Goal: Task Accomplishment & Management: Complete application form

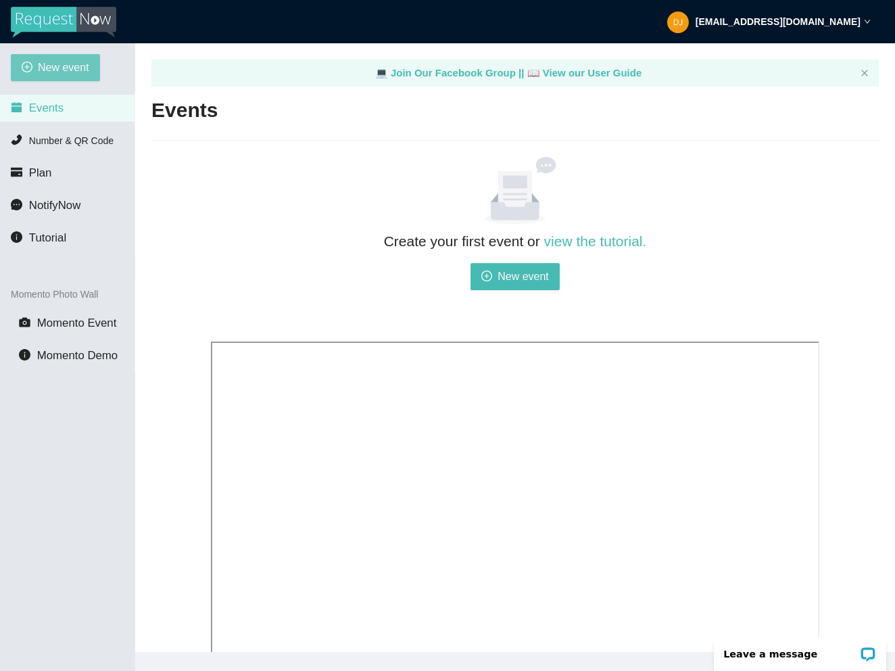
click at [47, 72] on span "New event" at bounding box center [63, 67] width 51 height 17
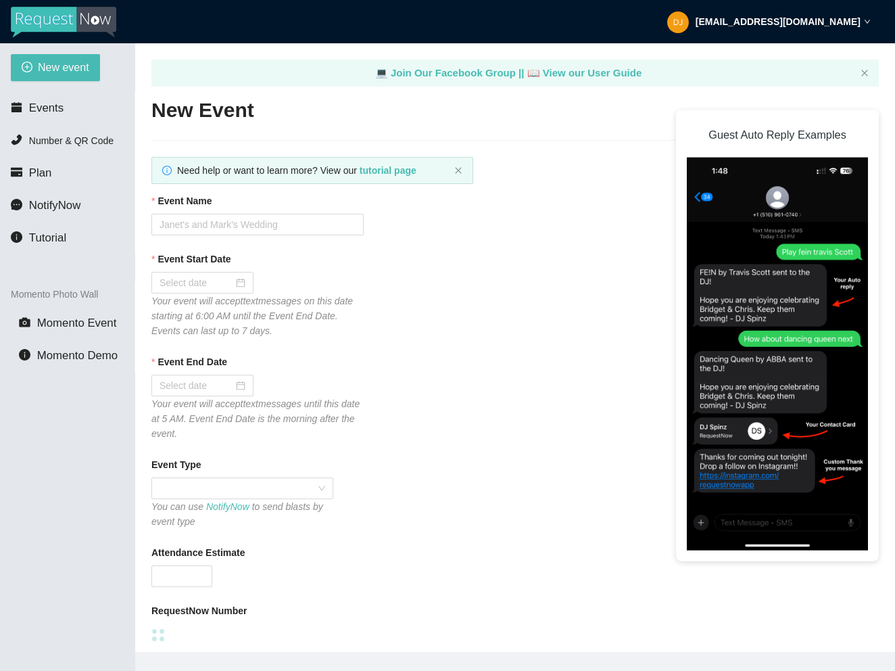
type textarea "https://virtualdj.com/ask/DJ_Spinz"
click at [261, 225] on input "Event Name" at bounding box center [257, 225] width 212 height 22
type input "C"
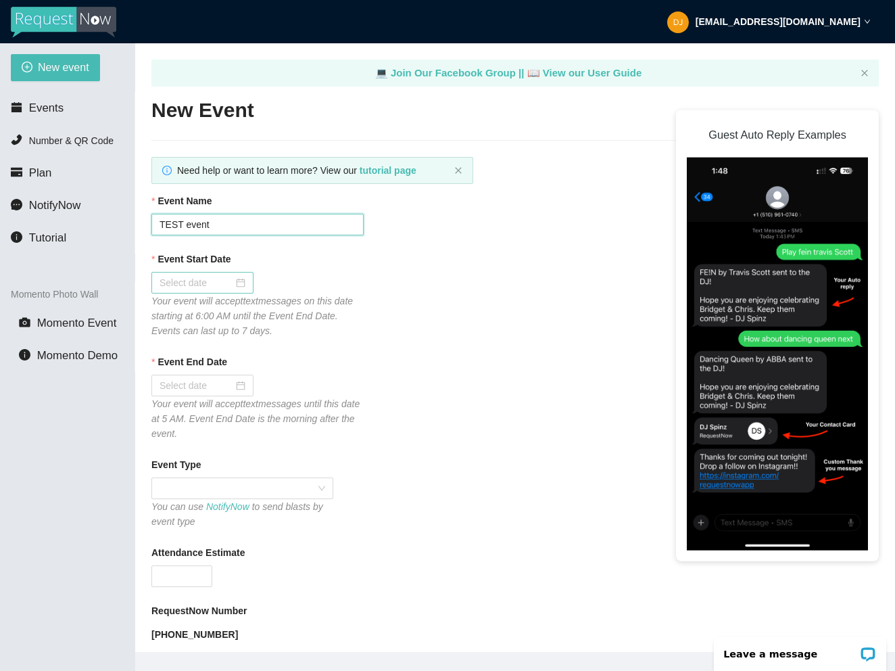
type input "TEST event"
click at [235, 283] on div at bounding box center [203, 282] width 86 height 15
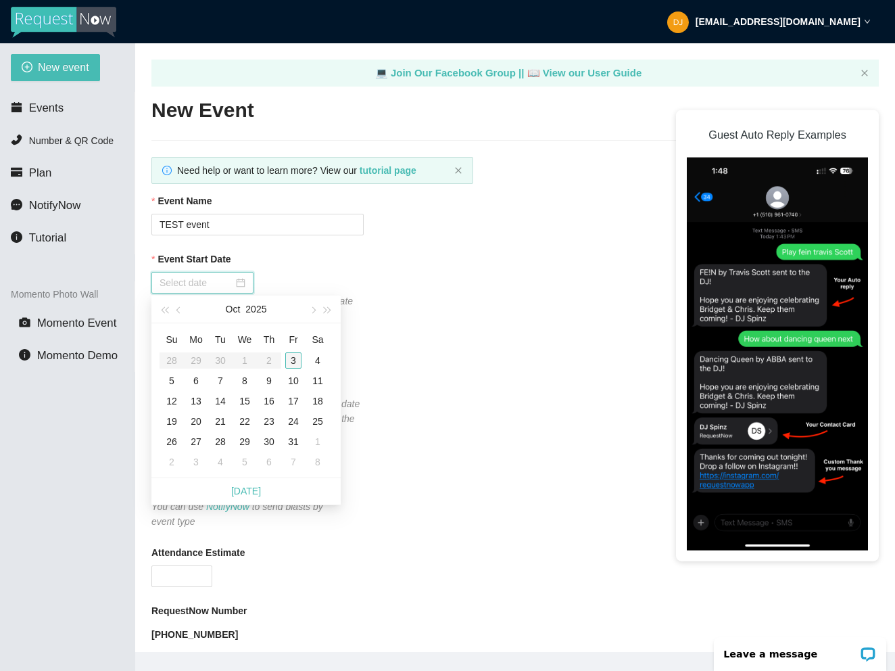
type input "10/03/2025"
click at [291, 360] on div "3" at bounding box center [293, 360] width 16 height 16
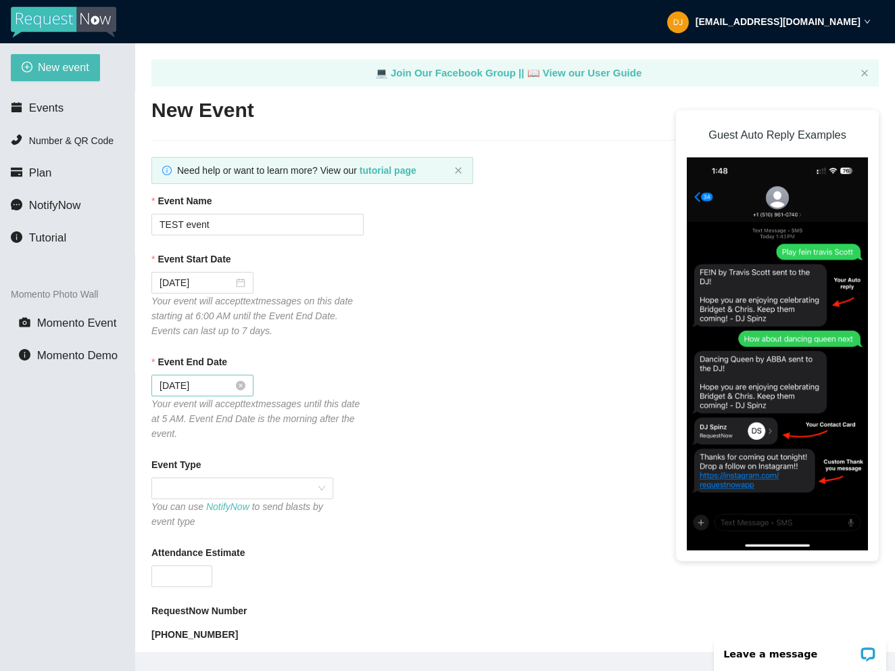
click at [237, 390] on div "10/04/2025" at bounding box center [203, 385] width 86 height 15
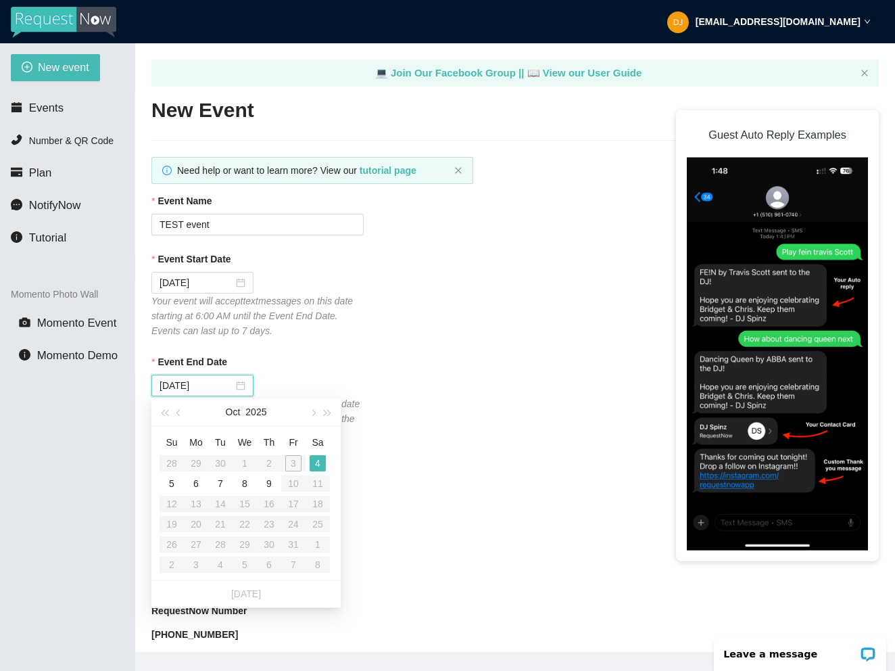
type input "10/04/2025"
click at [292, 463] on table "Su Mo Tu We Th Fr Sa 28 29 30 1 2 3 4 5 6 7 8 9 10 11 12 13 14 15 16 17 18 19 2…" at bounding box center [245, 502] width 170 height 143
click at [321, 358] on div "Event End Date" at bounding box center [515, 364] width 728 height 20
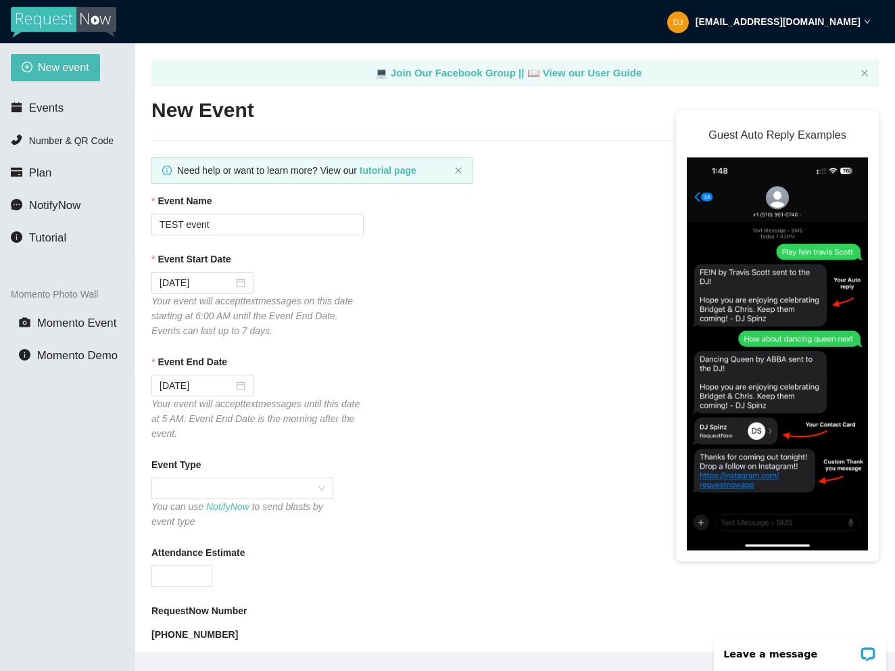
scroll to position [55, 0]
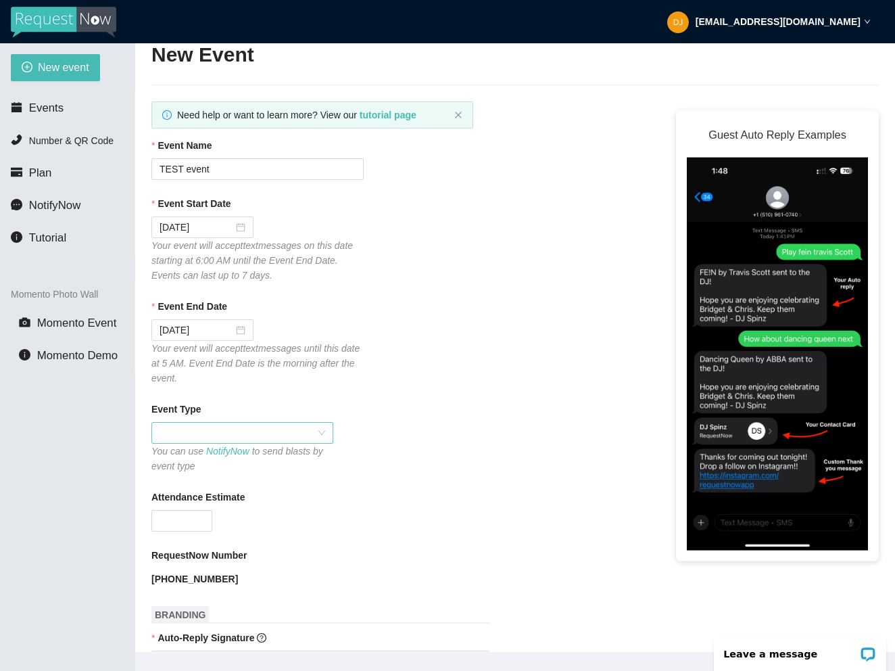
click at [303, 433] on span at bounding box center [243, 433] width 166 height 20
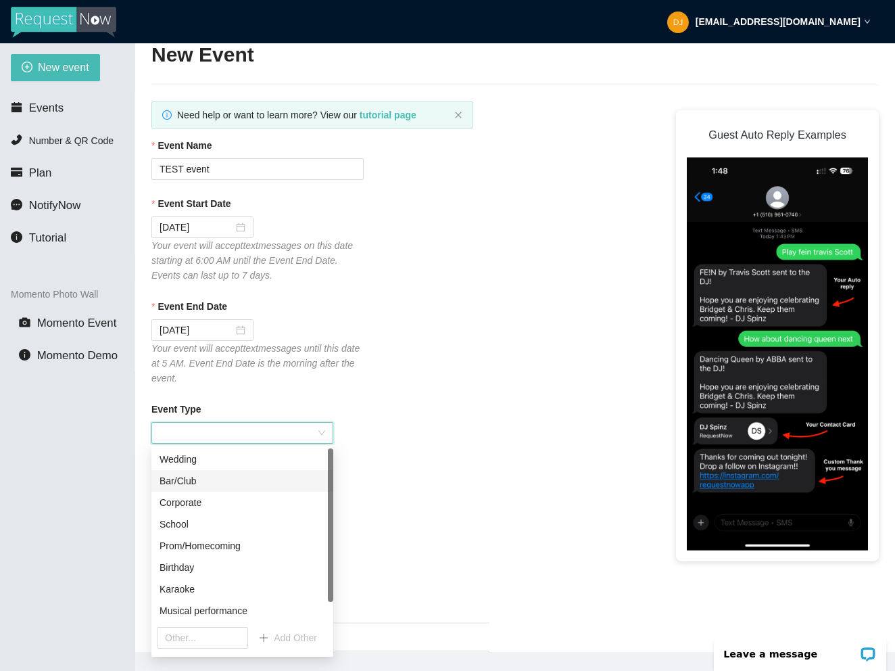
click at [208, 482] on div "Bar/Club" at bounding box center [243, 480] width 166 height 15
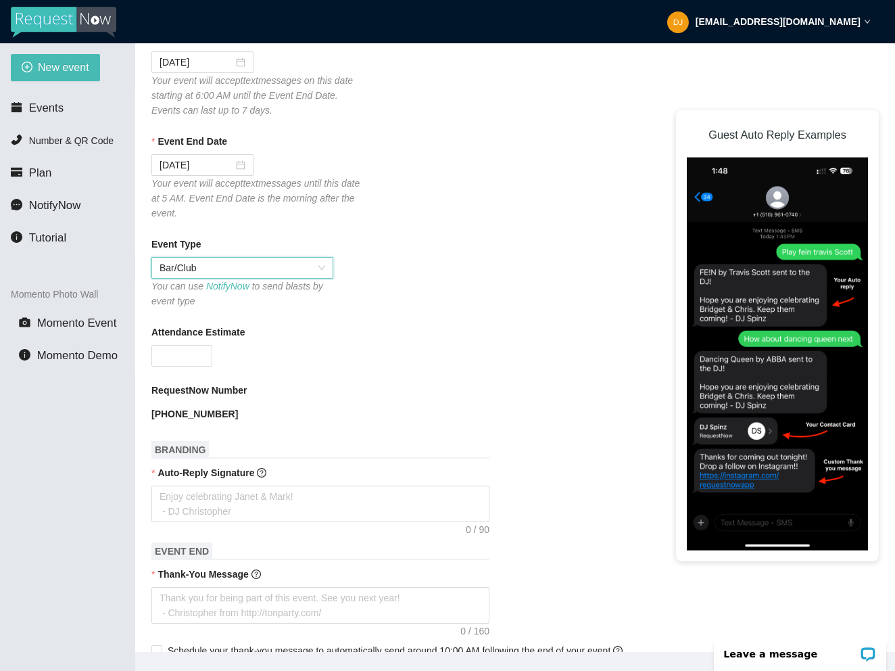
scroll to position [222, 0]
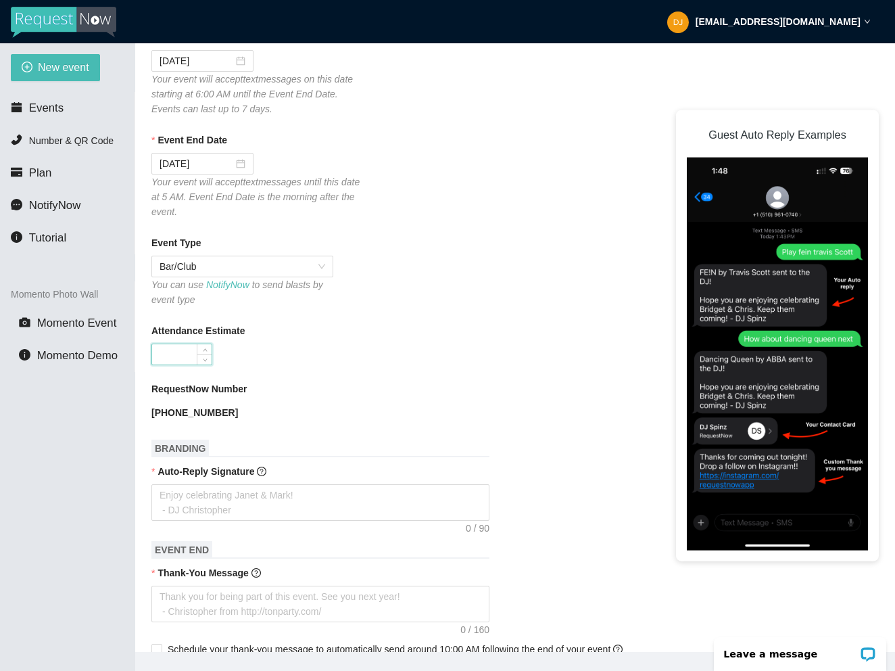
click at [164, 352] on input "Attendance Estimate" at bounding box center [182, 354] width 60 height 20
type input "10"
click at [323, 394] on div "RequestNow Number" at bounding box center [515, 391] width 728 height 20
click at [243, 502] on textarea "Auto-Reply Signature" at bounding box center [320, 502] width 338 height 37
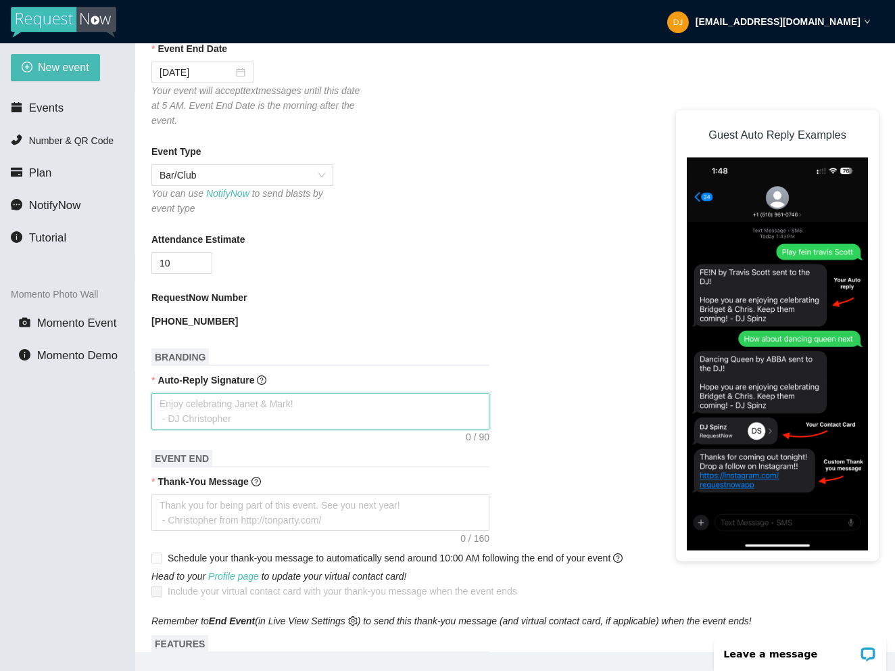
scroll to position [315, 0]
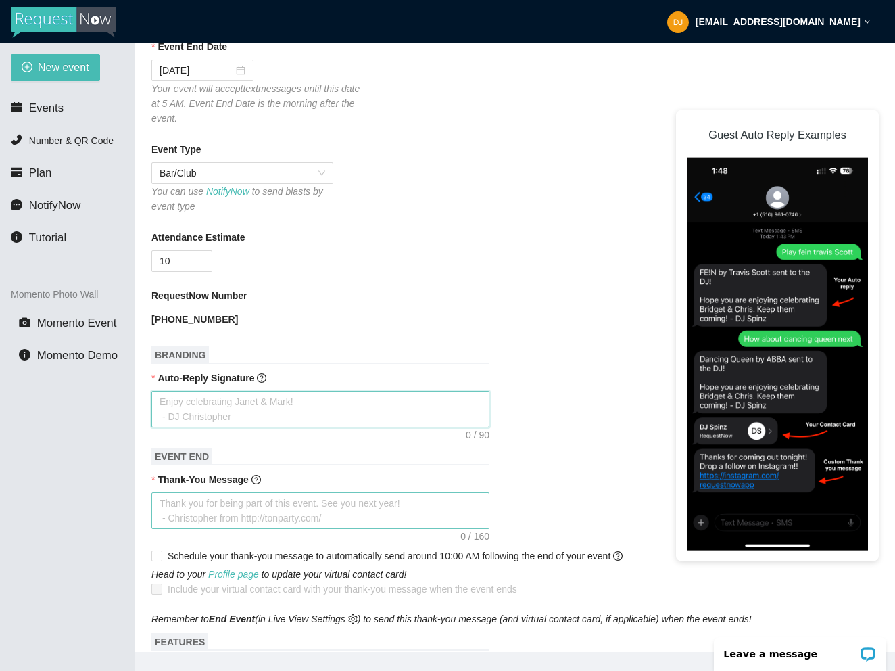
type textarea "D"
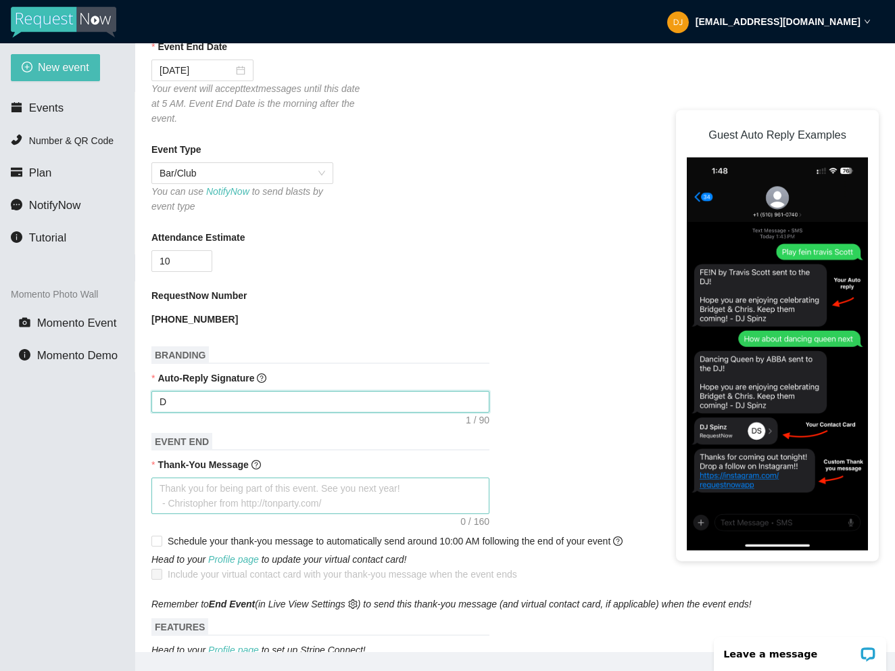
type textarea "Enjoy celebrating Janet & Mark! - DJ Christopher"
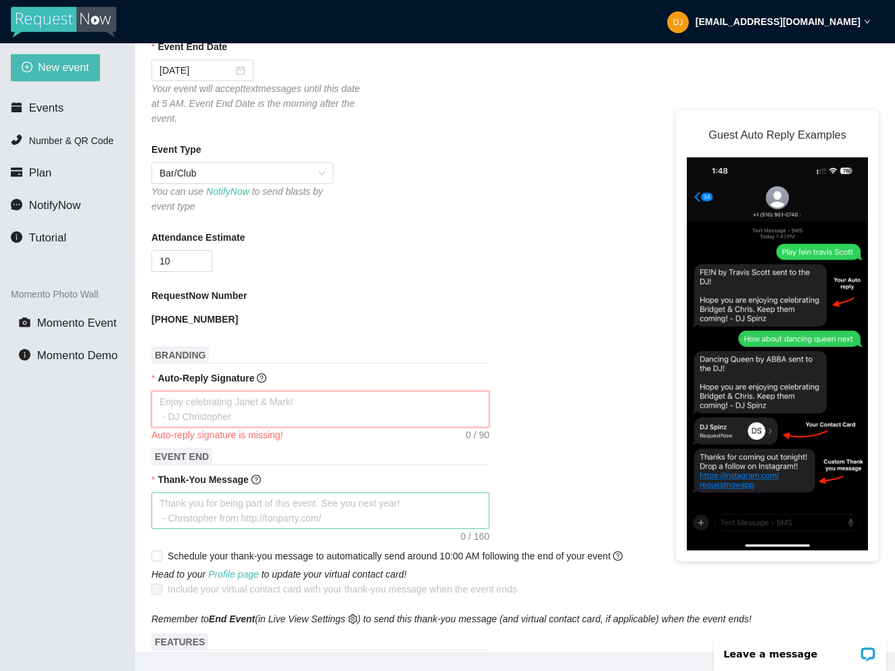
type textarea "T"
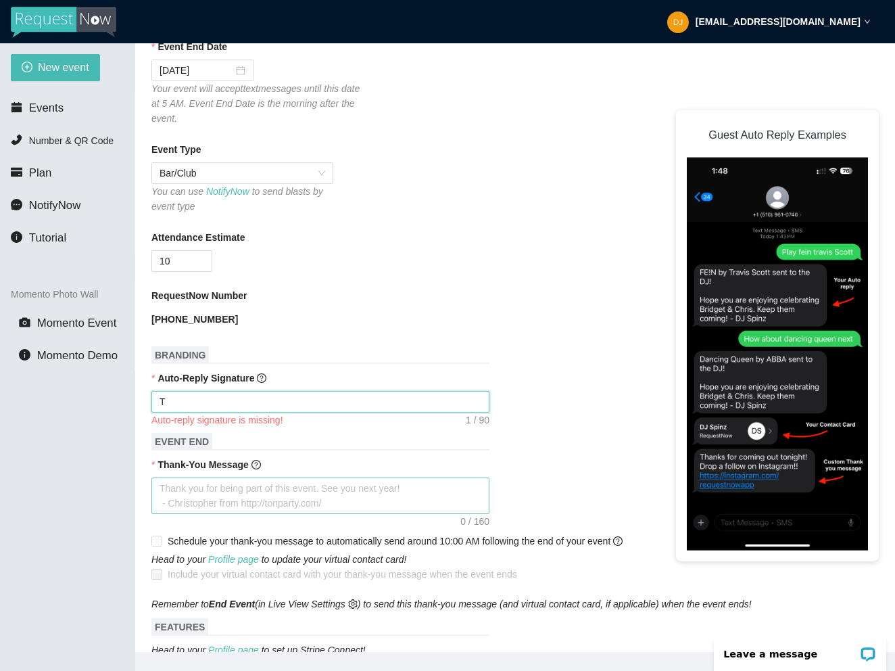
type textarea "Th"
type textarea "Tha"
type textarea "Than"
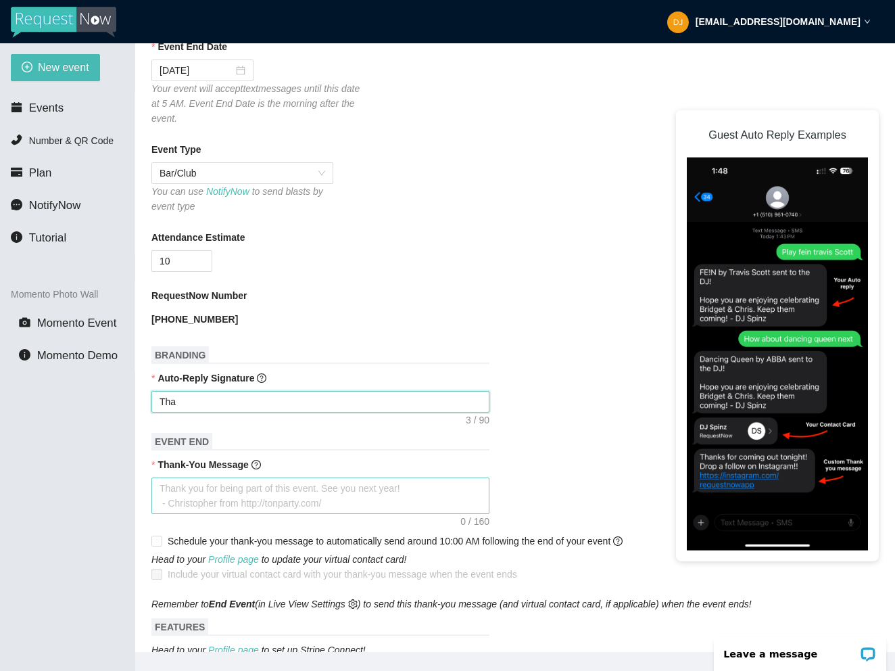
type textarea "Than"
type textarea "Thank"
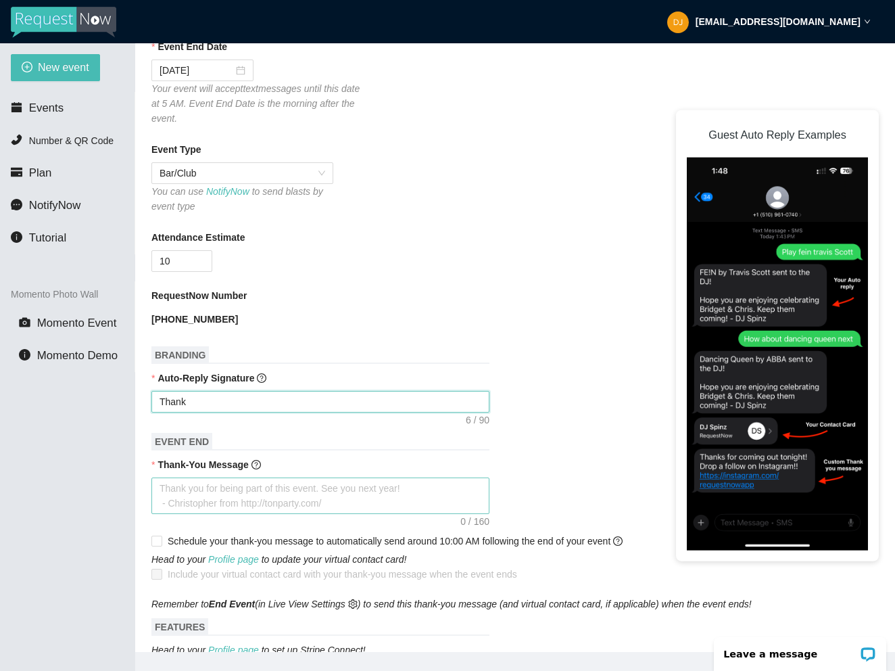
type textarea "Thank y"
type textarea "Thank yo"
type textarea "Thank you"
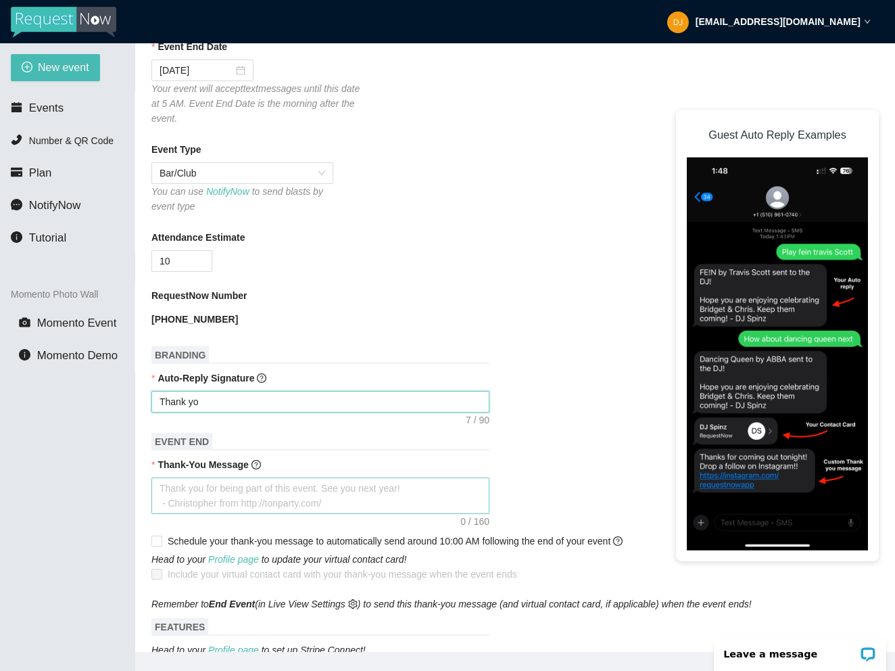
type textarea "Thank you"
type textarea "Thank you f"
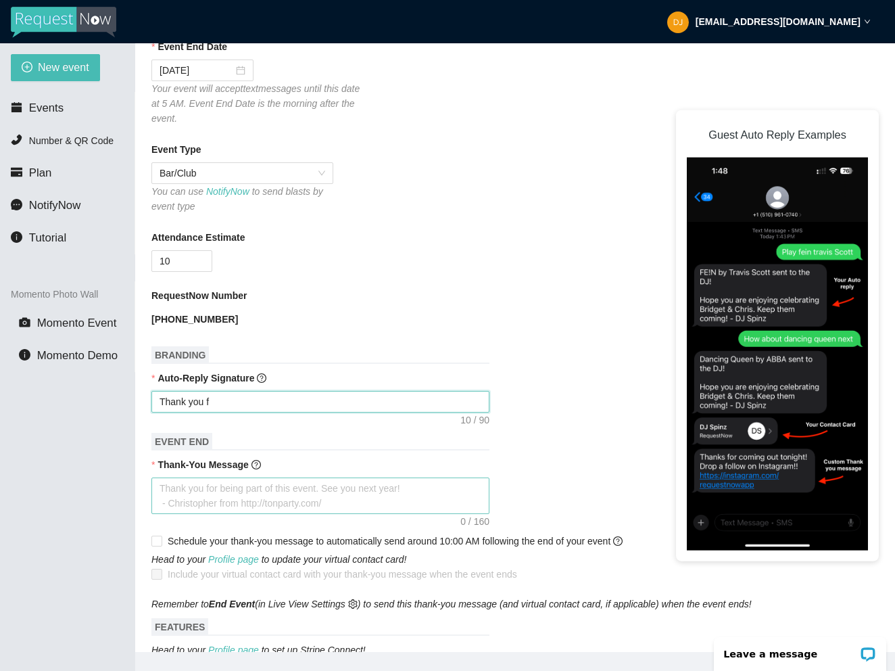
type textarea "Thank you fo"
type textarea "Thank you for"
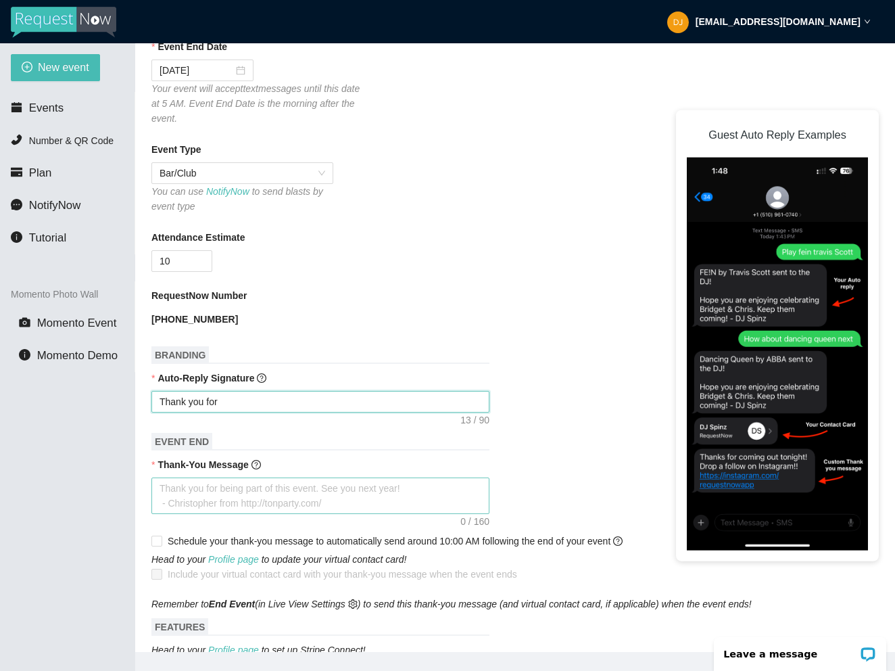
type textarea "Thank you for"
type textarea "Thank you for r"
type textarea "Thank you for re"
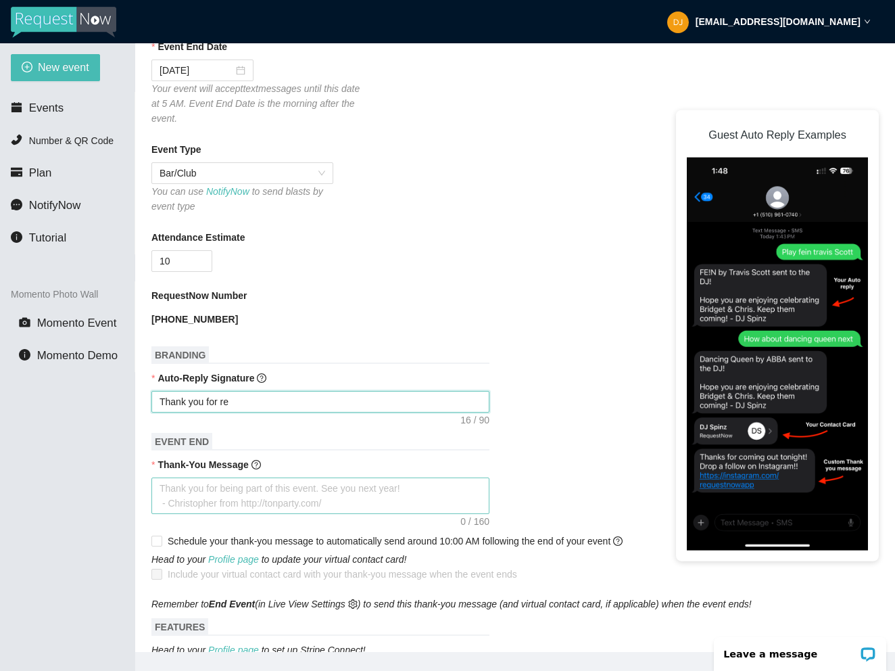
type textarea "Thank you for req"
type textarea "Thank you for requ"
type textarea "Thank you for reque"
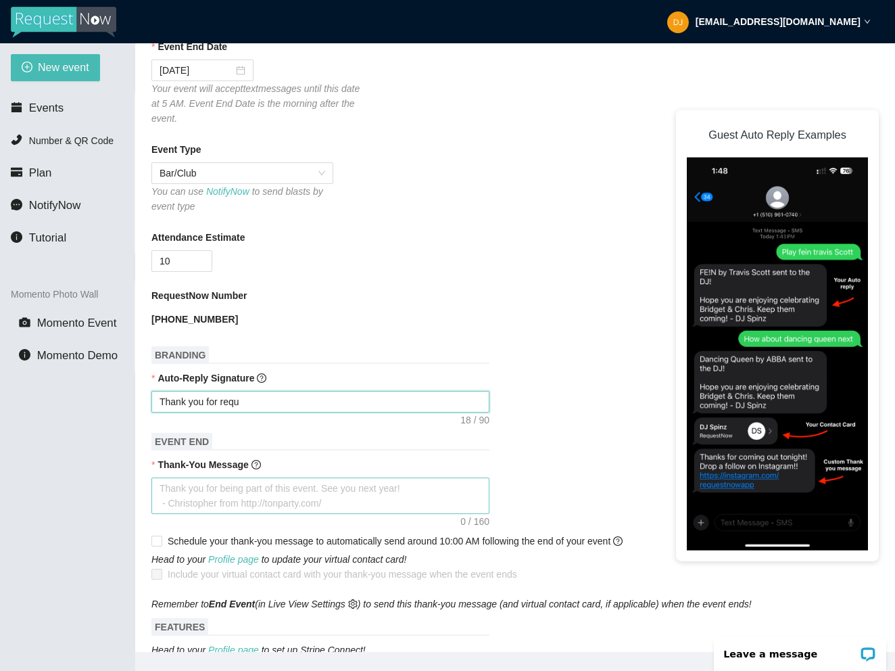
type textarea "Thank you for reque"
type textarea "Thank you for reques"
type textarea "Thank you for request"
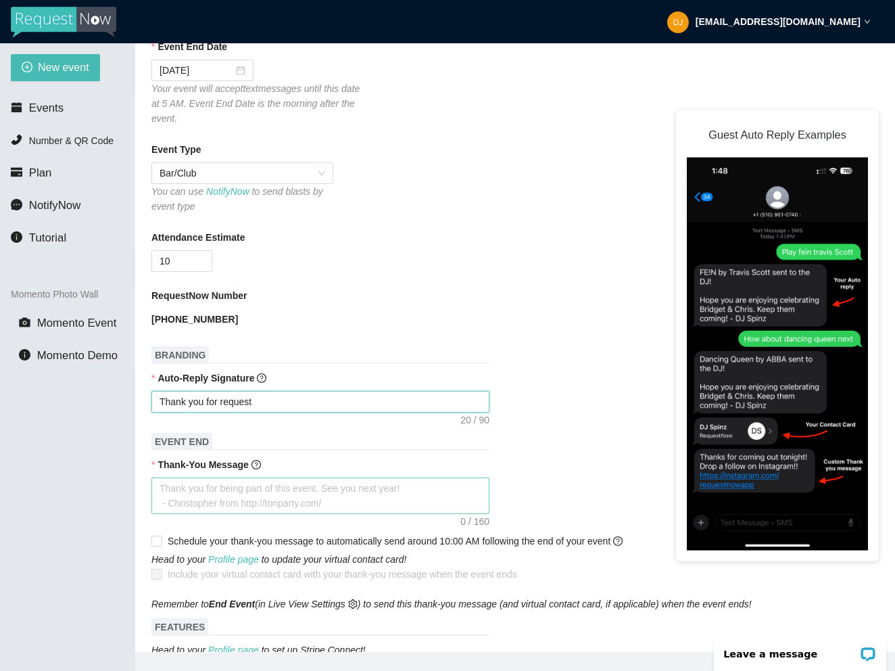
type textarea "Thank you for requesti"
type textarea "Thank you for requestin"
type textarea "Thank you for requesting"
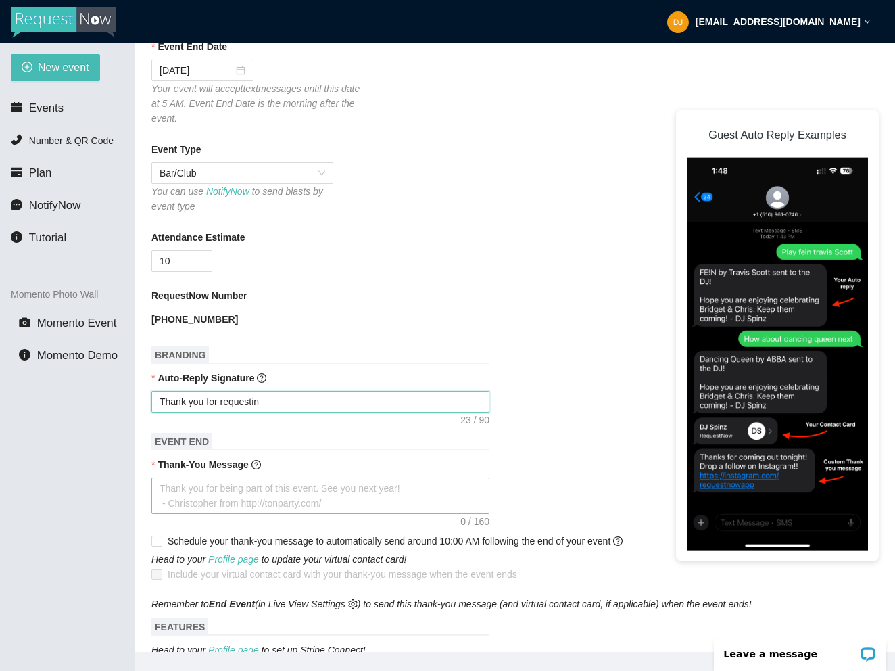
type textarea "Thank you for requesting"
type textarea "Thank you for requesting a"
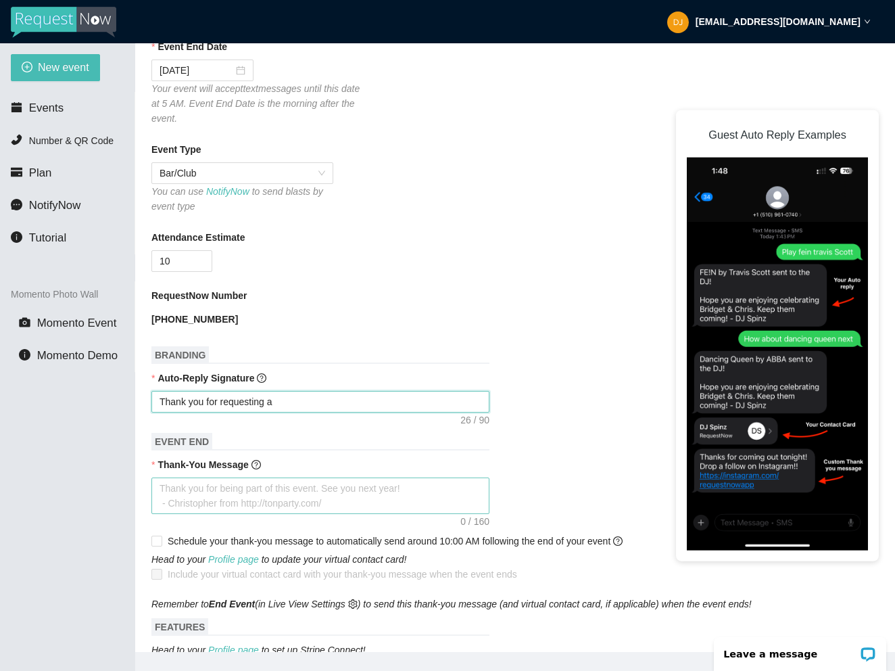
type textarea "Thank you for requesting a"
type textarea "Thank you for requesting a o"
type textarea "Thank you for requesting a"
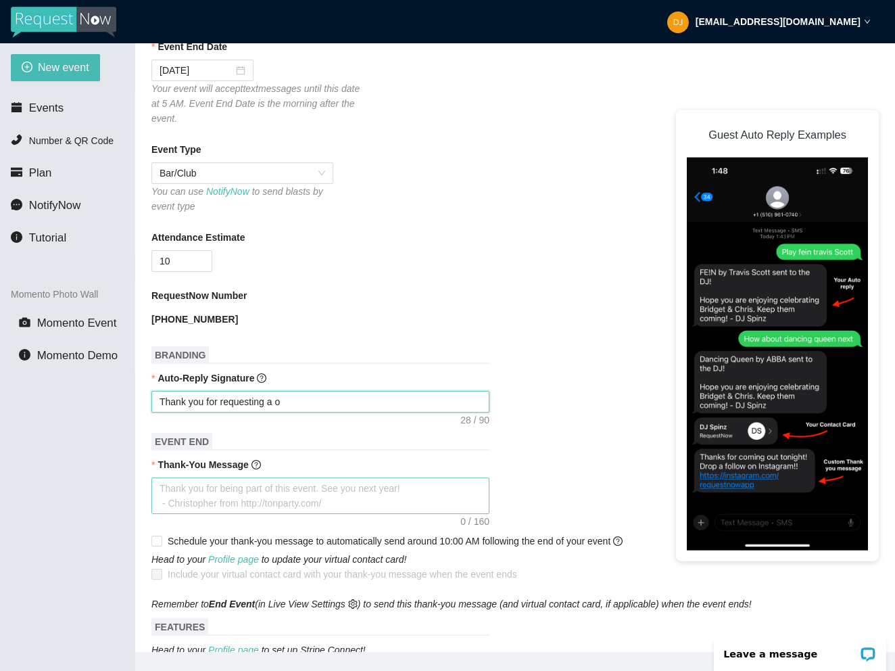
type textarea "Thank you for requesting a"
type textarea "Thank you for requesting a s"
type textarea "Thank you for requesting a so"
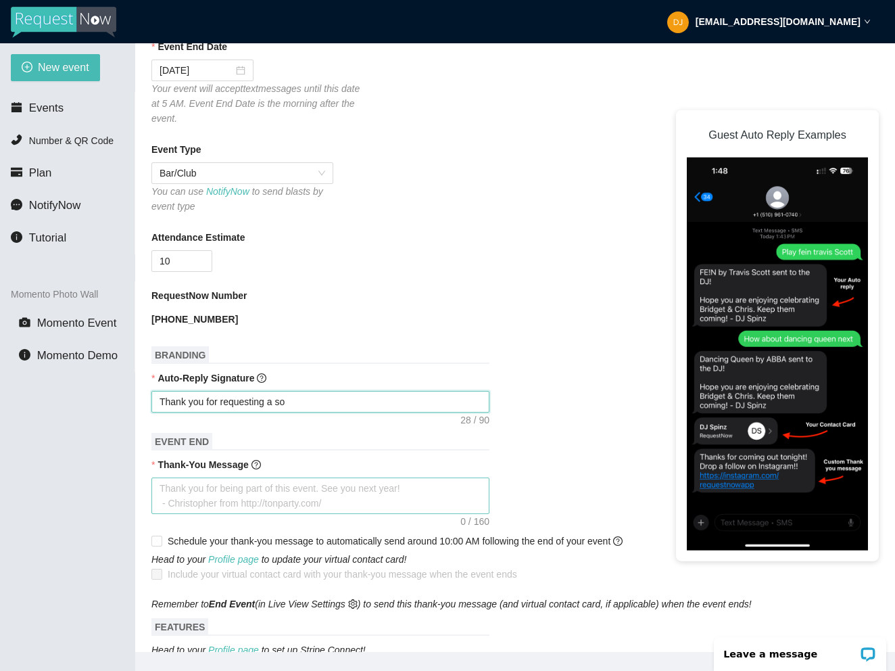
type textarea "Thank you for requesting a son"
type textarea "Thank you for requesting a song"
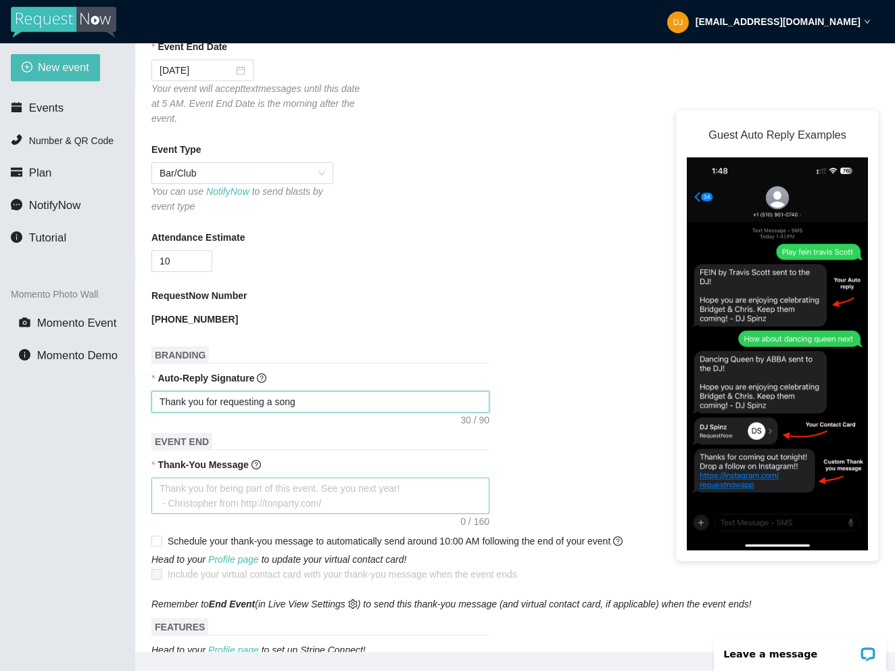
type textarea "Thank you for requesting a song"
type textarea "Thank you for requesting a song w"
type textarea "Thank you for requesting a song wi"
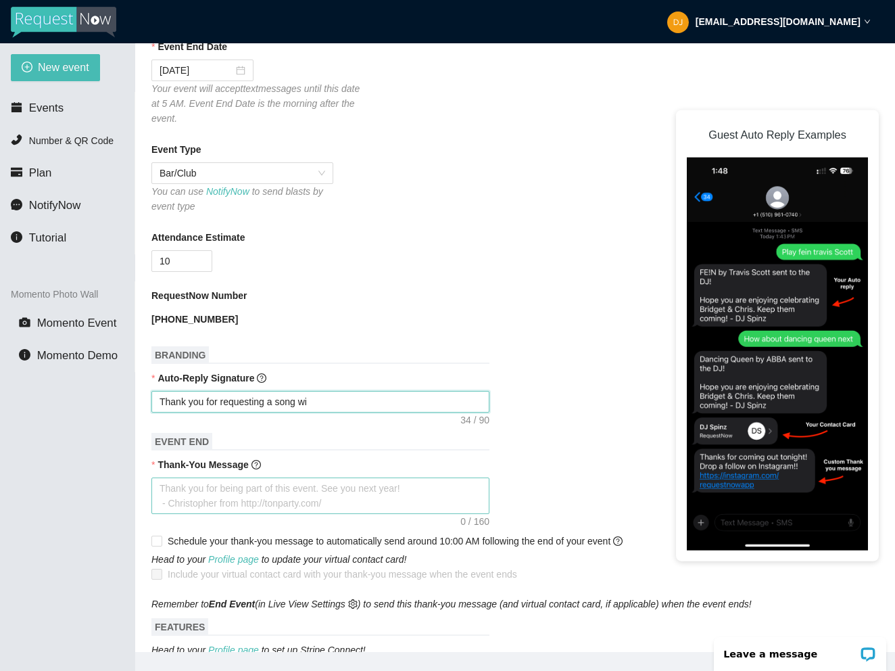
type textarea "Thank you for requesting a song wit"
type textarea "Thank you for requesting a song with"
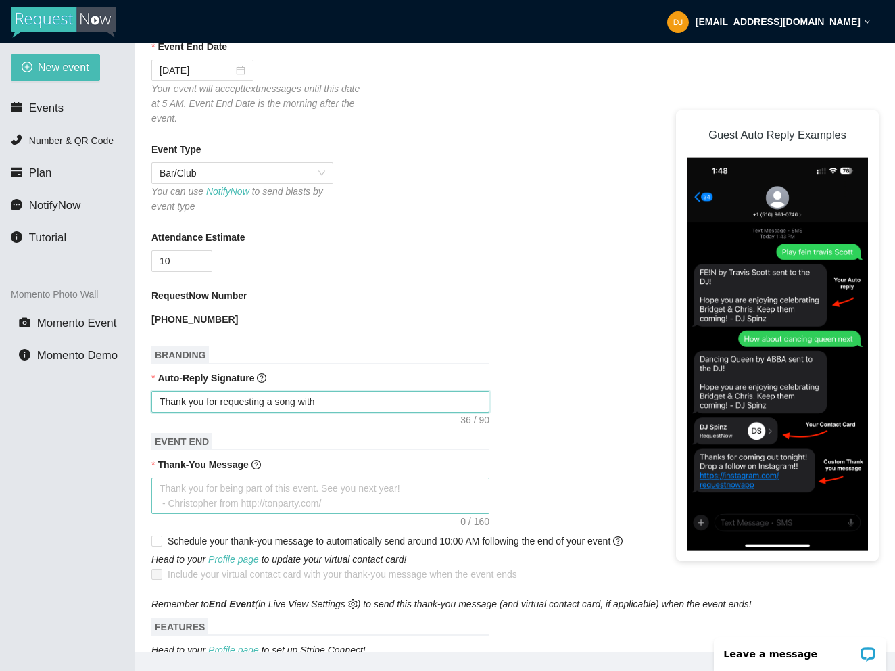
type textarea "Thank you for requesting a song with"
type textarea "Thank you for requesting a song with m"
type textarea "Thank you for requesting a song with me"
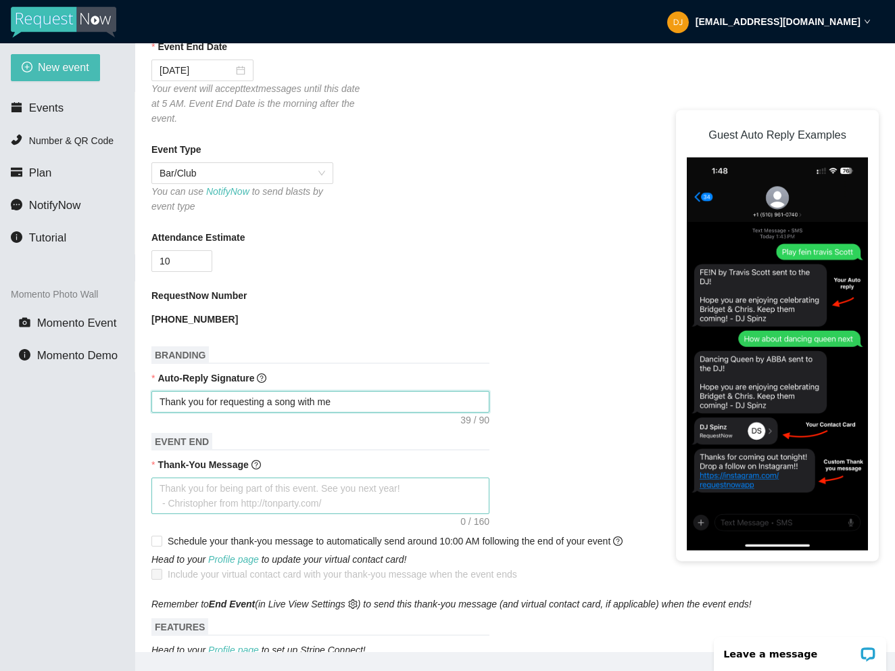
type textarea "Thank you for requesting a song with me,"
type textarea "Thank you for requesting a song with me, I"
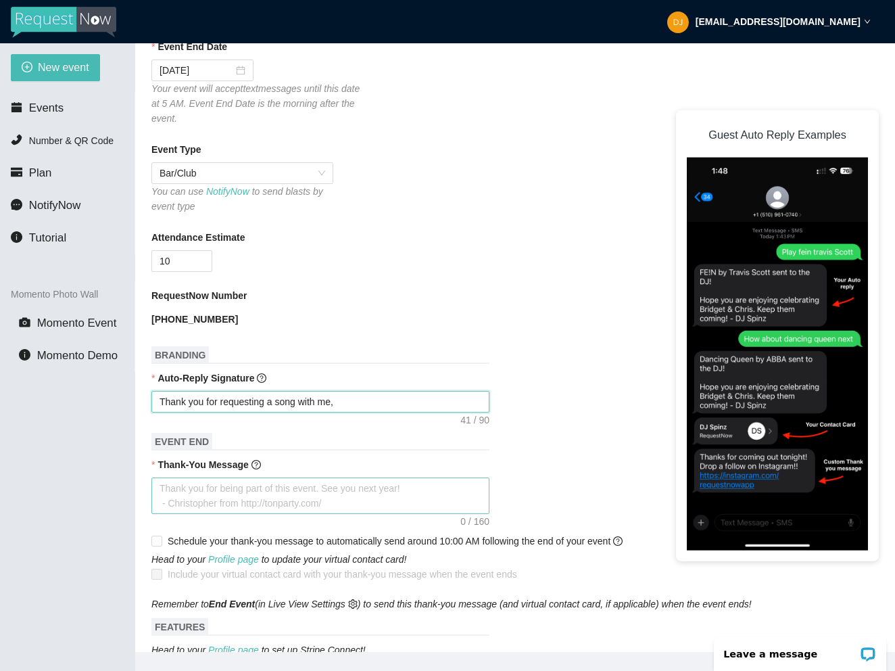
type textarea "Thank you for requesting a song with me, I"
type textarea "Thank you for requesting a song with me, I'"
type textarea "Thank you for requesting a song with me, I'l"
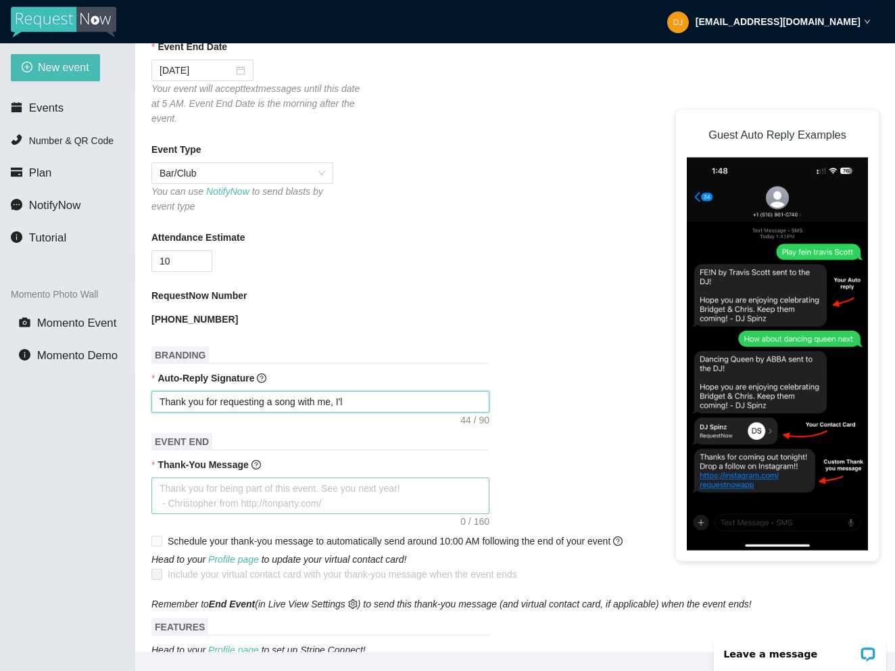
type textarea "Thank you for requesting a song with me, I'll"
type textarea "Thank you for requesting a song with me, I'll g"
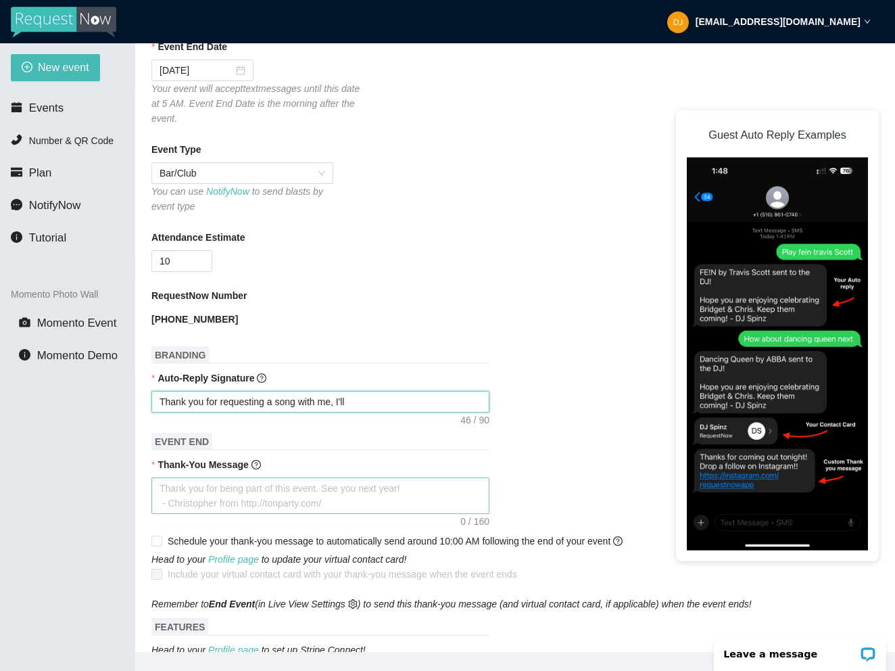
type textarea "Thank you for requesting a song with me, I'll g"
type textarea "Thank you for requesting a song with me, I'll ge"
type textarea "Thank you for requesting a song with me, I'll gee"
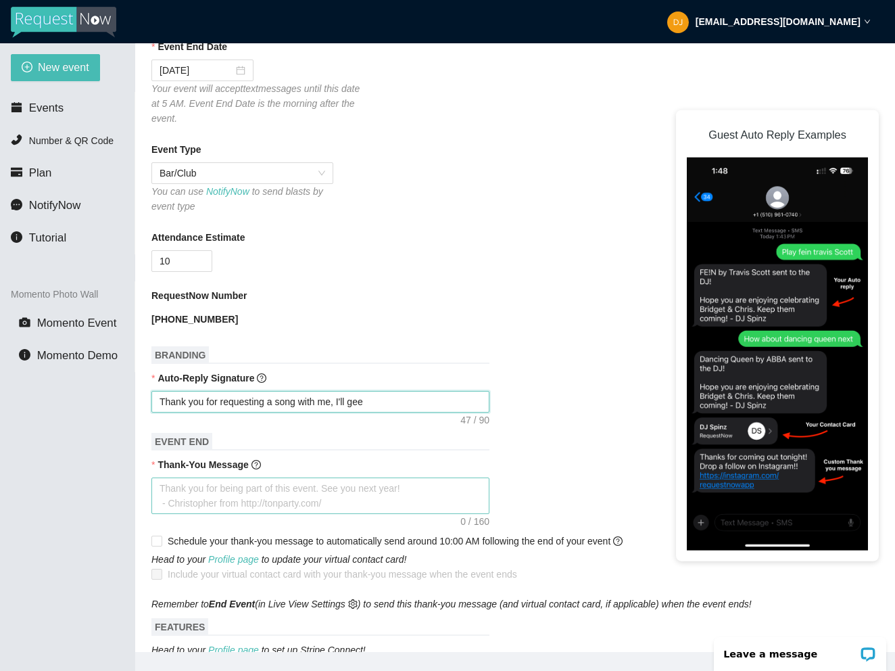
type textarea "Thank you for requesting a song with me, I'll geet"
type textarea "Thank you for requesting a song with me, I'll get"
type textarea "Thank you for requesting a song with me, I'll get y"
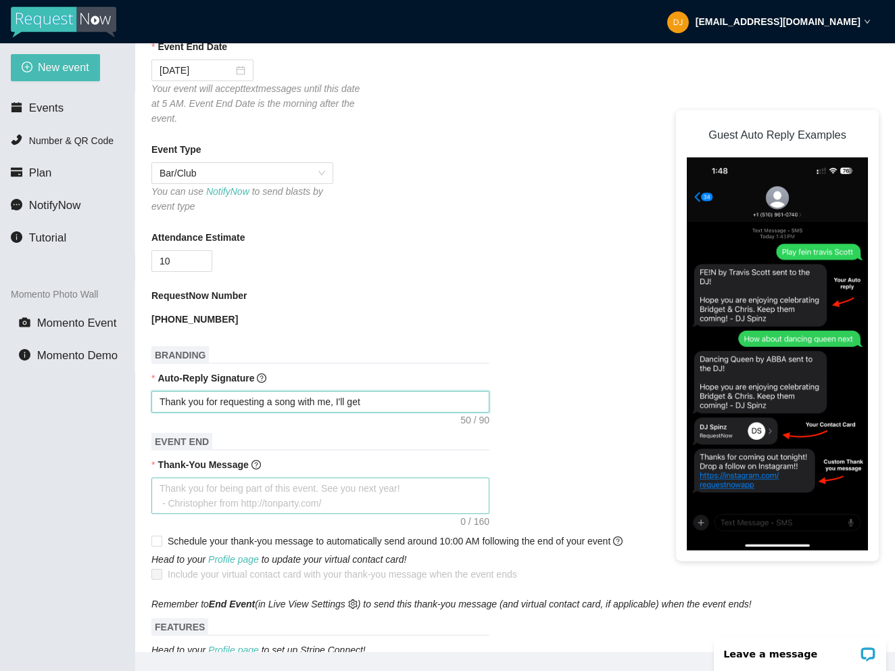
type textarea "Thank you for requesting a song with me, I'll get y"
type textarea "Thank you for requesting a song with me, I'll get yo"
type textarea "Thank you for requesting a song with me, I'll get you"
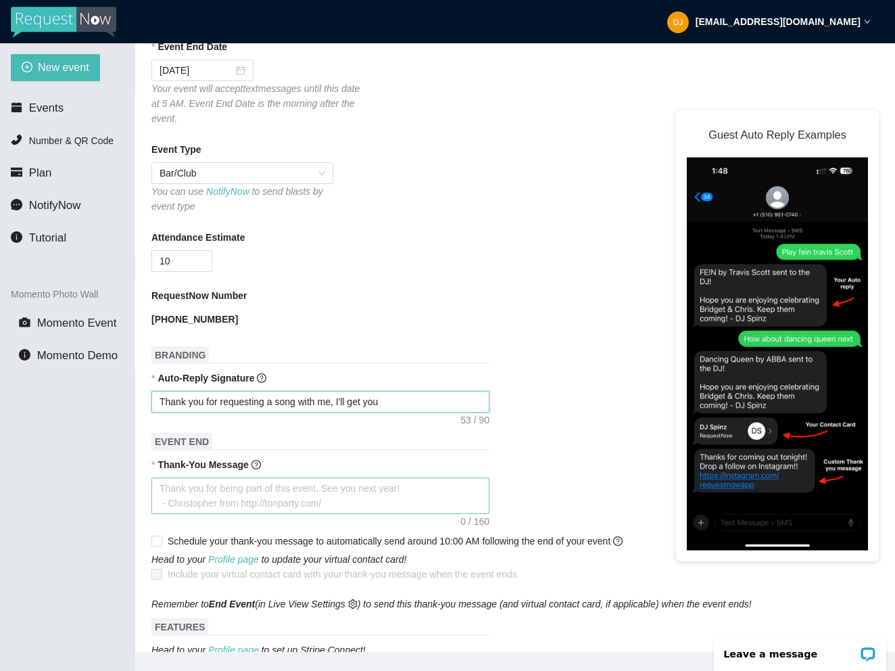
type textarea "Thank you for requesting a song with me, I'll get your"
type textarea "Thank you for requesting a song with me, I'll get your s"
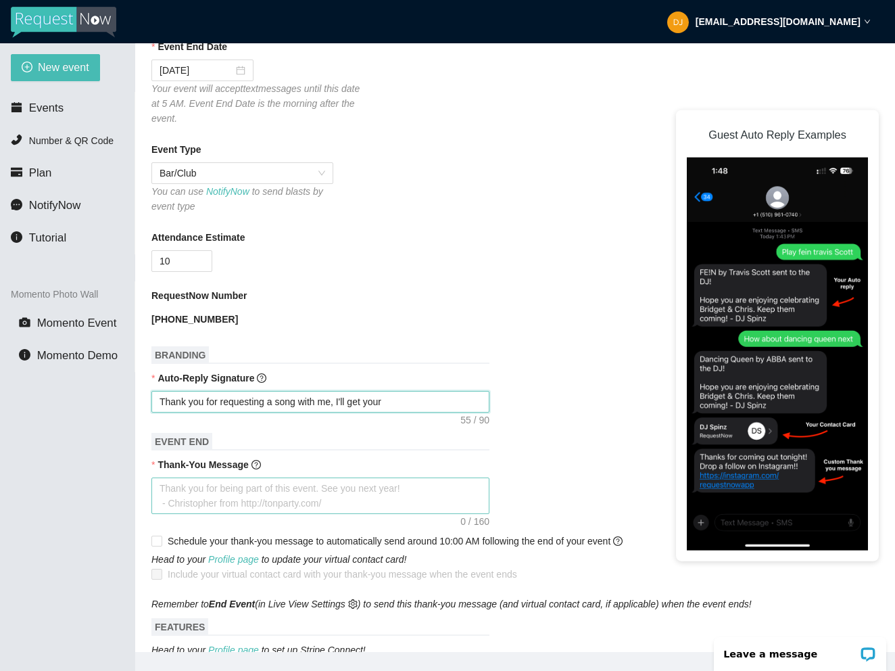
type textarea "Thank you for requesting a song with me, I'll get your s"
type textarea "Thank you for requesting a song with me, I'll get your so"
type textarea "Thank you for requesting a song with me, I'll get your son"
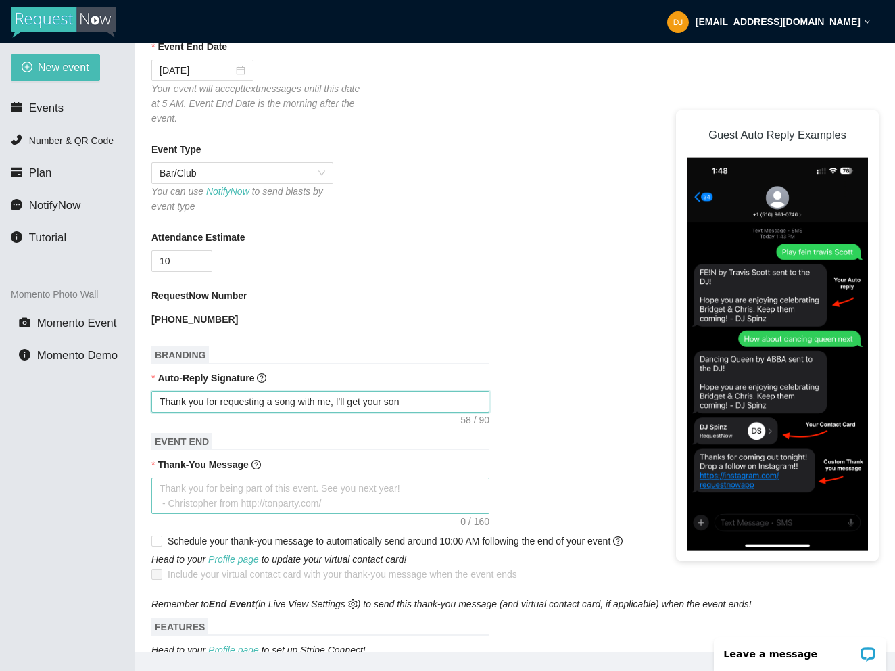
type textarea "Thank you for requesting a song with me, I'll get your song"
type textarea "Thank you for requesting a song with me, I'll get your song o"
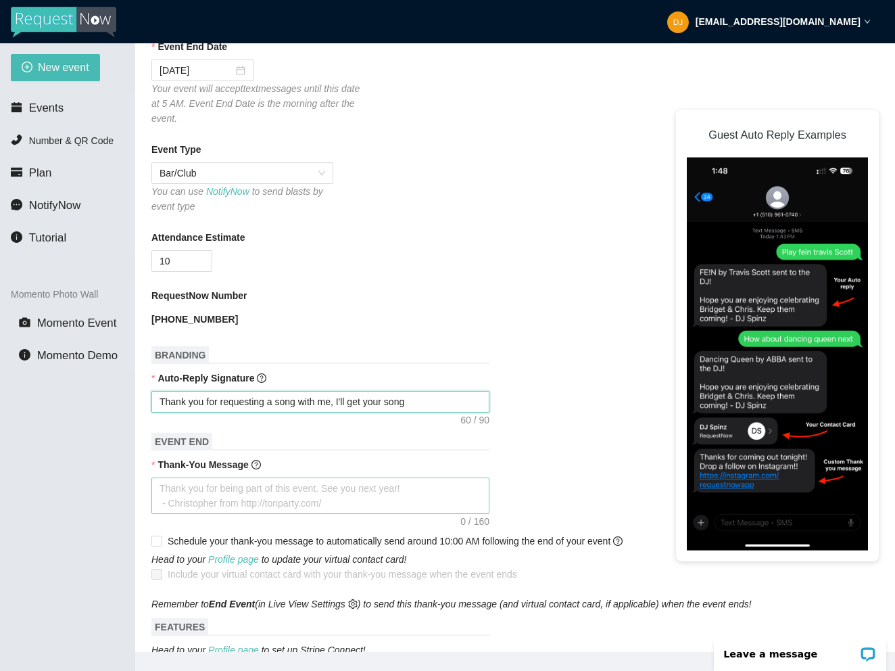
type textarea "Thank you for requesting a song with me, I'll get your song o"
type textarea "Thank you for requesting a song with me, I'll get your song on"
type textarea "Thank you for requesting a song with me, I'll get your song ons"
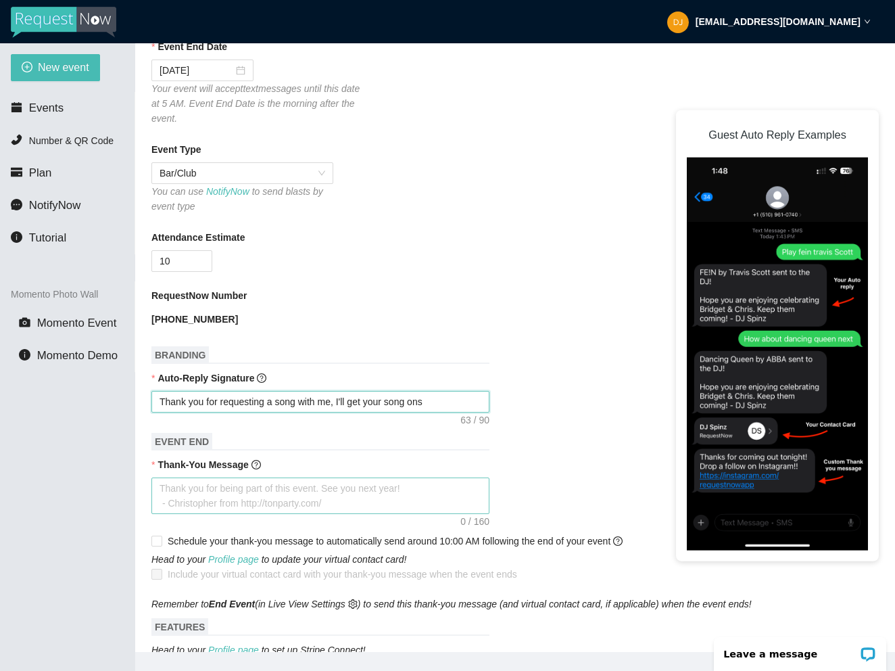
type textarea "Thank you for requesting a song with me, I'll get your song onss"
type textarea "Thank you for requesting a song with me, I'll get your song onsso"
type textarea "Thank you for requesting a song with me, I'll get your song onsson"
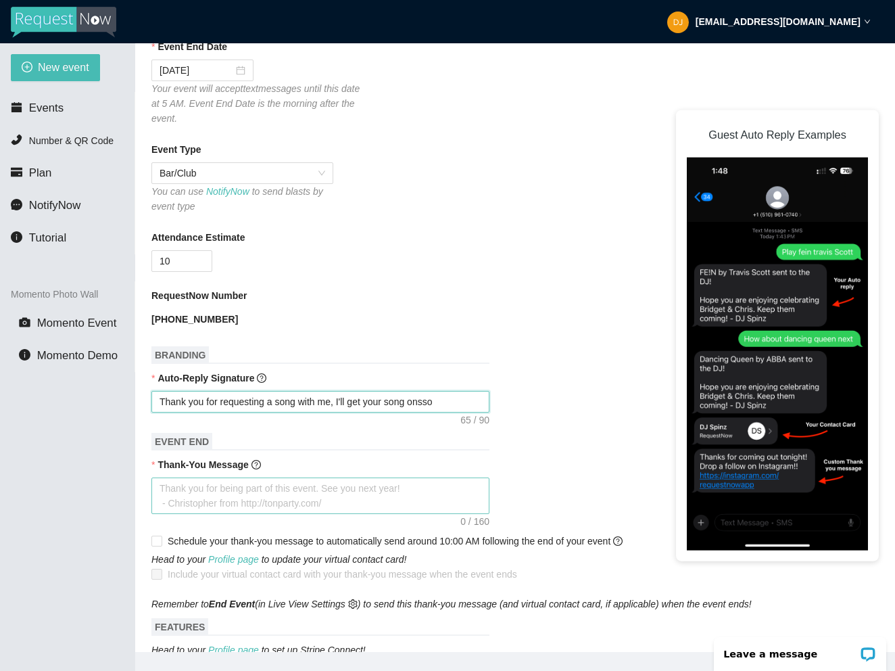
type textarea "Thank you for requesting a song with me, I'll get your song onsson"
type textarea "Thank you for requesting a song with me, I'll get your song onsso"
type textarea "Thank you for requesting a song with me, I'll get your song onss"
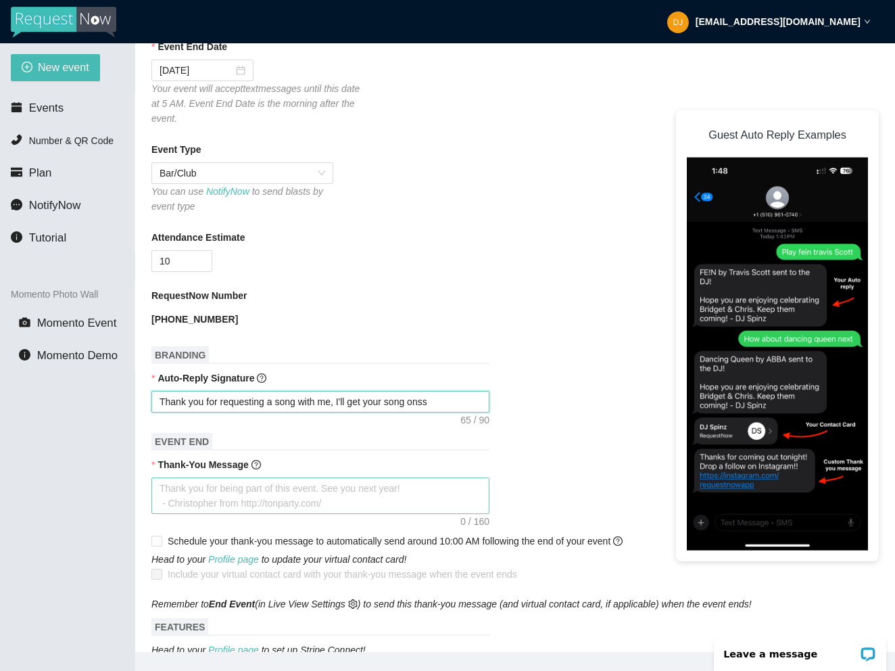
type textarea "Thank you for requesting a song with me, I'll get your song ons"
type textarea "Thank you for requesting a song with me, I'll get your song on"
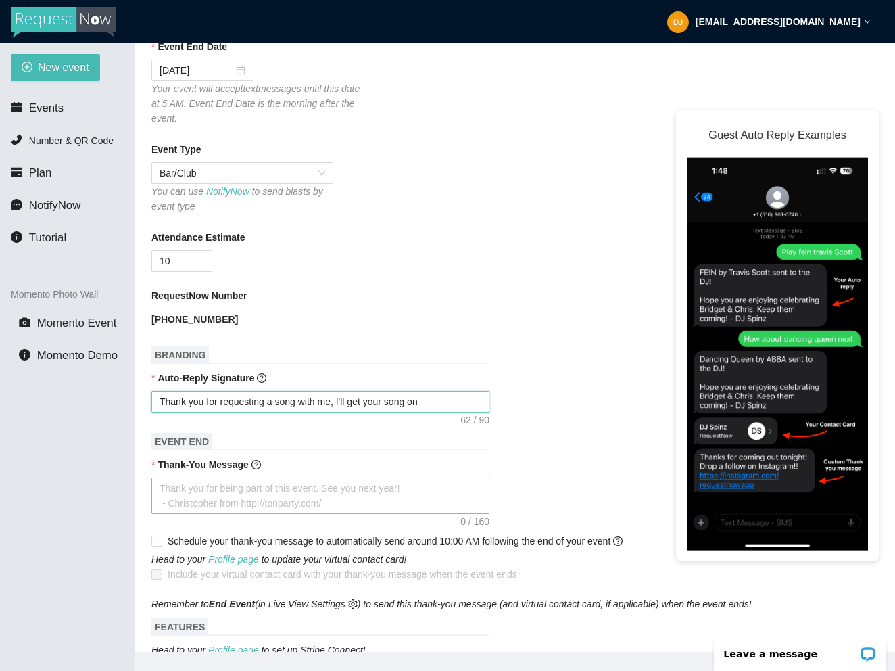
type textarea "Thank you for requesting a song with me, I'll get your song on"
type textarea "Thank you for requesting a song with me, I'll get your song on s"
type textarea "Thank you for requesting a song with me, I'll get your song on so"
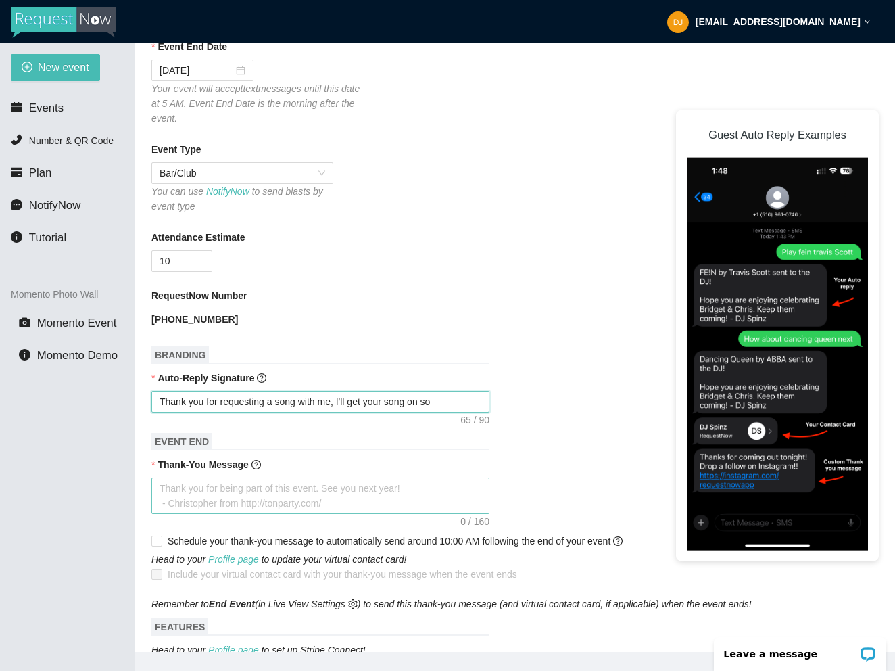
type textarea "Thank you for requesting a song with me, I'll get your song on soo"
type textarea "Thank you for requesting a song with me, I'll get your song on soon"
type textarea "Thank you for requesting a song with me, I'll get your song on soon!"
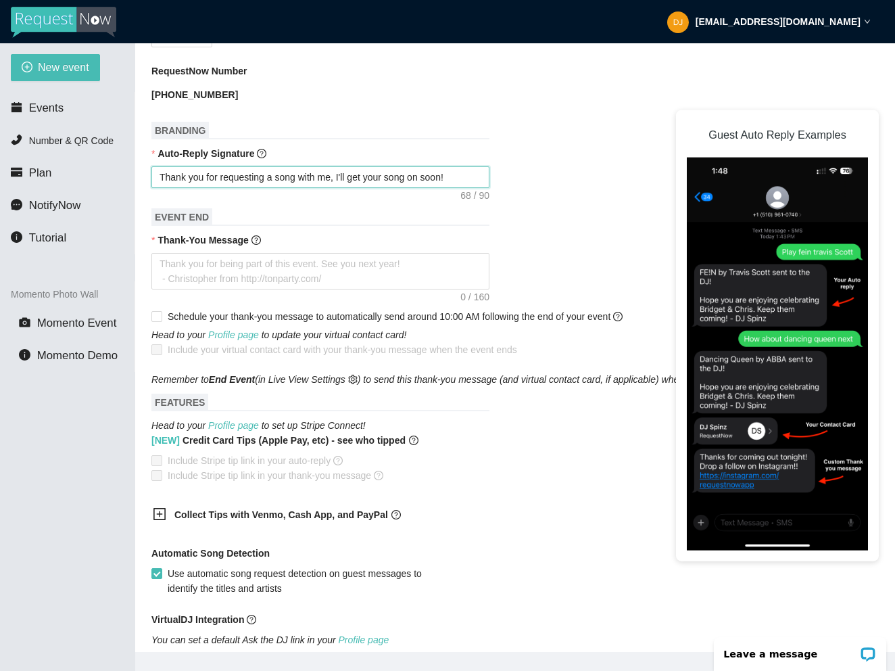
scroll to position [544, 0]
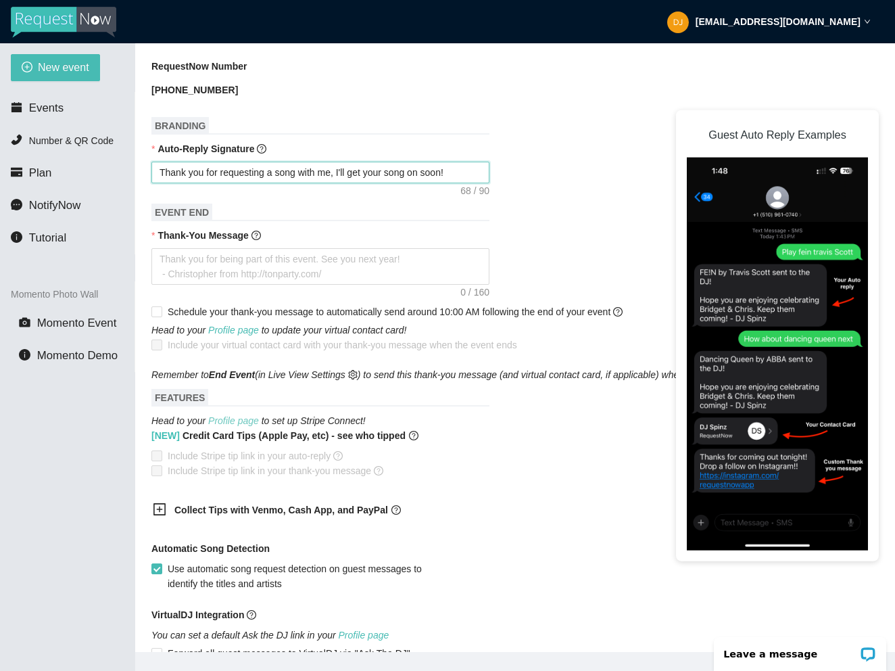
type textarea "Thank you for requesting a song with me, I'll get your song on soon!"
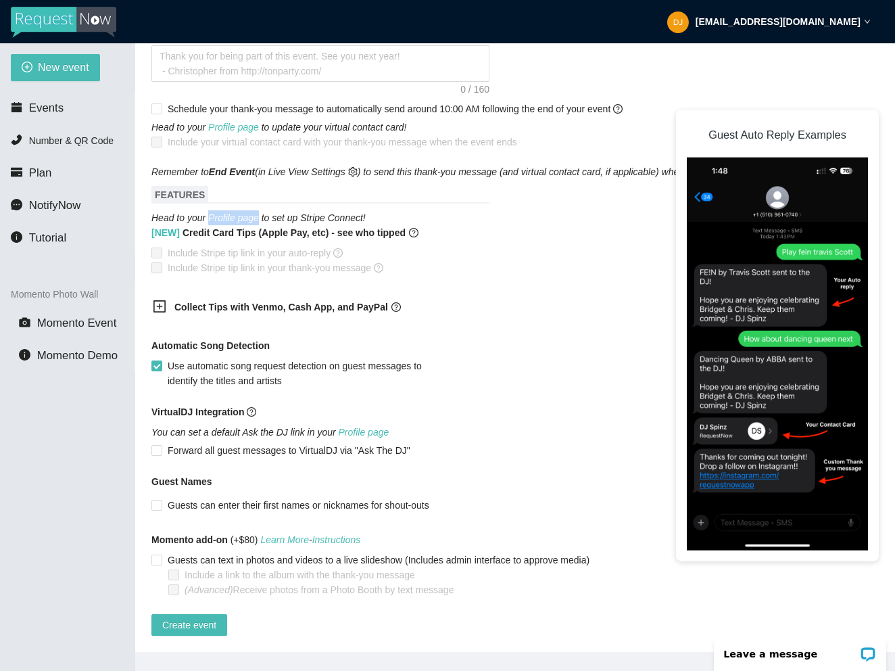
scroll to position [757, 0]
click at [161, 300] on icon "plus-square" at bounding box center [160, 306] width 12 height 12
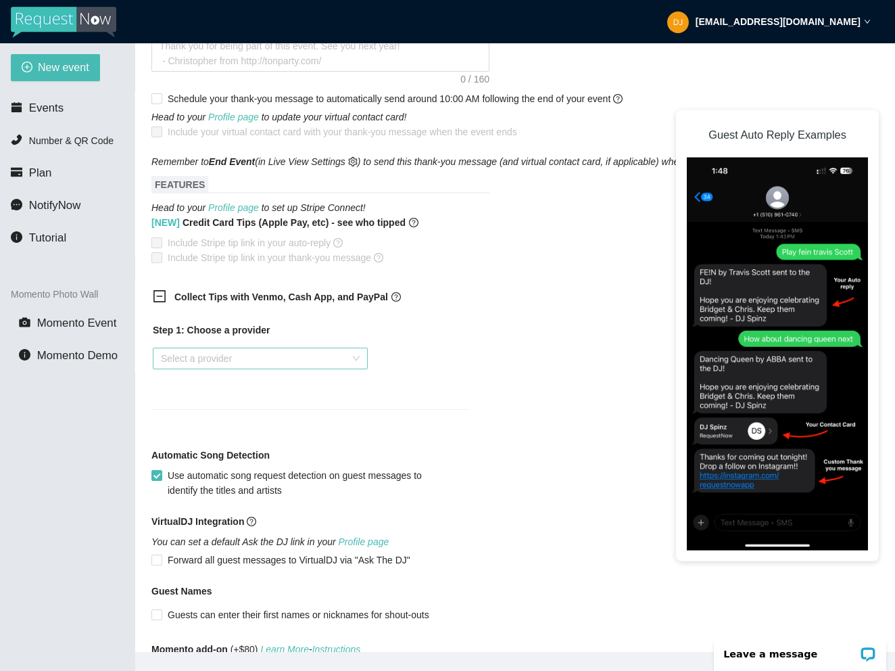
click at [357, 355] on div "Select a provider" at bounding box center [260, 359] width 215 height 22
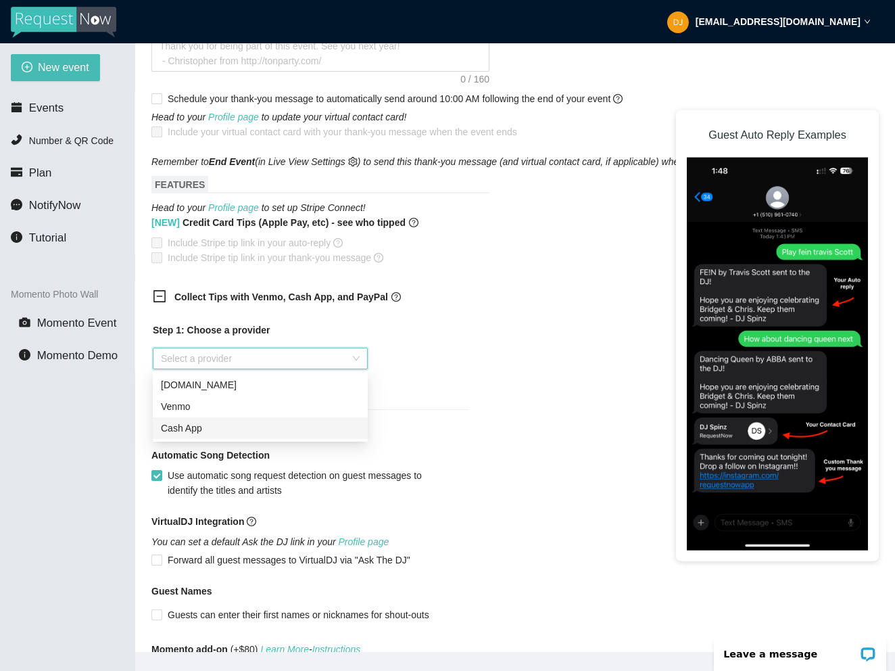
click at [252, 433] on div "Cash App" at bounding box center [260, 428] width 199 height 15
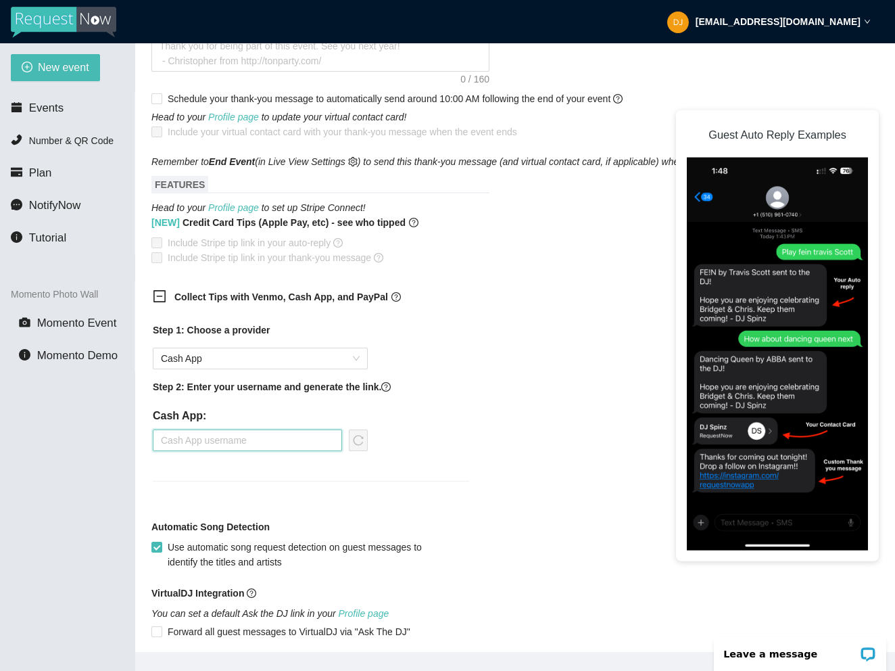
click at [218, 446] on input "text" at bounding box center [247, 440] width 189 height 22
type input "@"
type input "$DJdblR"
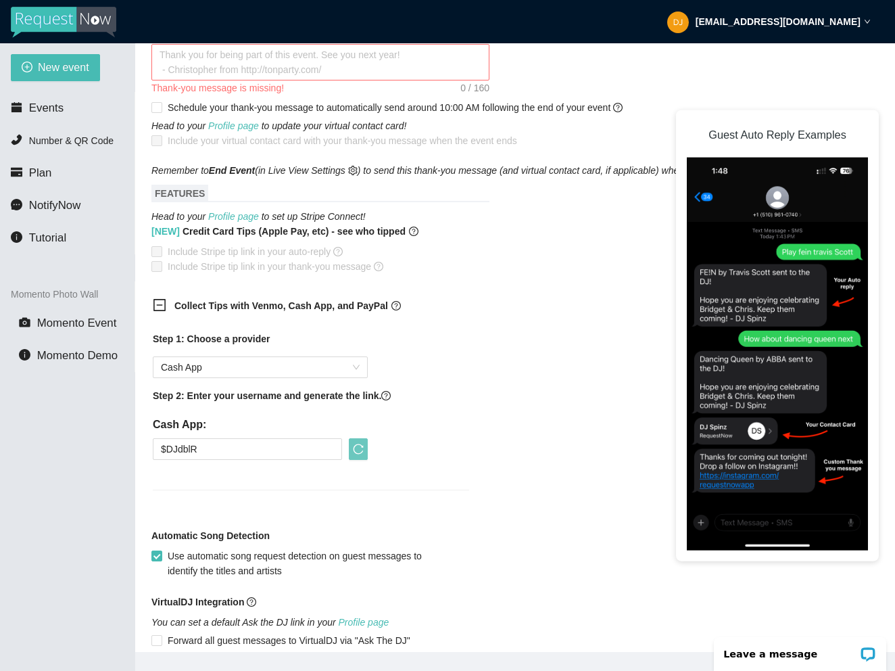
click at [358, 449] on icon "reload" at bounding box center [358, 449] width 11 height 11
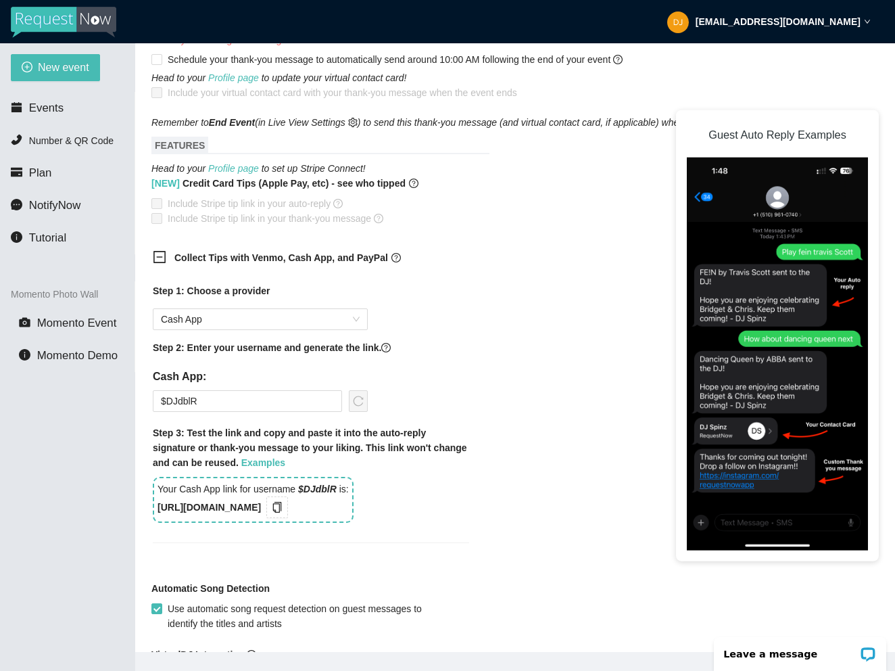
scroll to position [798, 0]
click at [282, 508] on icon "copy" at bounding box center [277, 505] width 9 height 11
click at [452, 343] on span "Step 2: Enter your username and generate the link." at bounding box center [311, 346] width 317 height 15
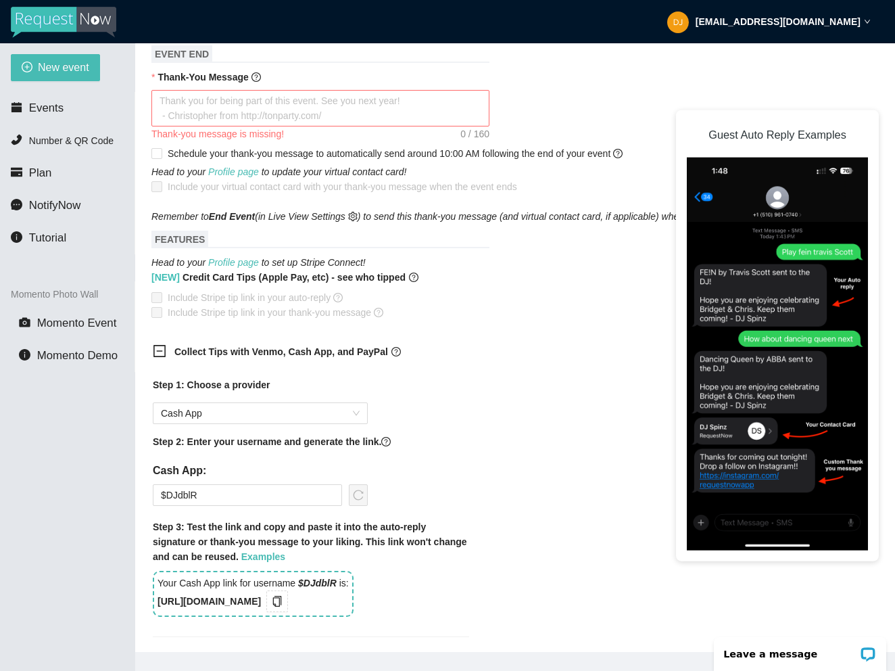
scroll to position [695, 0]
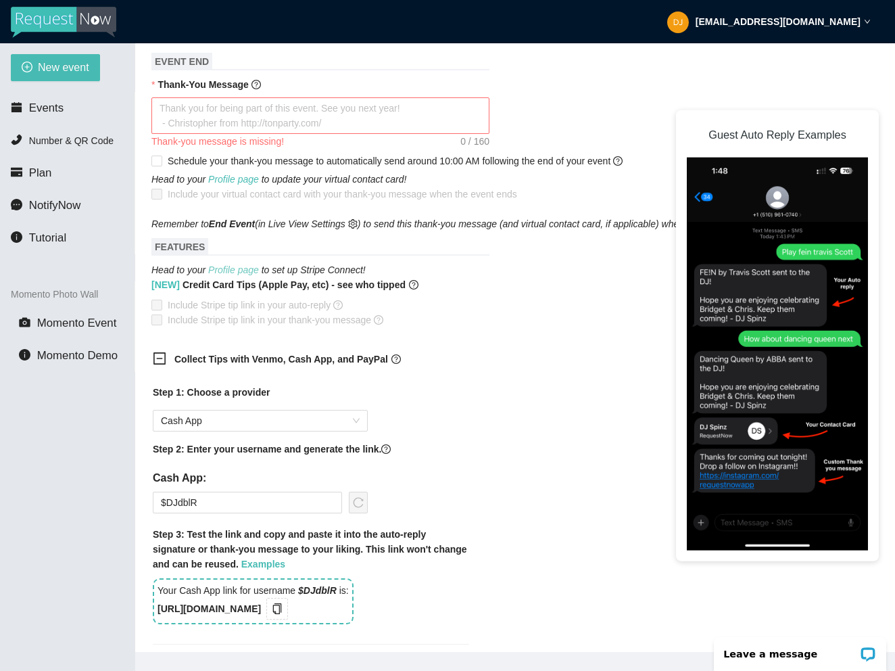
click at [222, 271] on link "Profile page" at bounding box center [233, 269] width 51 height 11
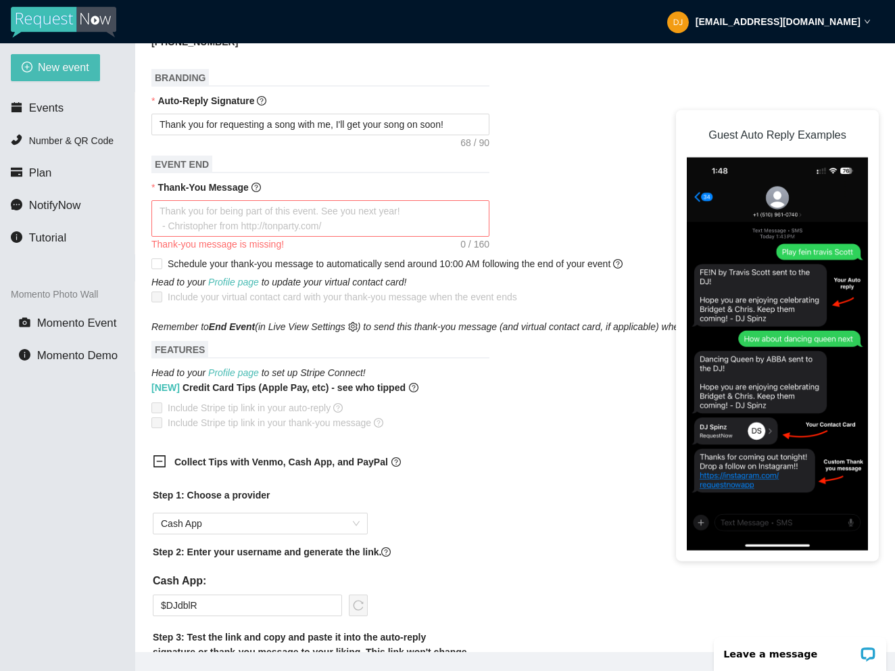
scroll to position [588, 0]
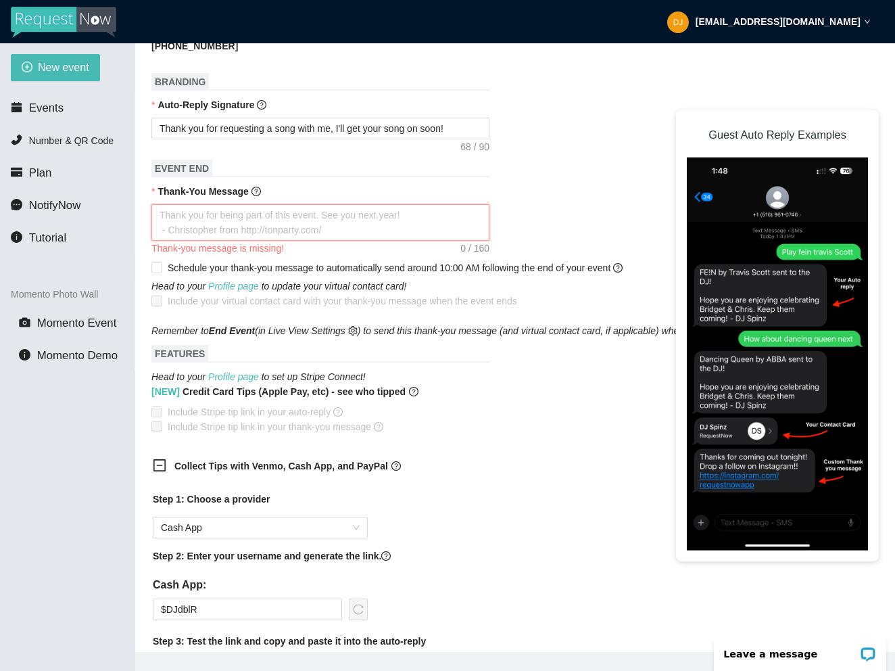
click at [370, 220] on textarea "Thank-You Message" at bounding box center [320, 222] width 338 height 37
type textarea "T"
type textarea "TH"
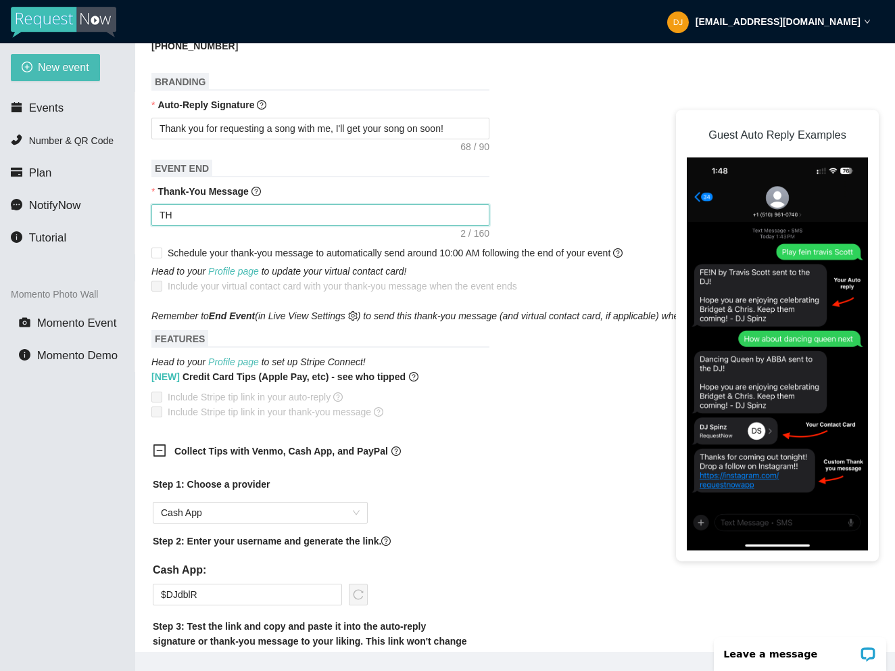
type textarea "THa"
type textarea "THan"
type textarea "THank"
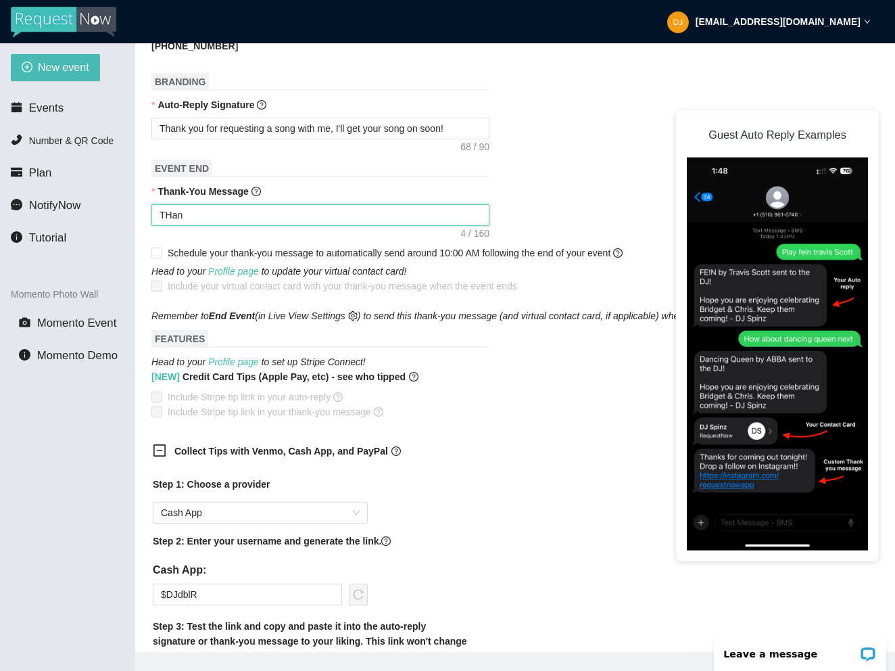
type textarea "THank"
type textarea "THank y"
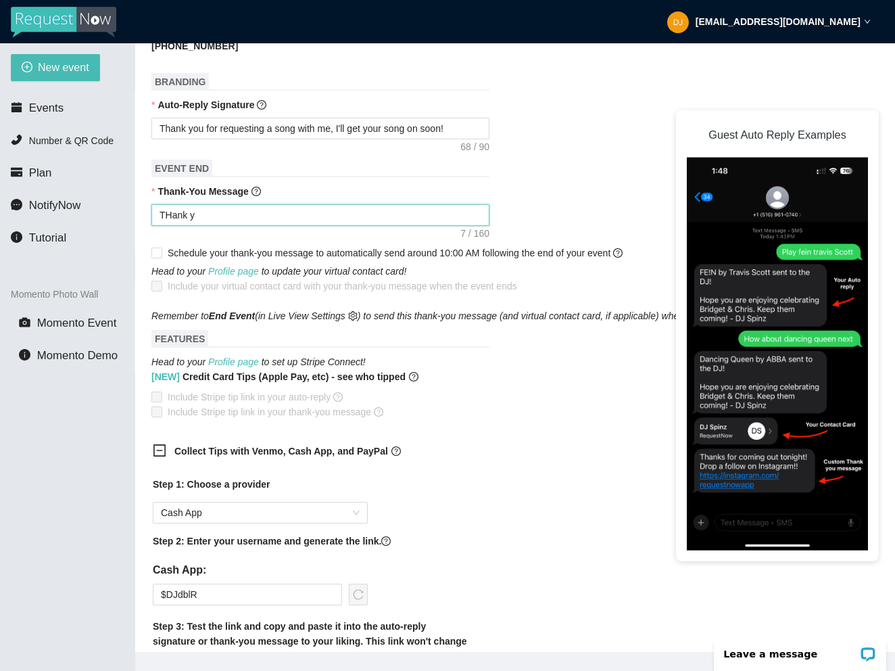
type textarea "THank yo"
type textarea "THank you"
type textarea "Thank you"
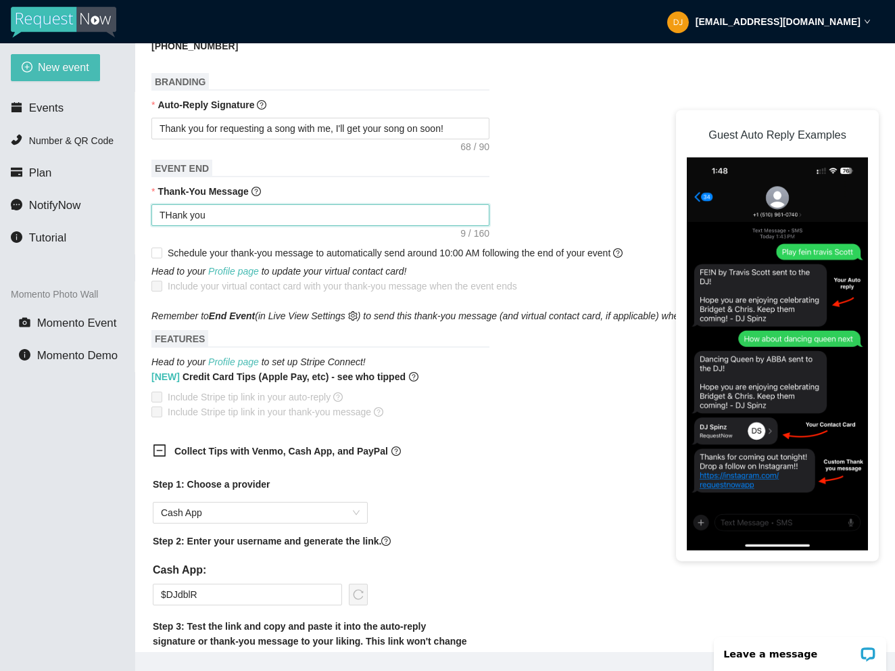
type textarea "Thank you"
type textarea "Thank you f"
type textarea "Thank you fo"
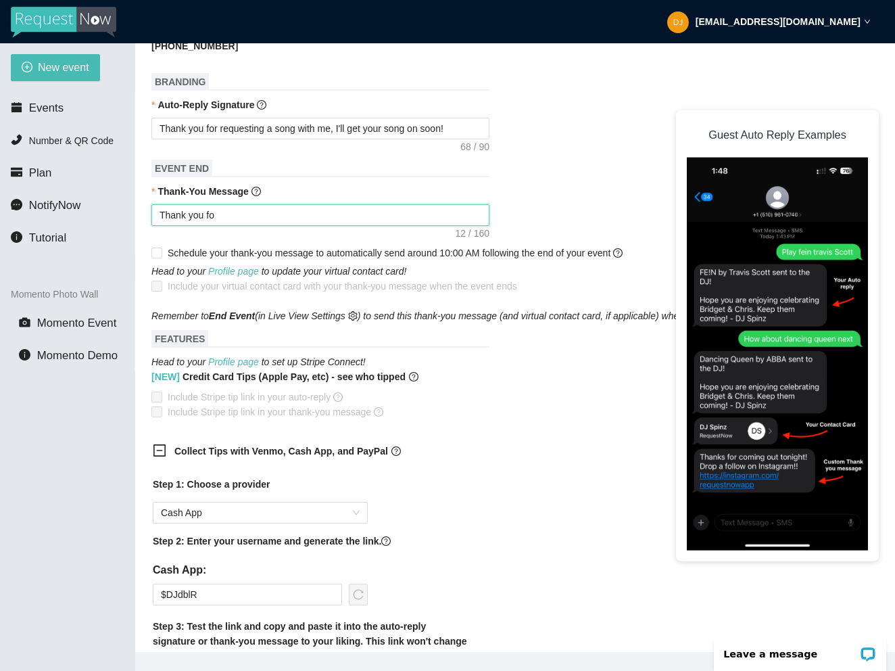
type textarea "Thank you for"
type textarea "Thank you for c"
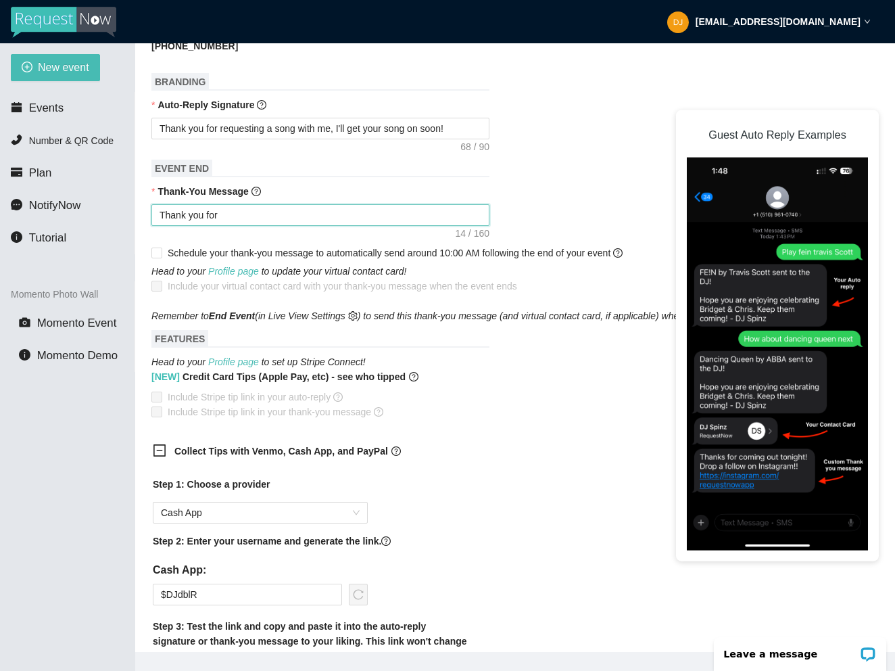
type textarea "Thank you for c"
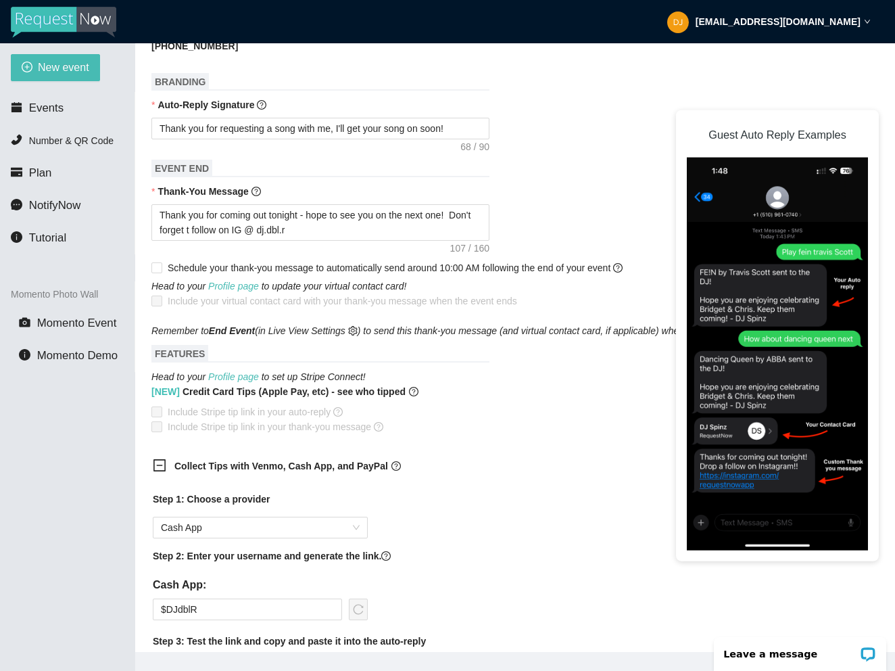
click at [485, 377] on form "Event Name TEST event Event Start Date 10/03/2025 Your event will accept text m…" at bounding box center [515, 346] width 728 height 1482
click at [323, 230] on textarea "Thank you for coming out tonight - hope to see you on the next one! Don't forge…" at bounding box center [320, 222] width 338 height 37
paste textarea "https://www.instagram.com/dj.dbl.r?igsh=eTViZmsyYnYzanJu&utm_so"
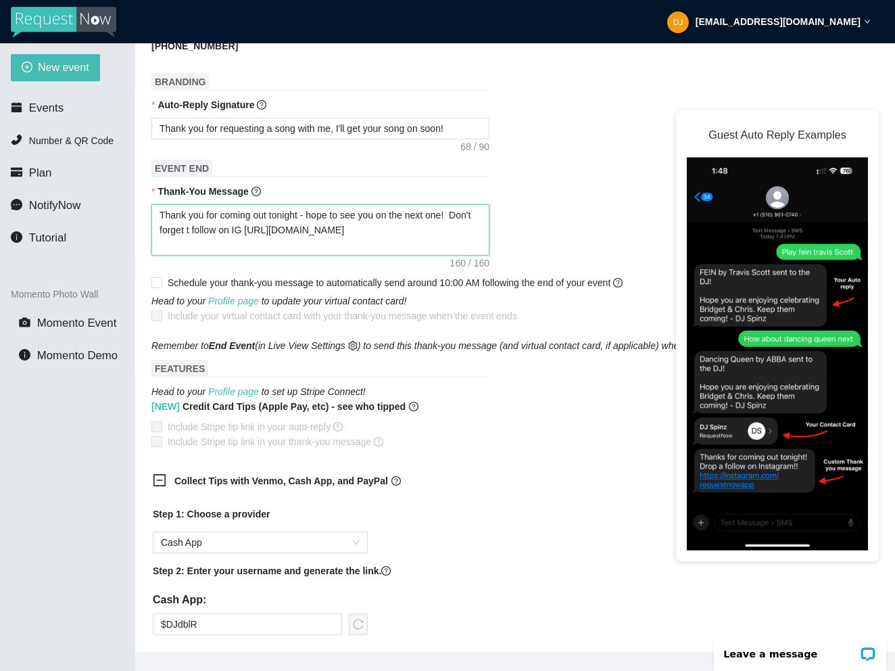
click at [275, 230] on textarea "Thank you for coming out tonight - hope to see you on the next one! Don't forge…" at bounding box center [320, 229] width 338 height 51
click at [276, 226] on textarea "Thank you for coming out tonight - hope to see you on the next one! Don't forge…" at bounding box center [320, 229] width 338 height 51
click at [274, 225] on textarea "Thank you for coming out tonight - hope to see you on the next one! Don't forge…" at bounding box center [320, 229] width 338 height 51
click at [318, 243] on textarea "Thank you for coming out tonight - hope to see you on the next one! Don't forge…" at bounding box center [320, 229] width 338 height 51
click at [218, 229] on textarea "Thank you for coming out tonight - hope to see you on the next one! Don't forge…" at bounding box center [320, 229] width 338 height 51
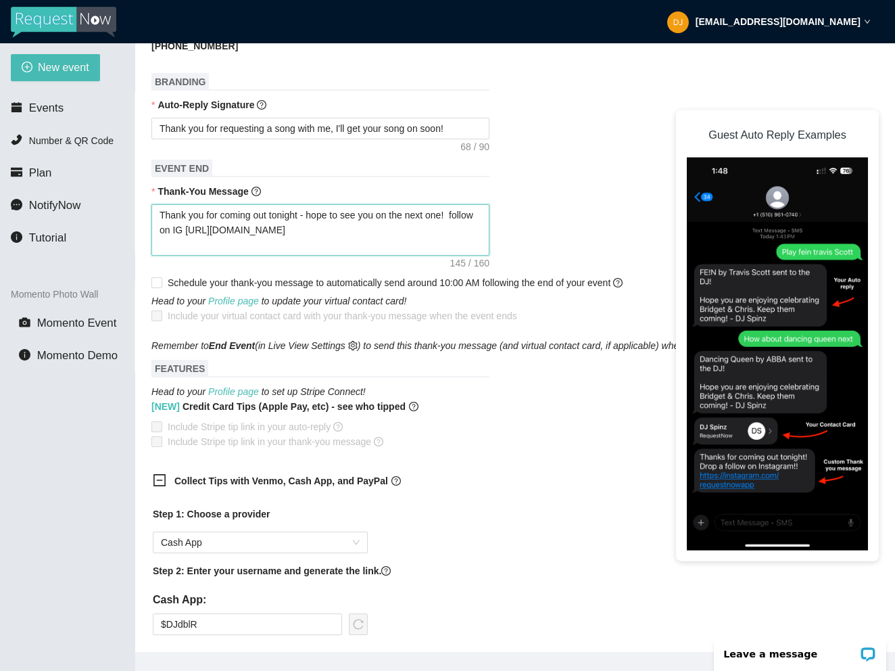
drag, startPoint x: 214, startPoint y: 228, endPoint x: 350, endPoint y: 256, distance: 138.1
click at [350, 256] on form "Event Name TEST event Event Start Date 10/03/2025 Your event will accept text m…" at bounding box center [515, 353] width 728 height 1497
paste textarea "urce=qr"
click at [396, 250] on textarea "Thank you for coming out tonight - hope to see you on the next one! follow on I…" at bounding box center [320, 229] width 338 height 51
drag, startPoint x: 210, startPoint y: 230, endPoint x: 143, endPoint y: 227, distance: 67.0
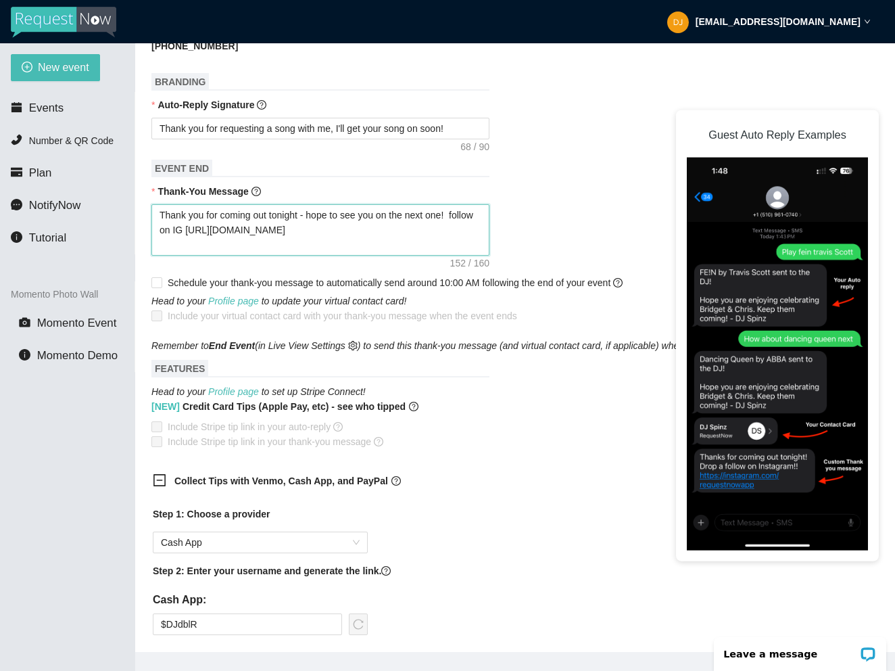
click at [143, 227] on main "💻 Join Our Facebook Group || 📖 View our User Guide New Event Need help or want …" at bounding box center [515, 347] width 760 height 609
click at [441, 245] on textarea "Thank you for coming out tonight - hope to see you on the next one! FOLLOW ON I…" at bounding box center [320, 229] width 338 height 51
click at [225, 229] on textarea "Thank you for coming out tonight - hope to see you on the next one! FOLLOW ON I…" at bounding box center [320, 229] width 338 height 51
click at [351, 216] on textarea "Thank you for coming out tonight - hope to see you on the next one! FOLLOW ON I…" at bounding box center [320, 229] width 338 height 51
click at [208, 229] on textarea "Thank you for coming out tonight - See you on the next one! FOLLOW ON IG dj.db:…" at bounding box center [320, 229] width 338 height 51
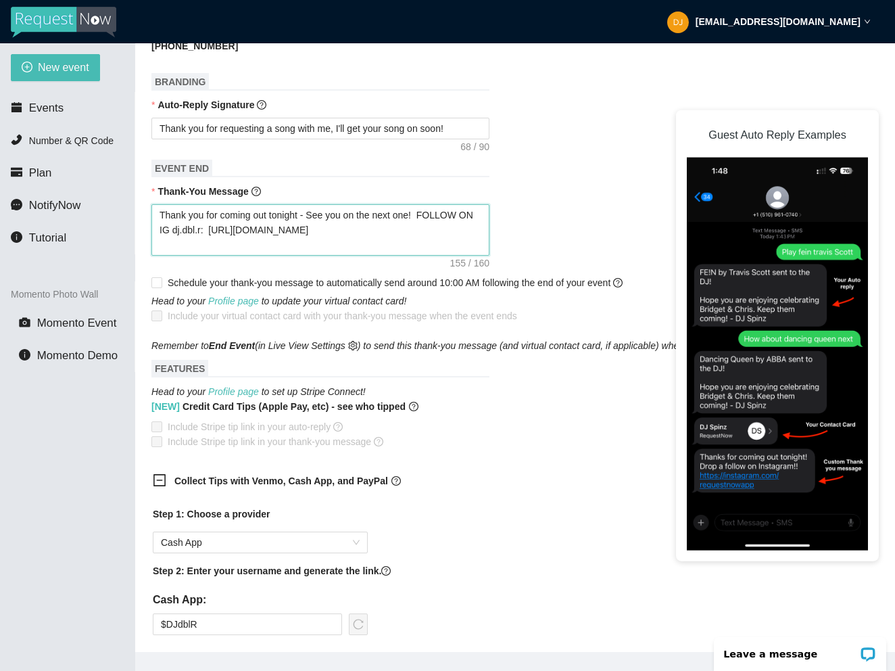
click at [396, 245] on textarea "Thank you for coming out tonight - See you on the next one! FOLLOW ON IG dj.dbl…" at bounding box center [320, 229] width 338 height 51
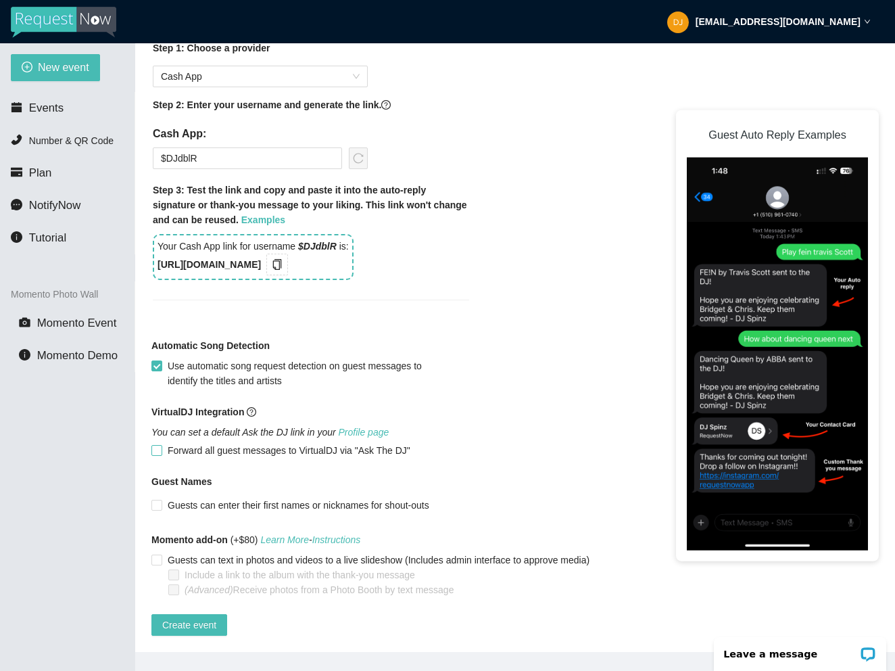
scroll to position [1064, 0]
click at [197, 617] on span "Create event" at bounding box center [189, 624] width 54 height 15
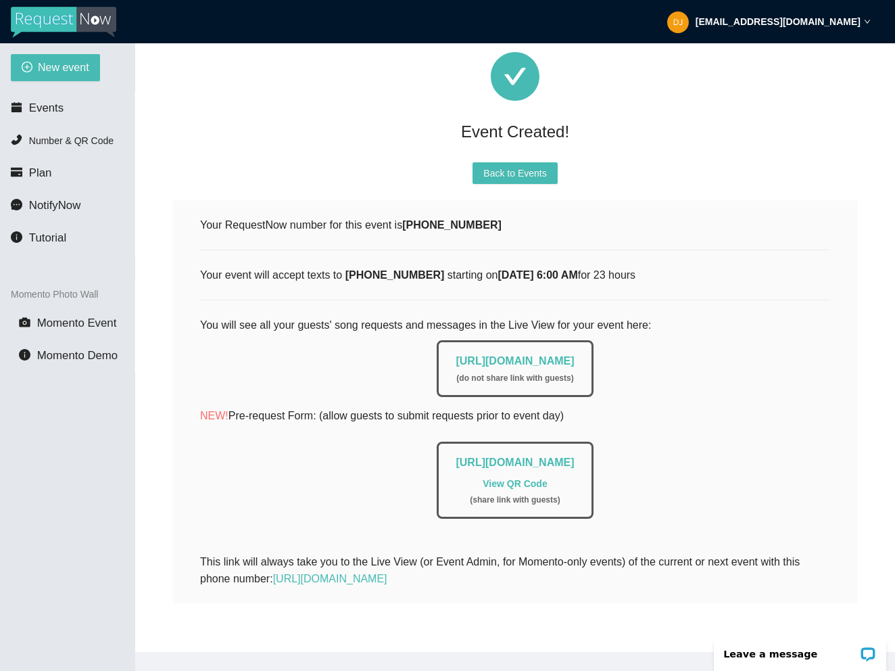
click at [758, 303] on div "Your RequestNow number for this event is (813) 588-3914 Your event will accept …" at bounding box center [515, 401] width 630 height 371
click at [573, 355] on link "https://app.requestnow.io/live/rwpnoxe" at bounding box center [515, 360] width 118 height 11
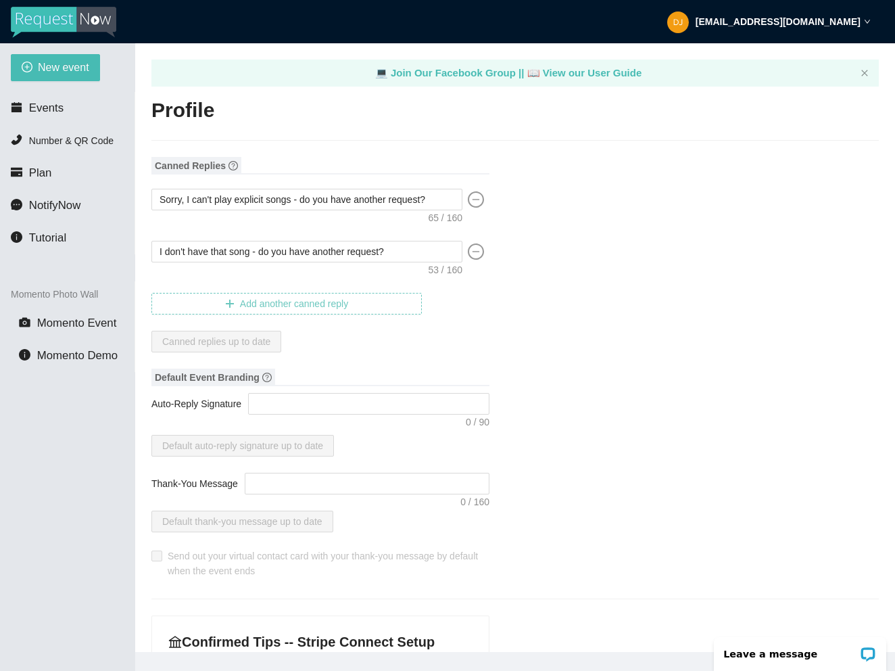
click at [318, 305] on span "Add another canned reply" at bounding box center [294, 303] width 108 height 15
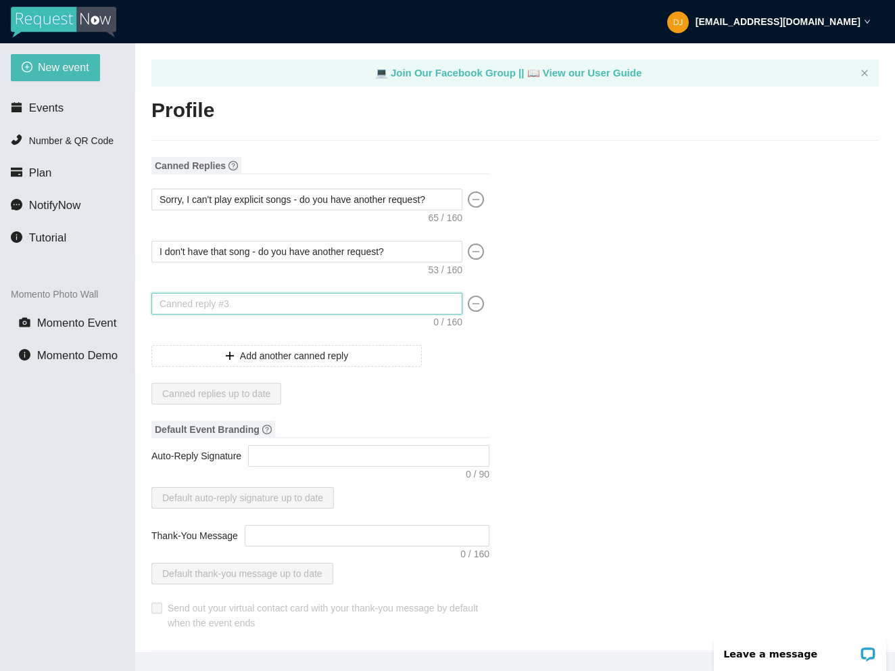
click at [308, 298] on textarea at bounding box center [306, 304] width 311 height 22
type textarea "S"
type textarea "So"
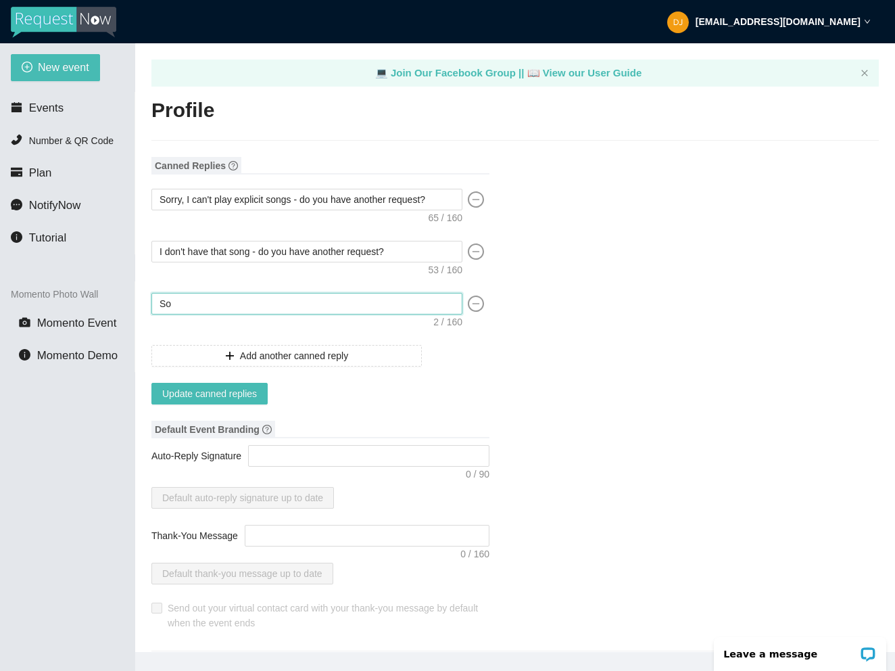
type textarea "Sor"
type textarea "Sorr"
type textarea "Sorry"
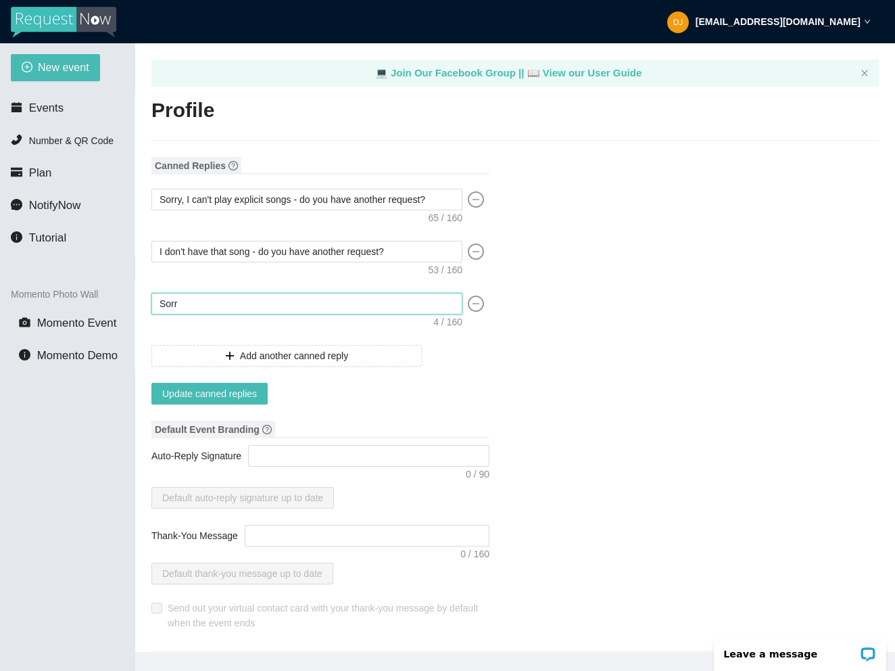
type textarea "Sorry"
type textarea "Sorry,"
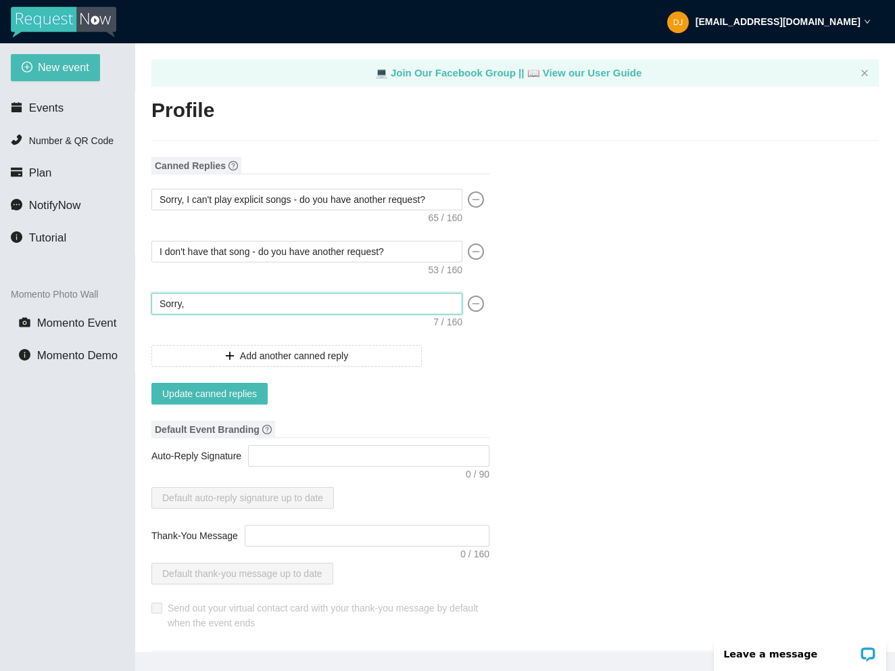
type textarea "Sorry, t"
type textarea "Sorry, th"
type textarea "Sorry, tha"
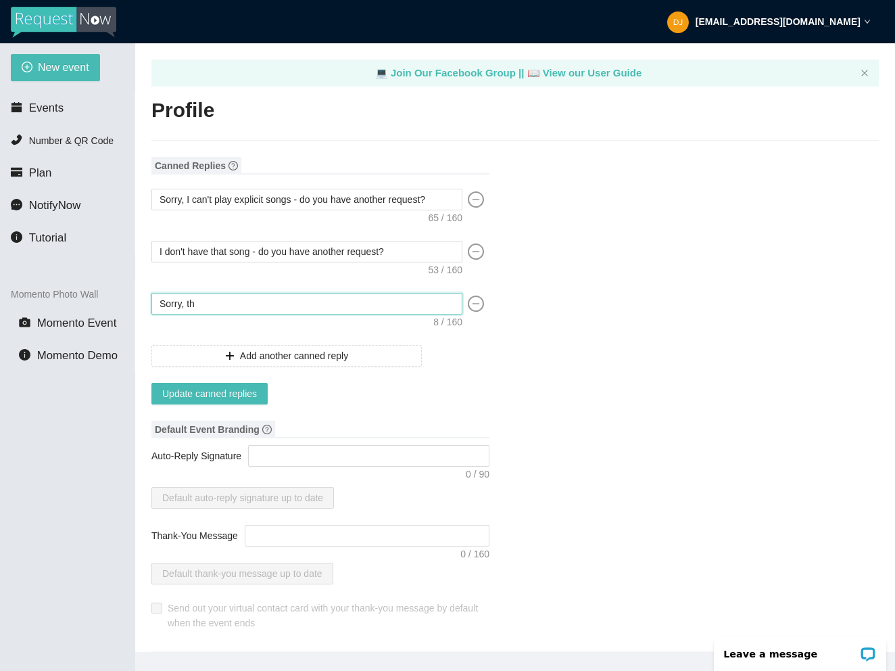
type textarea "Sorry, tha"
type textarea "Sorry, that"
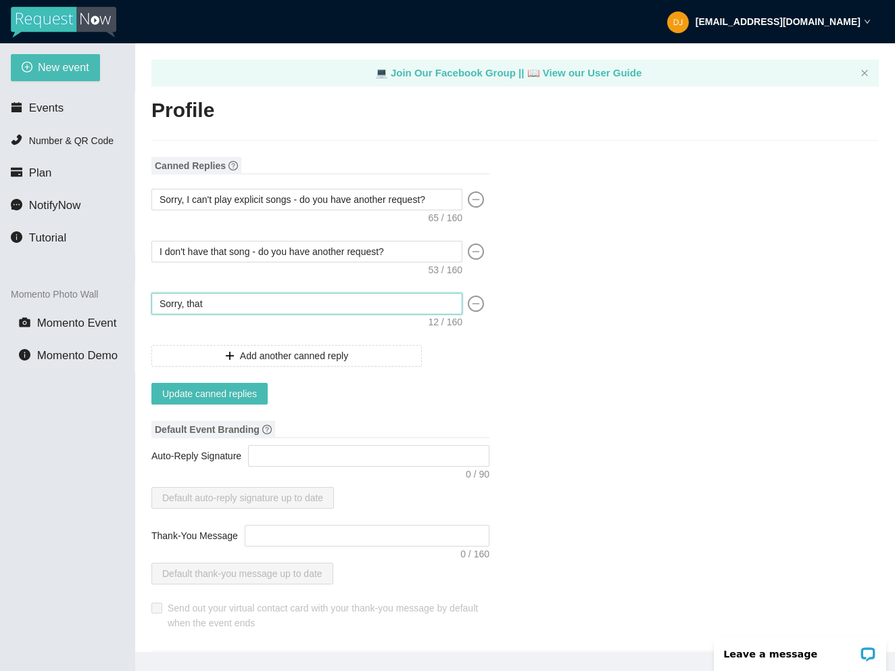
type textarea "Sorry, that s"
type textarea "Sorry, that so"
type textarea "Sorry, that son"
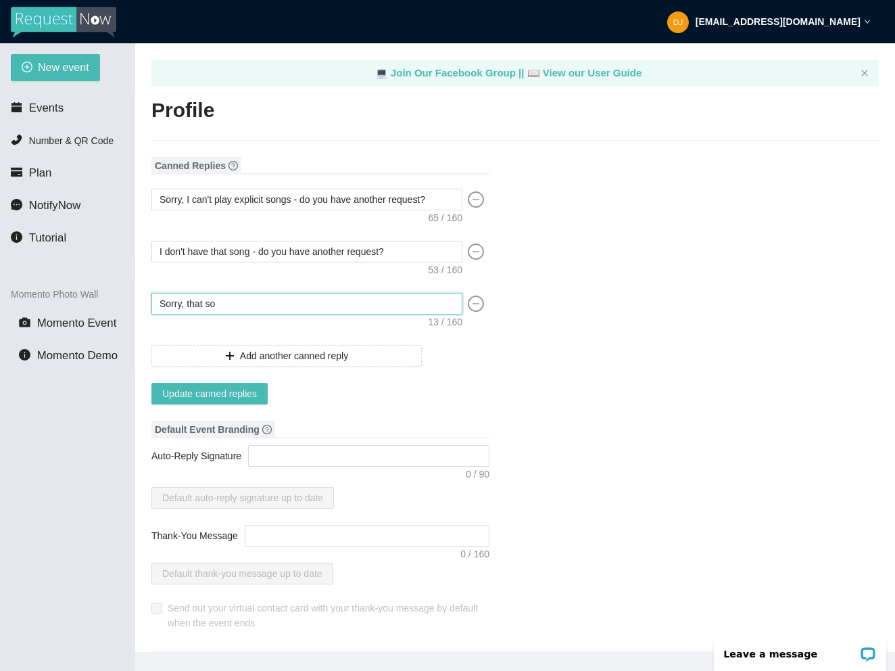
type textarea "Sorry, that son"
type textarea "Sorry, that song"
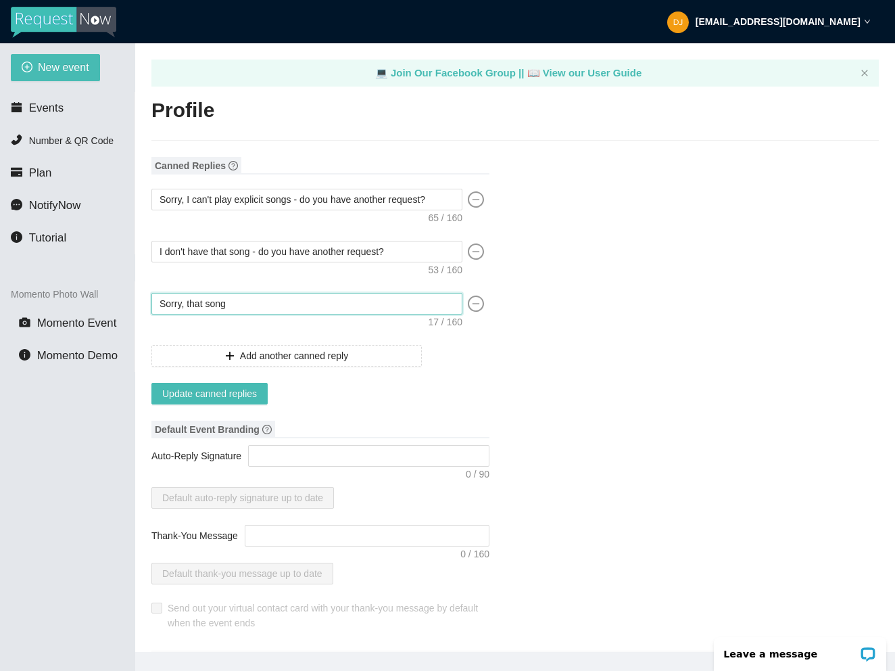
type textarea "Sorry, that song d"
type textarea "Sorry, that song do"
type textarea "Sorry, that song doe"
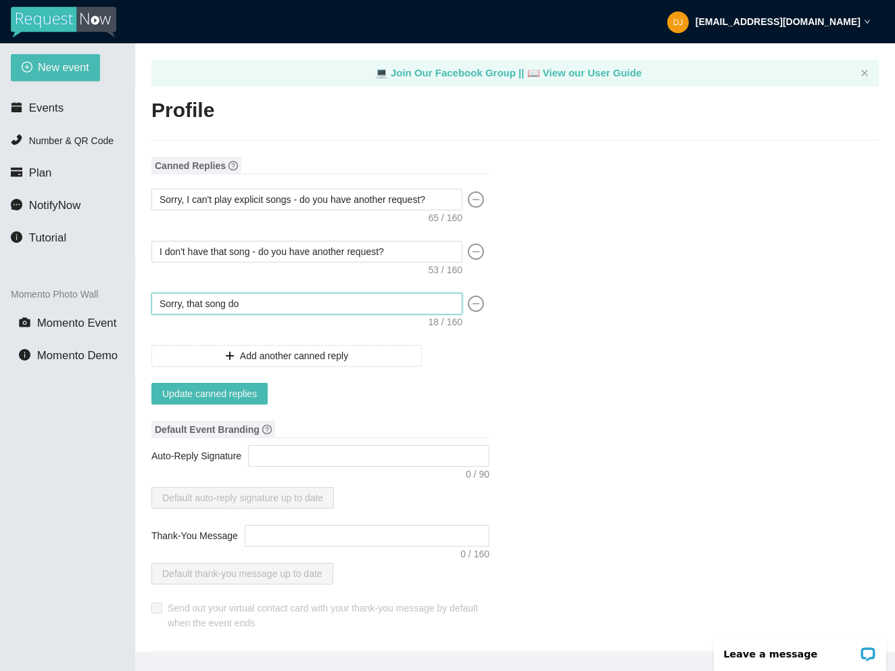
type textarea "Sorry, that song doe"
type textarea "Sorry, that song does"
type textarea "Sorry, that song doesn"
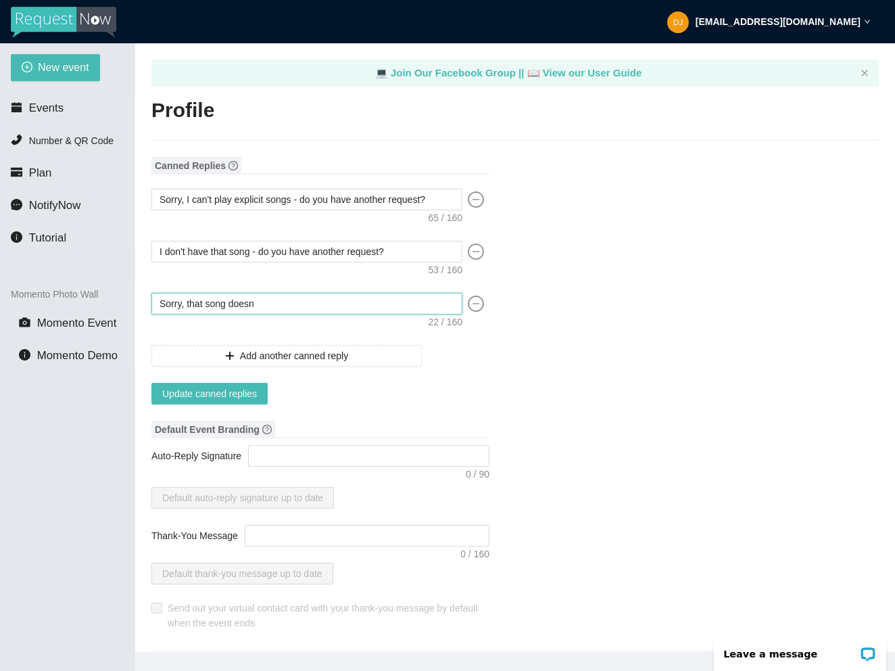
type textarea "Sorry, that song doesn'"
type textarea "Sorry, that song doesn't"
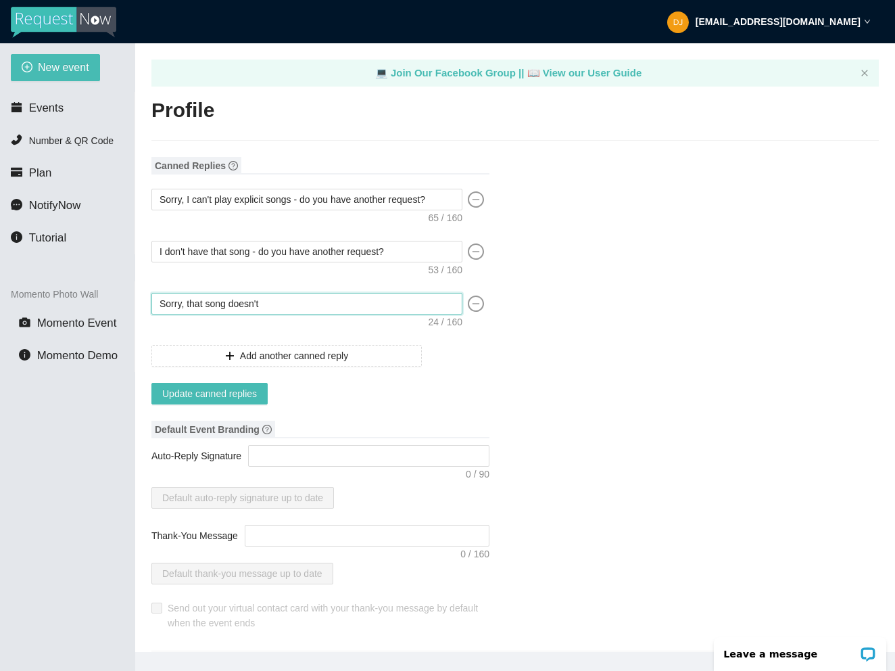
type textarea "Sorry, that song doesn't"
type textarea "Sorry, that song doesn't f"
type textarea "Sorry, that song doesn't fi"
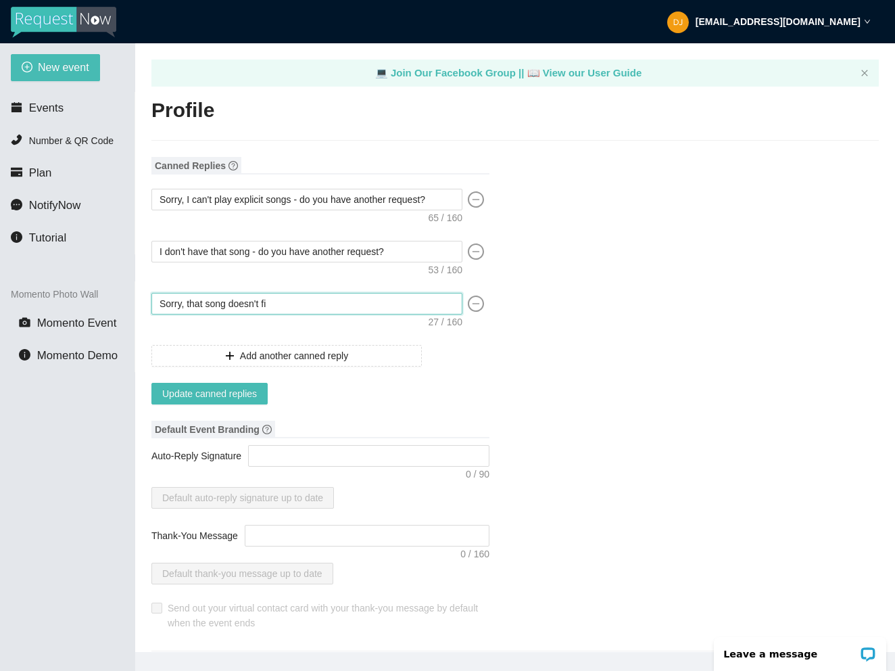
type textarea "Sorry, that song doesn't fit"
type textarea "Sorry, that song doesn't fit t"
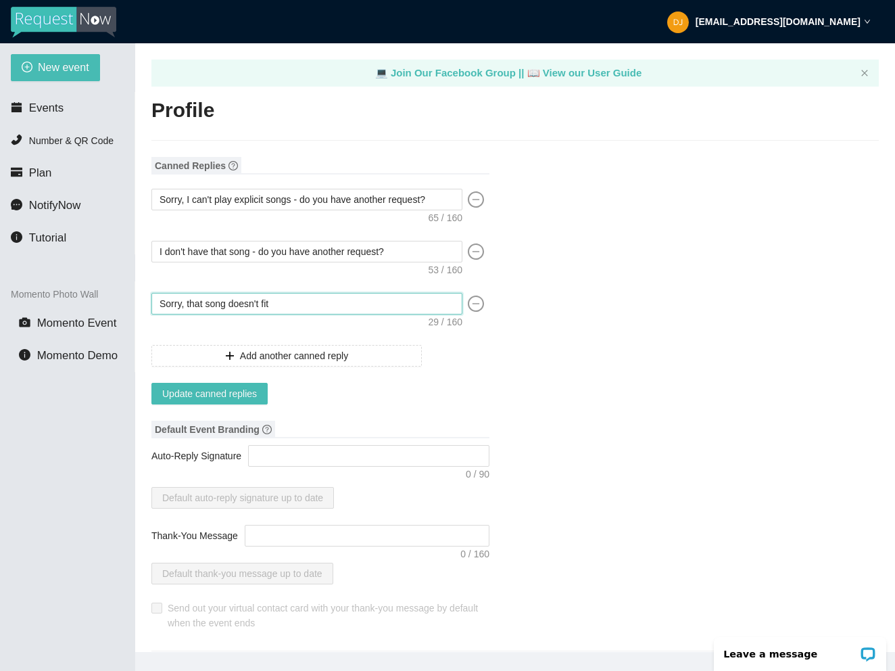
type textarea "Sorry, that song doesn't fit t"
type textarea "Sorry, that song doesn't fit th"
type textarea "Sorry, that song doesn't fit the"
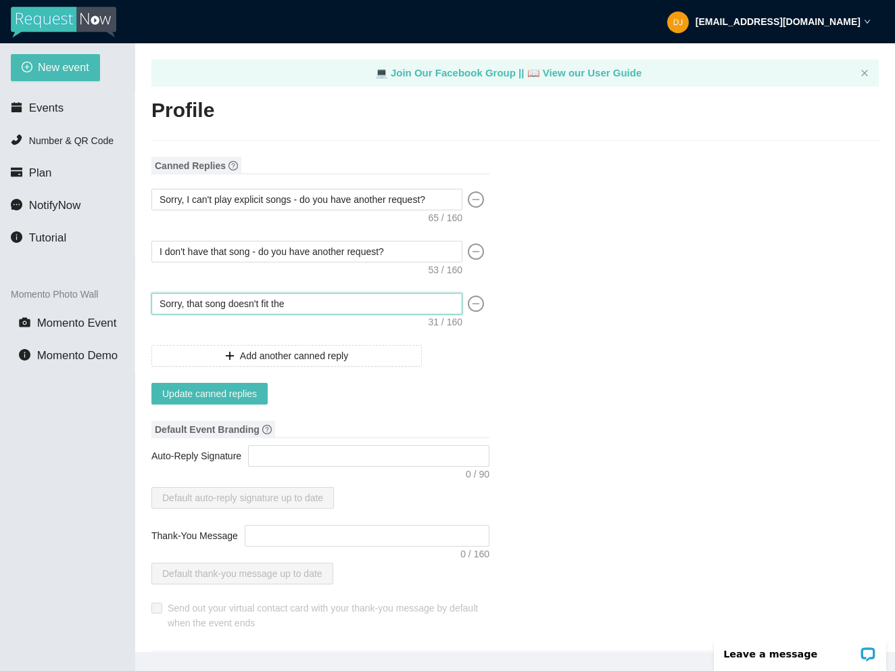
type textarea "Sorry, that song doesn't fit the"
type textarea "Sorry, that song doesn't fit the v"
type textarea "Sorry, that song doesn't fit the vi"
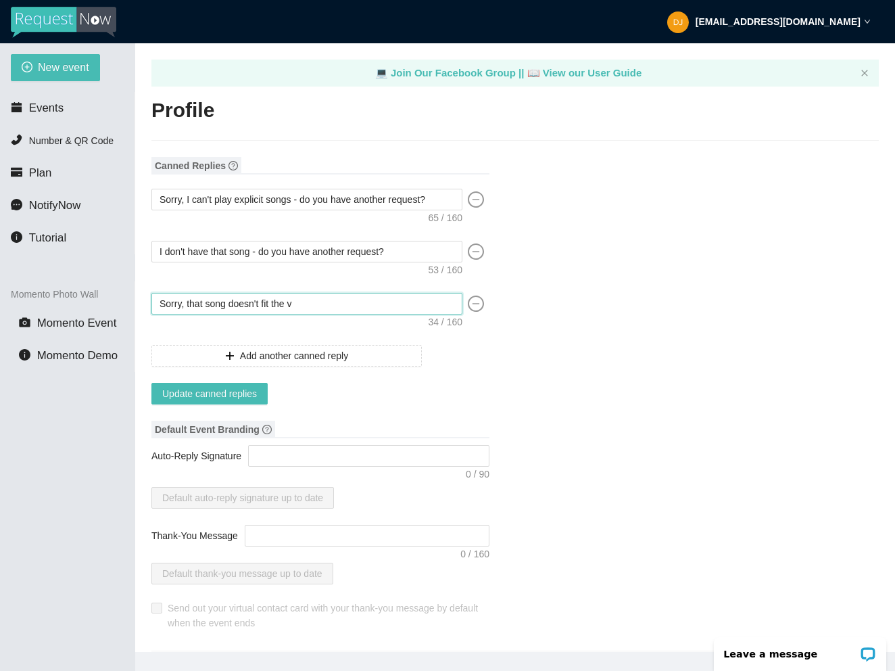
type textarea "Sorry, that song doesn't fit the vi"
type textarea "Sorry, that song doesn't fit the vib"
type textarea "Sorry, that song doesn't fit the vibe"
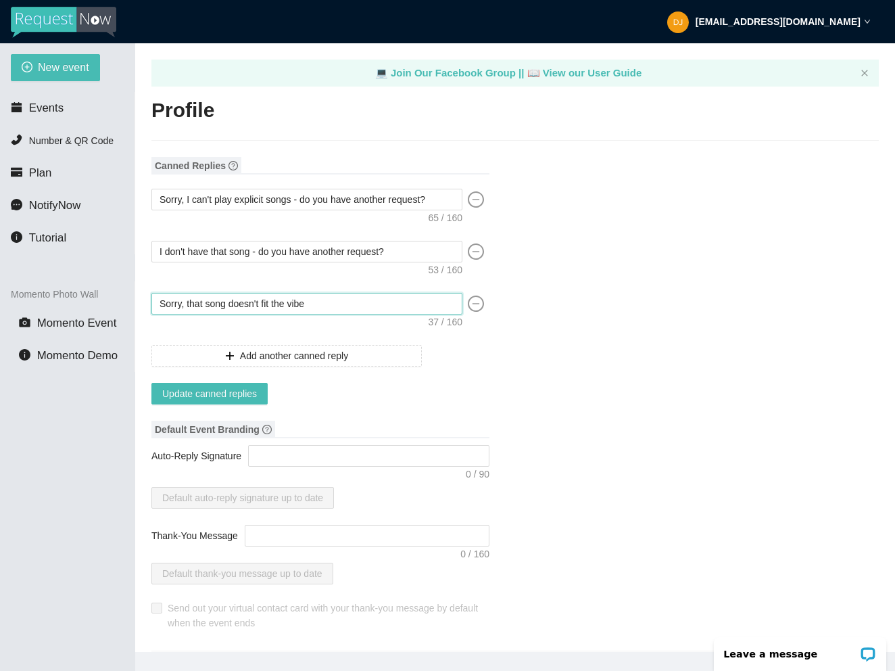
type textarea "Sorry, that song doesn't fit the vibe"
type textarea "Sorry, that song doesn't fit the vibe -"
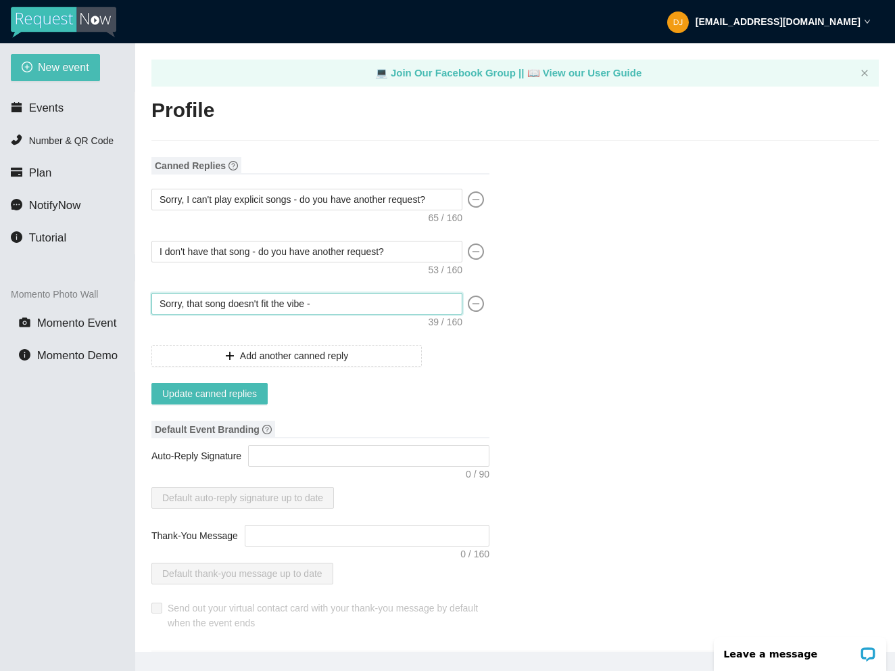
type textarea "Sorry, that song doesn't fit the vibe -"
type textarea "Sorry, that song doesn't fit the vibe - d"
type textarea "Sorry, that song doesn't fit the vibe - do"
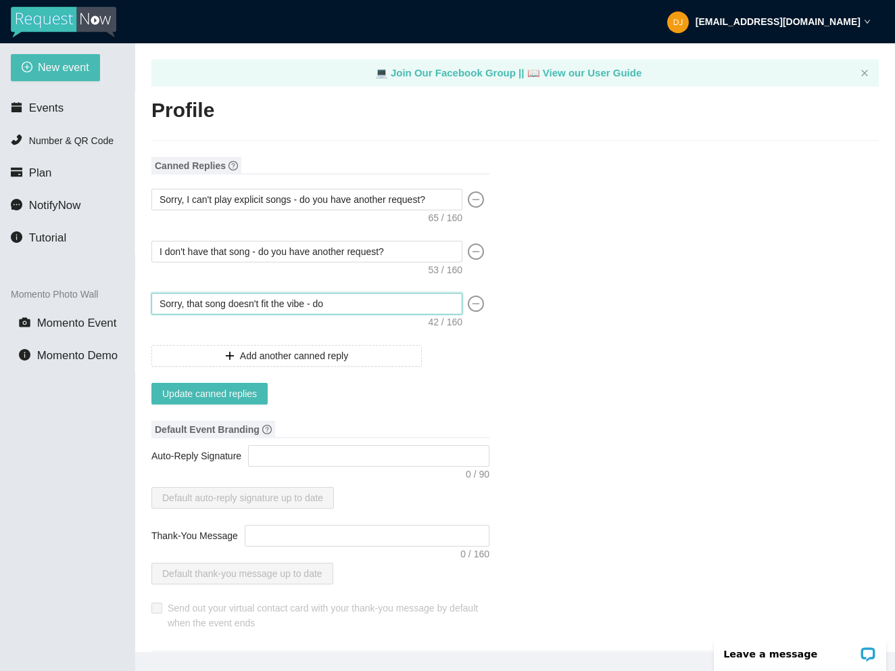
type textarea "Sorry, that song doesn't fit the vibe - do"
type textarea "Sorry, that song doesn't fit the vibe - do y"
type textarea "Sorry, that song doesn't fit the vibe - do yo"
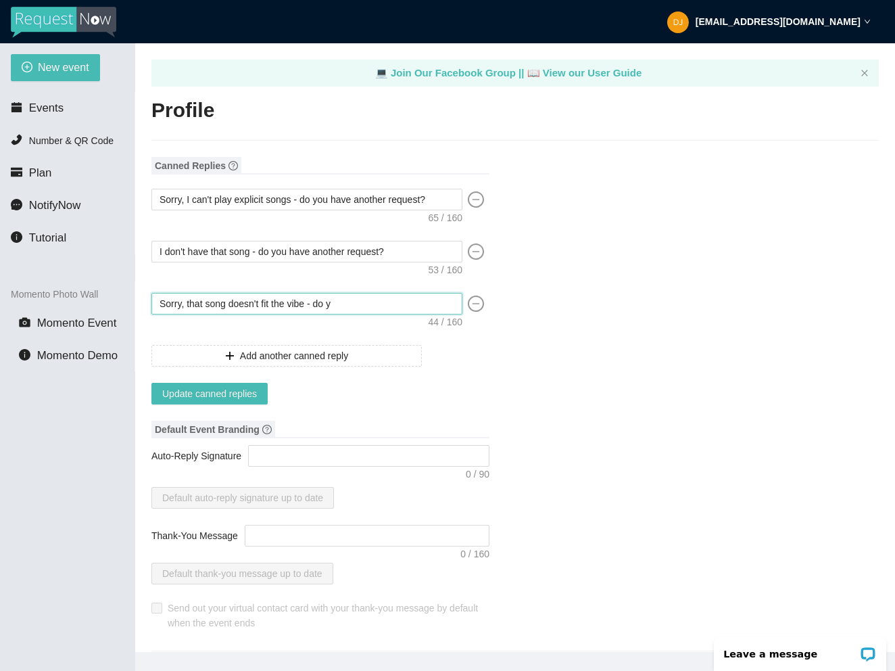
type textarea "Sorry, that song doesn't fit the vibe - do yo"
type textarea "Sorry, that song doesn't fit the vibe - do you"
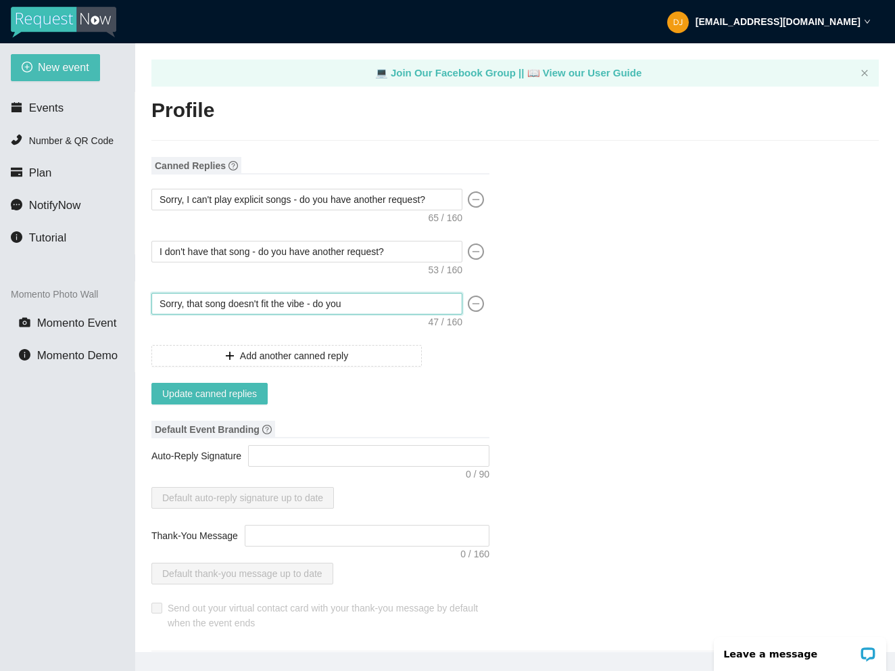
type textarea "Sorry, that song doesn't fit the vibe - do you h"
type textarea "Sorry, that song doesn't fit the vibe - do you ha"
type textarea "Sorry, that song doesn't fit the vibe - do you hav"
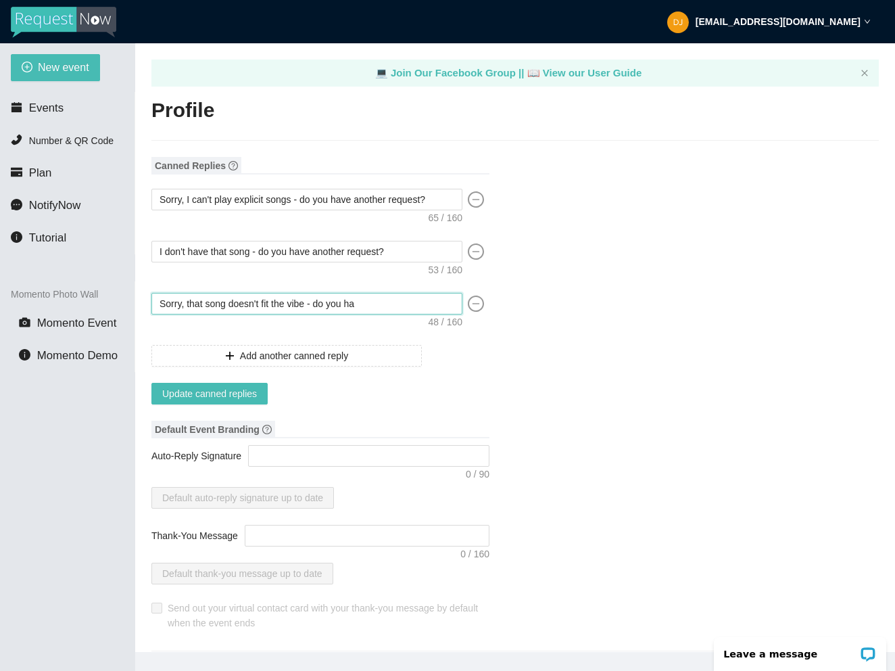
type textarea "Sorry, that song doesn't fit the vibe - do you hav"
type textarea "Sorry, that song doesn't fit the vibe - do you have"
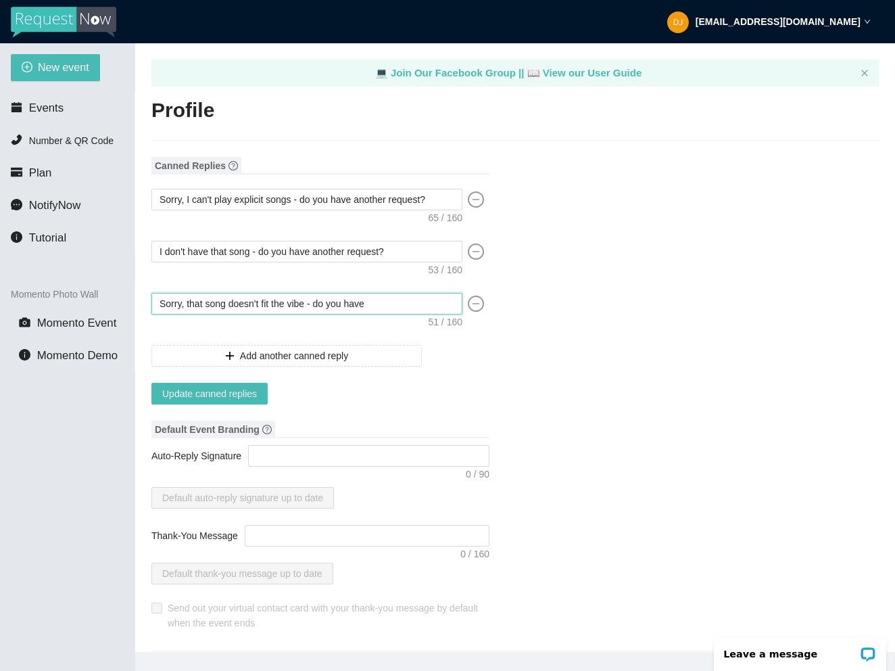
type textarea "Sorry, that song doesn't fit the vibe - do you have a"
type textarea "Sorry, that song doesn't fit the vibe - do you have an"
type textarea "Sorry, that song doesn't fit the vibe - do you have ano"
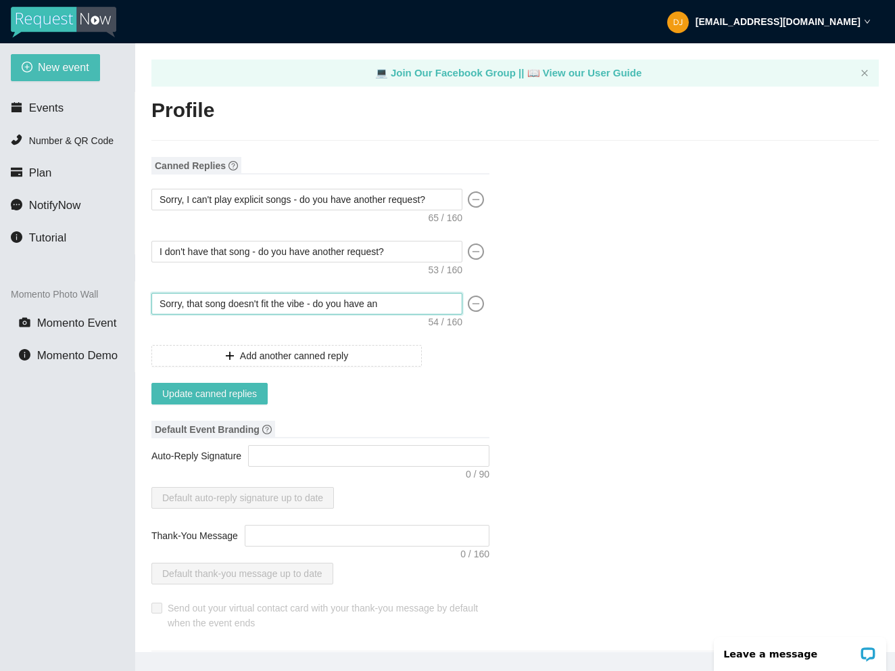
type textarea "Sorry, that song doesn't fit the vibe - do you have ano"
type textarea "Sorry, that song doesn't fit the vibe - do you have anot"
type textarea "Sorry, that song doesn't fit the vibe - do you have anoth"
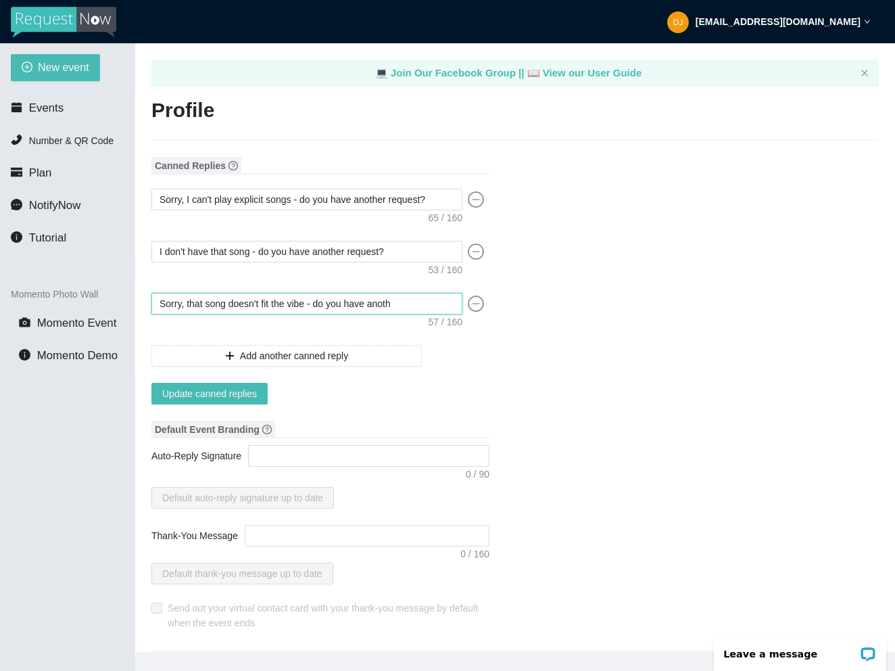
type textarea "Sorry, that song doesn't fit the vibe - do you have anothe"
type textarea "Sorry, that song doesn't fit the vibe - do you have another"
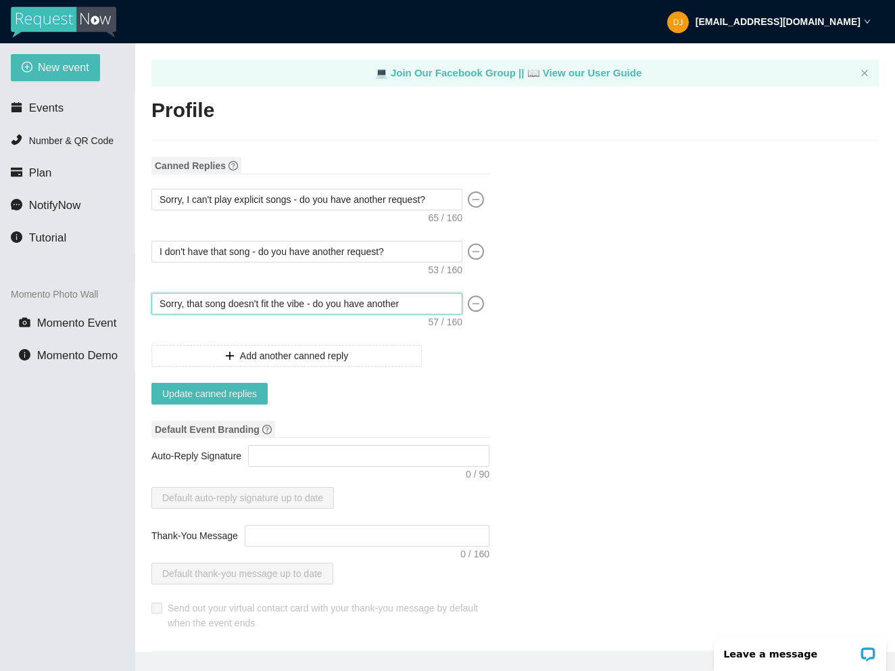
type textarea "Sorry, that song doesn't fit the vibe - do you have another"
type textarea "Sorry, that song doesn't fit the vibe - do you have another r"
type textarea "Sorry, that song doesn't fit the vibe - do you have another re"
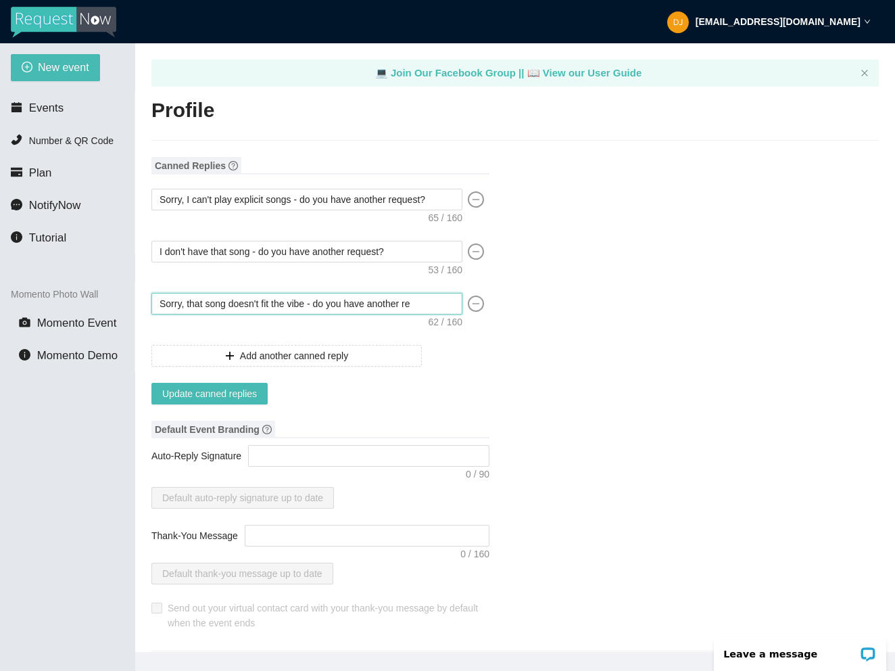
type textarea "Sorry, that song doesn't fit the vibe - do you have another req"
type textarea "Sorry, that song doesn't fit the vibe - do you have another requ"
type textarea "Sorry, that song doesn't fit the vibe - do you have another reque"
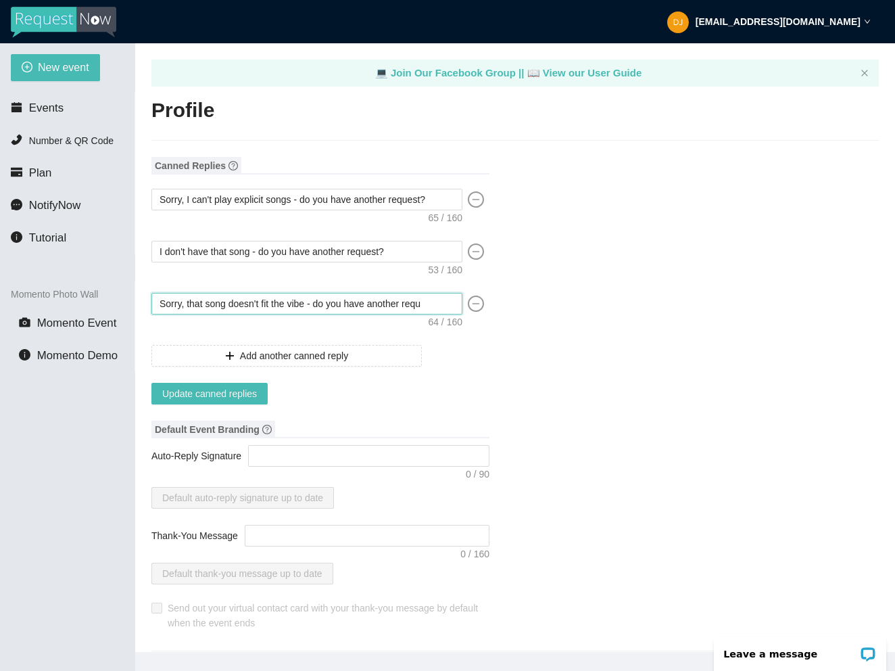
type textarea "Sorry, that song doesn't fit the vibe - do you have another reque"
type textarea "Sorry, that song doesn't fit the vibe - do you have another reques"
type textarea "Sorry, that song doesn't fit the vibe - do you have another request"
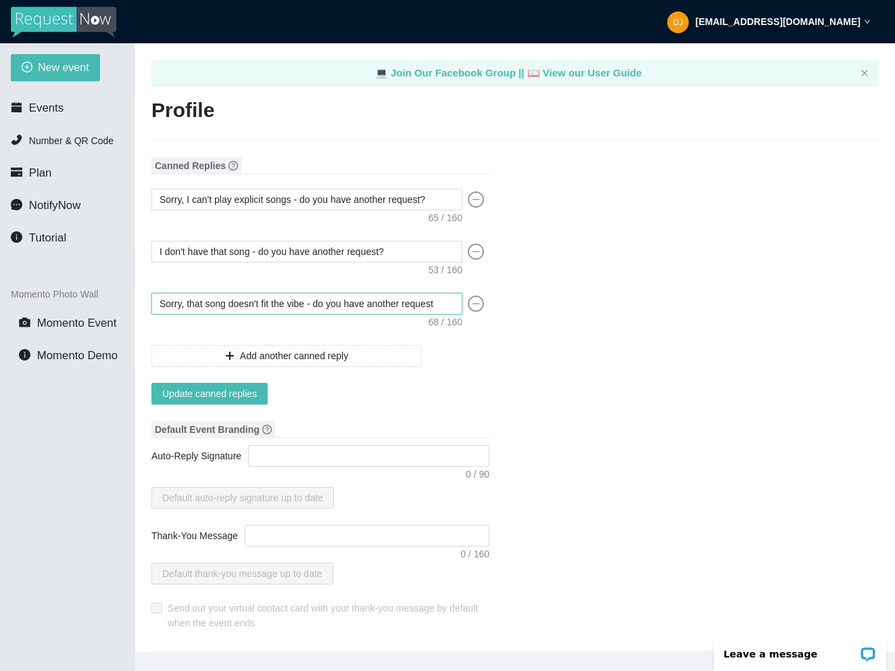
type textarea "Sorry, that song doesn't fit the vibe - do you have another request?"
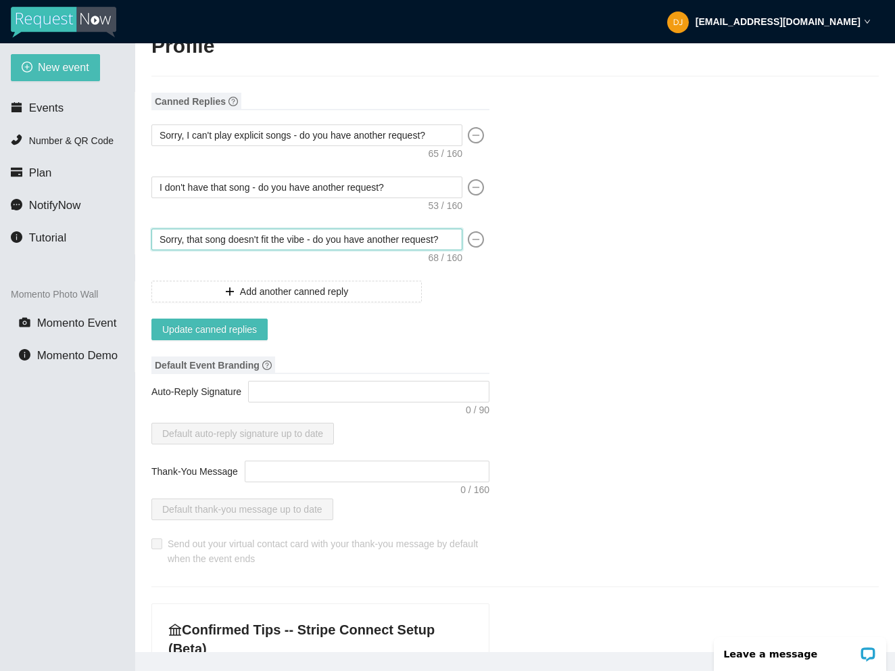
scroll to position [66, 0]
type textarea "Sorry, that song doesn't fit the vibe - do you have another request?"
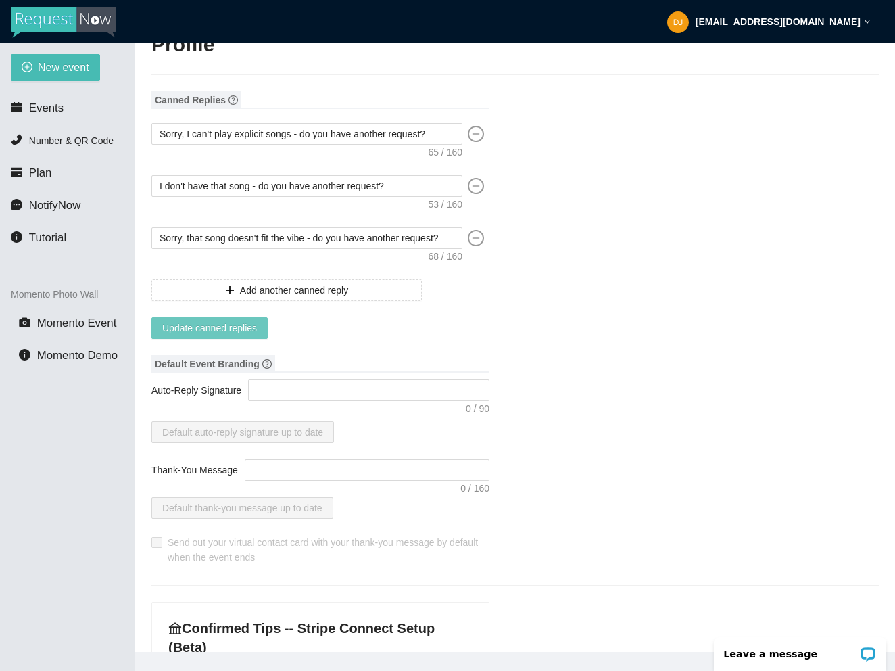
click at [248, 329] on span "Update canned replies" at bounding box center [209, 328] width 95 height 15
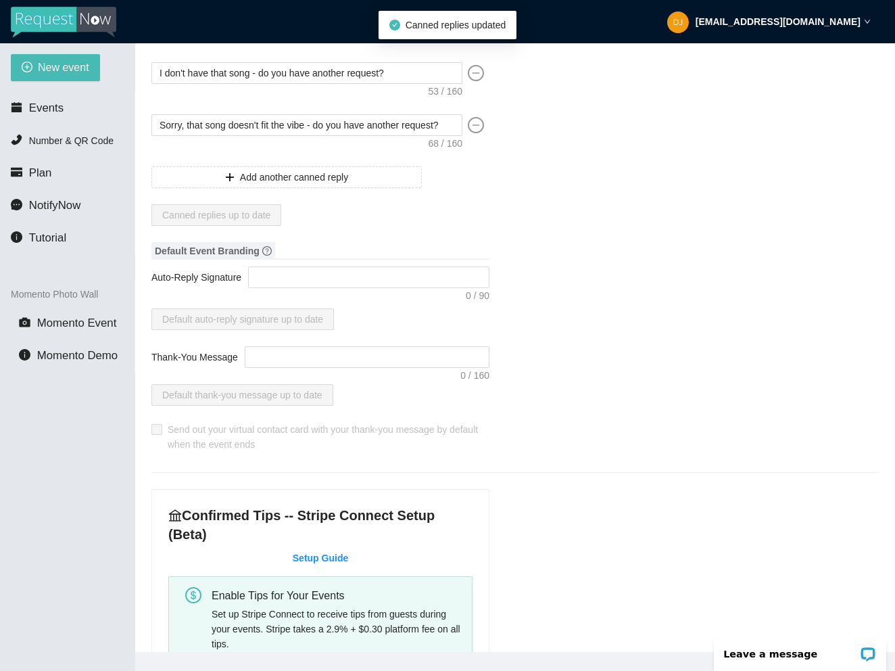
scroll to position [183, 0]
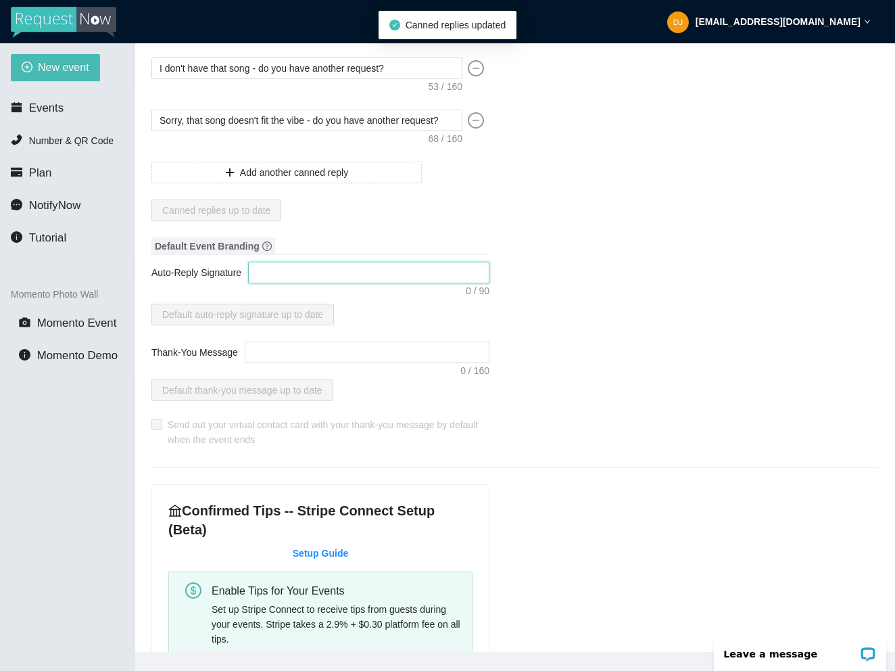
click at [333, 273] on textarea "Auto-Reply Signature" at bounding box center [368, 273] width 241 height 22
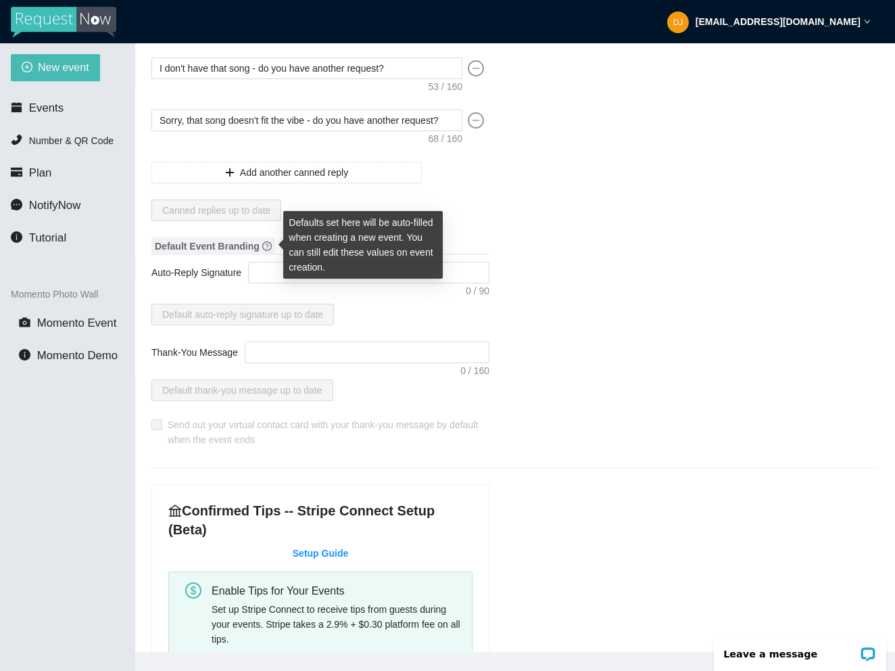
click at [266, 245] on icon "question-circle" at bounding box center [266, 245] width 9 height 9
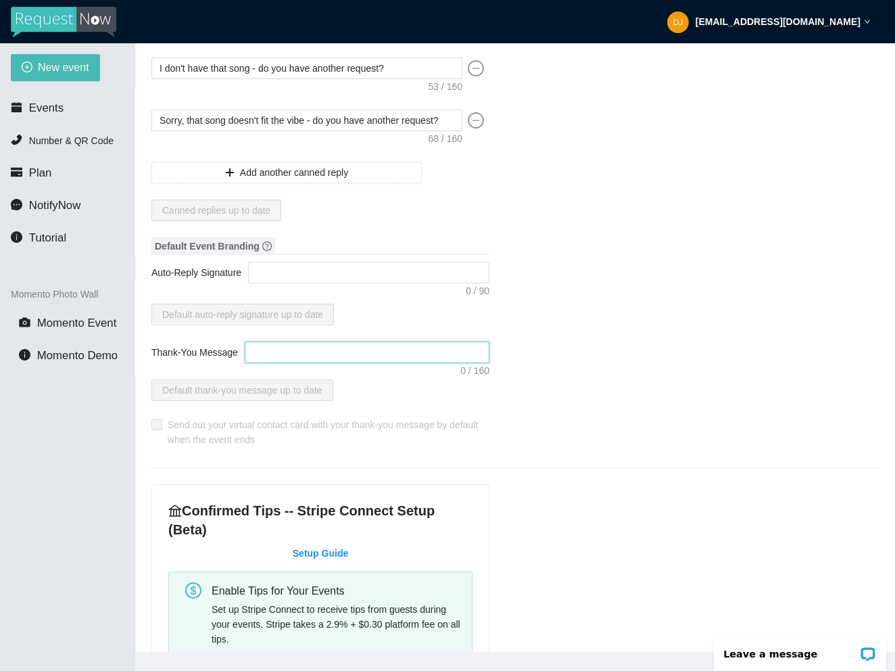
click at [260, 351] on textarea "Thank-You Message" at bounding box center [367, 353] width 245 height 22
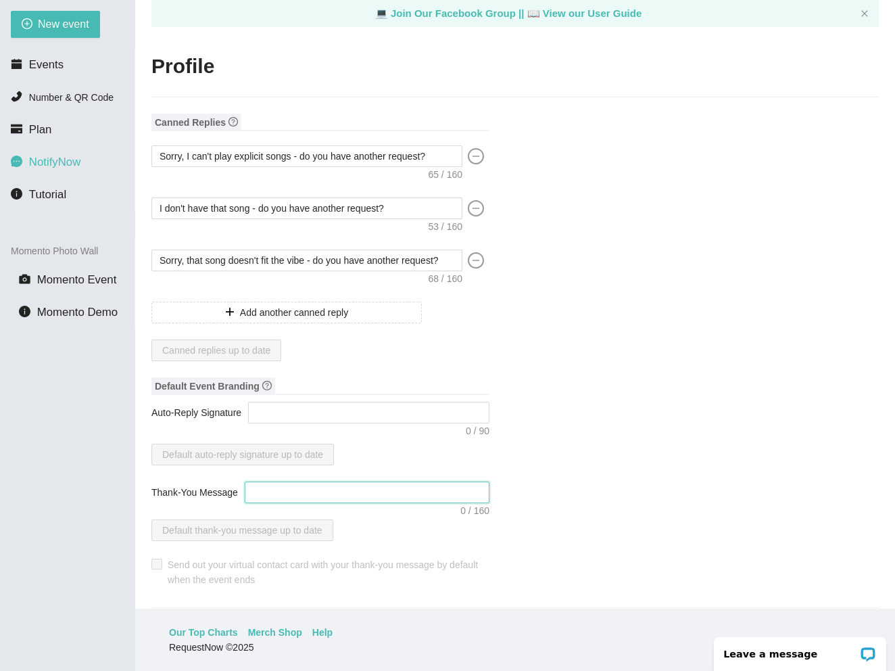
scroll to position [0, 0]
click at [307, 409] on textarea "Auto-Reply Signature" at bounding box center [368, 413] width 241 height 22
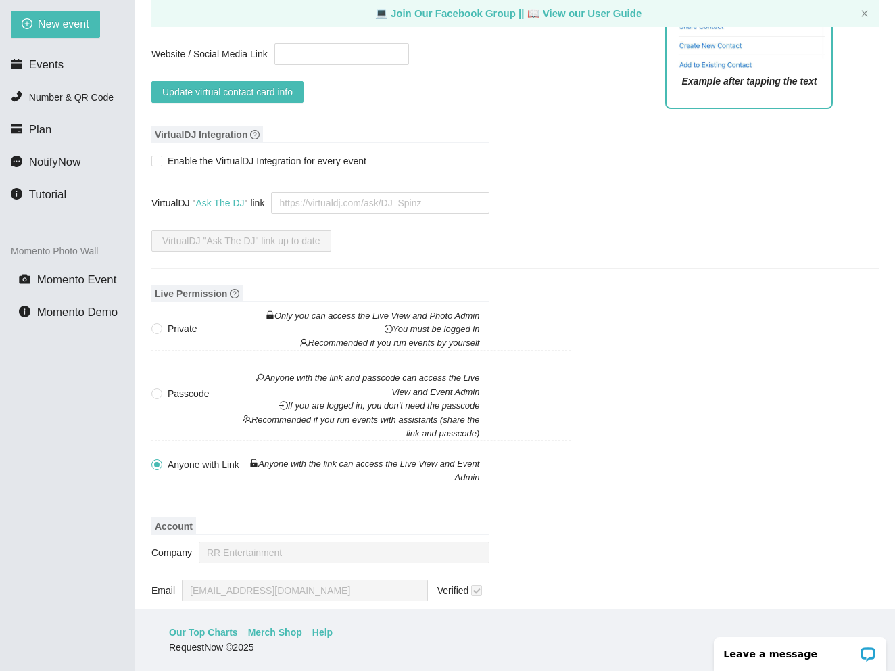
scroll to position [1334, 0]
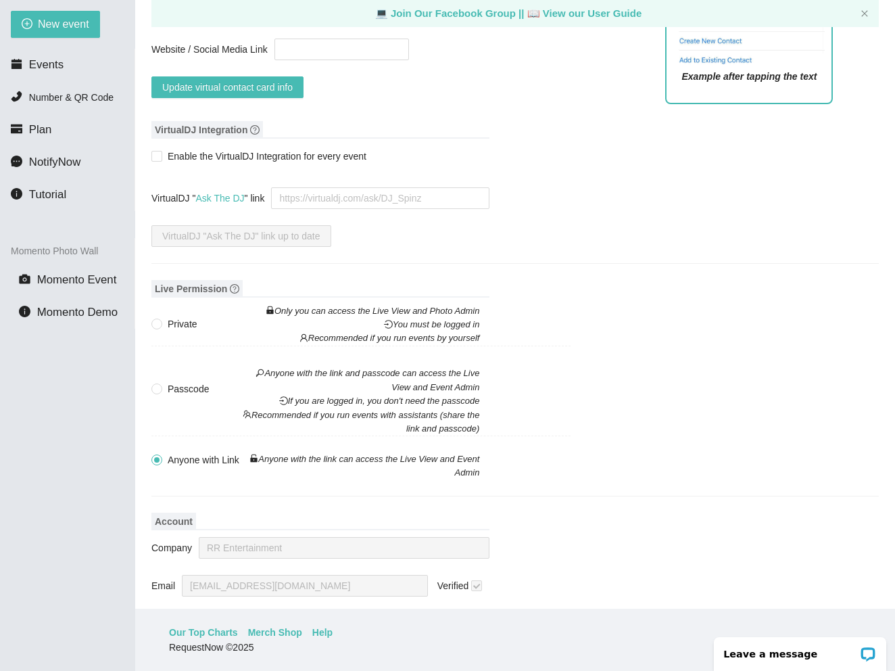
click at [17, 490] on div "New event Events Number & QR Code Plan NotifyNow Tutorial Momento Photo Wall Mo…" at bounding box center [67, 335] width 135 height 671
click at [51, 195] on span "Tutorial" at bounding box center [47, 194] width 37 height 13
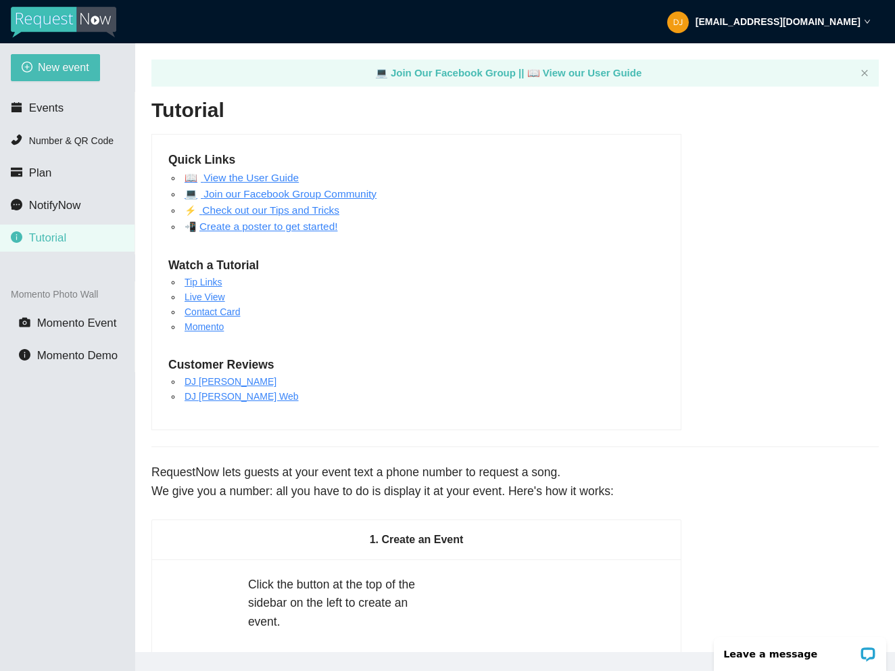
click at [283, 210] on link "Check out our Tips and Tricks" at bounding box center [270, 209] width 140 height 11
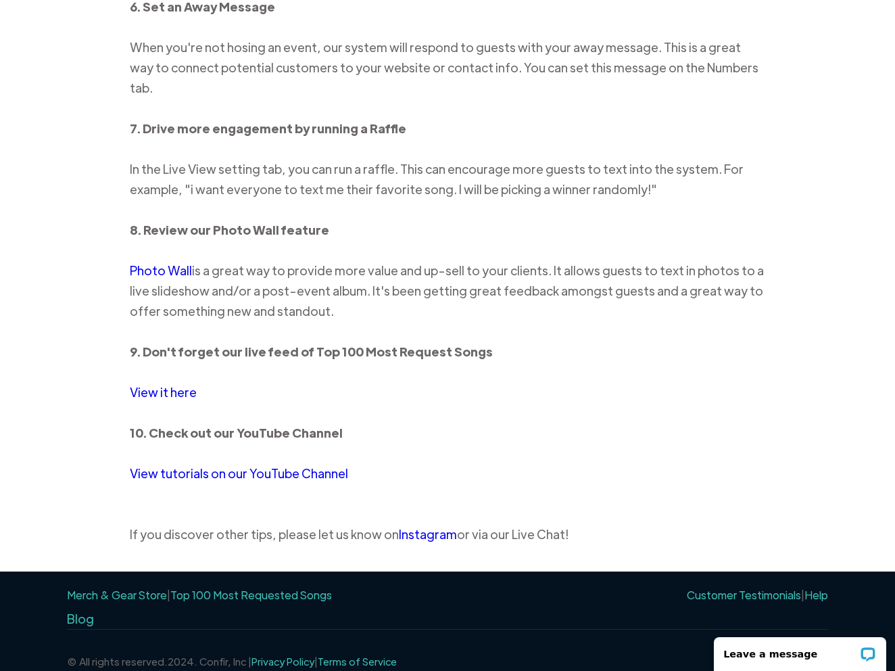
scroll to position [1451, 0]
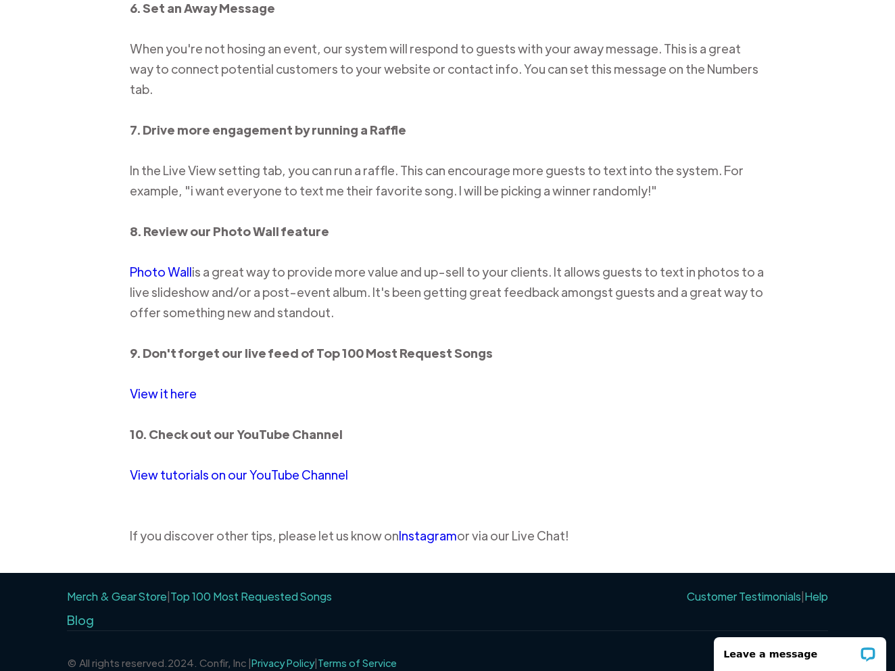
click at [165, 385] on link "View it here" at bounding box center [163, 393] width 67 height 16
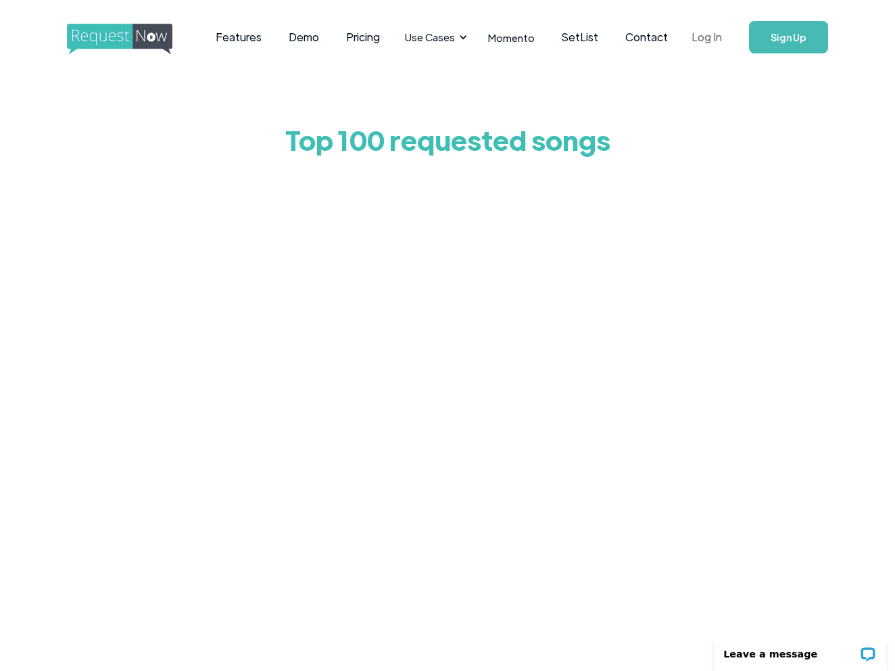
click at [703, 32] on link "Log In" at bounding box center [706, 37] width 57 height 47
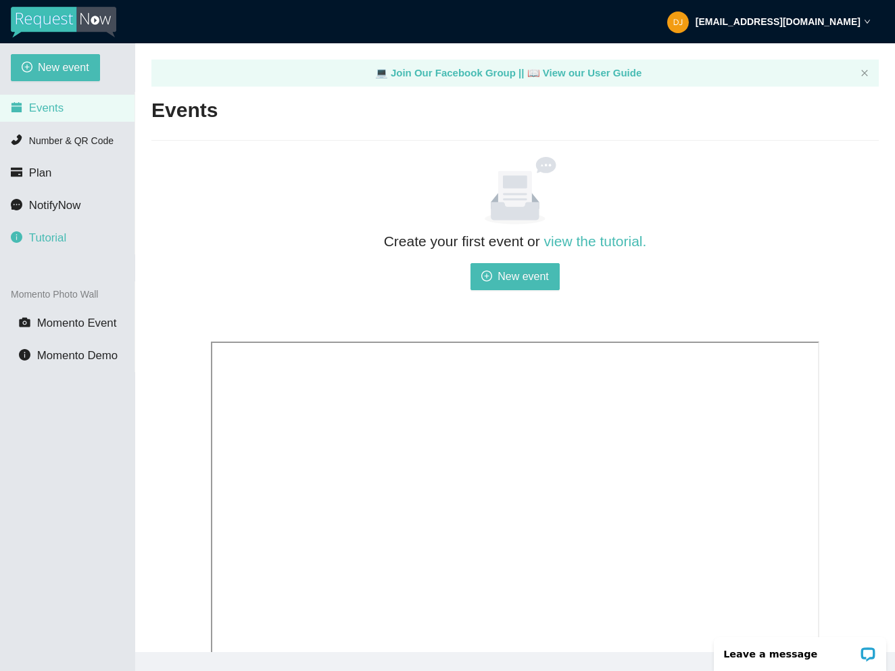
click at [46, 235] on span "Tutorial" at bounding box center [47, 237] width 37 height 13
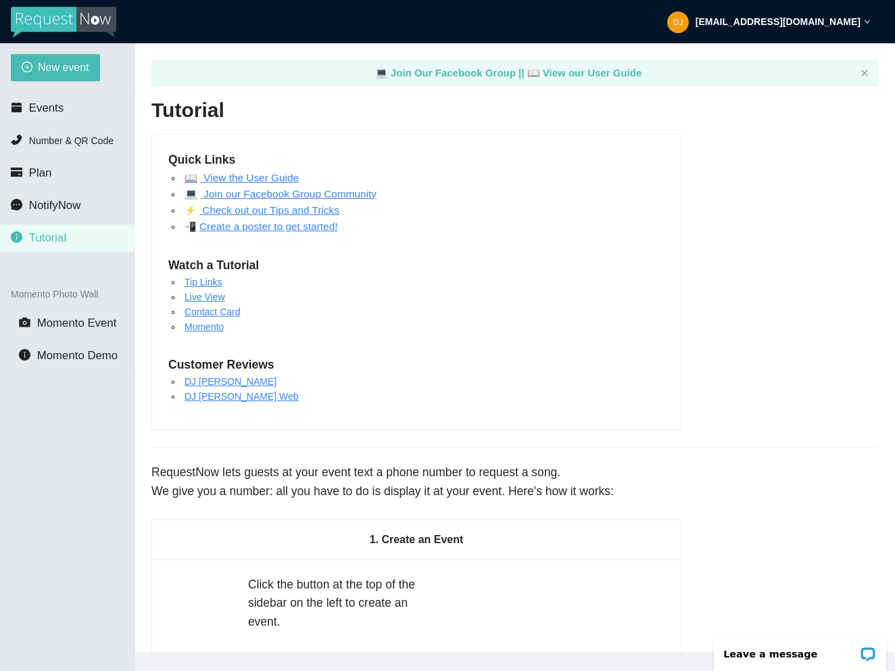
click at [285, 173] on link "📖 View the User Guide" at bounding box center [242, 177] width 114 height 11
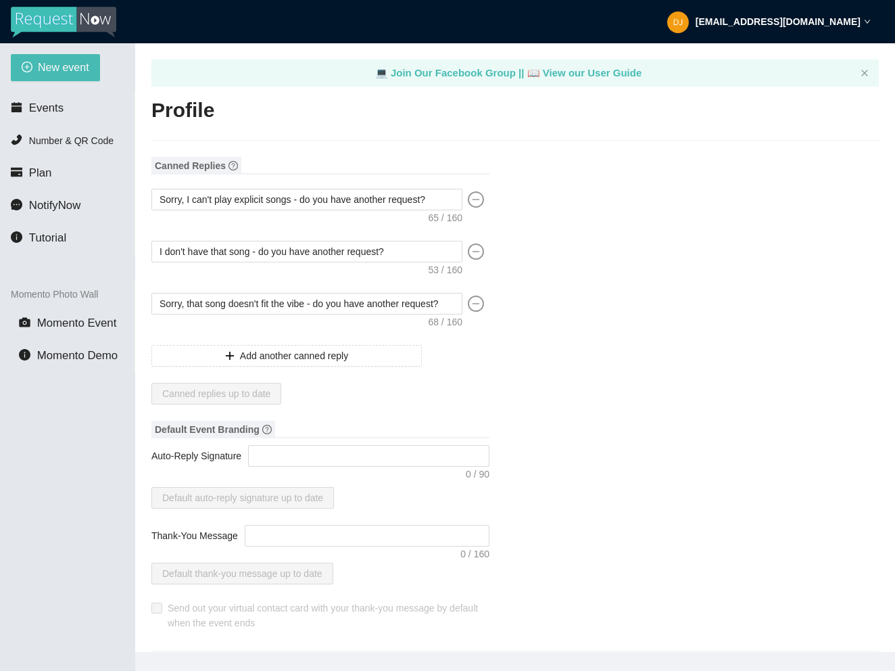
type input "RR Entertainment"
type input "DJ"
type input "(813) 830-8737"
type input "[EMAIL_ADDRESS][DOMAIN_NAME]"
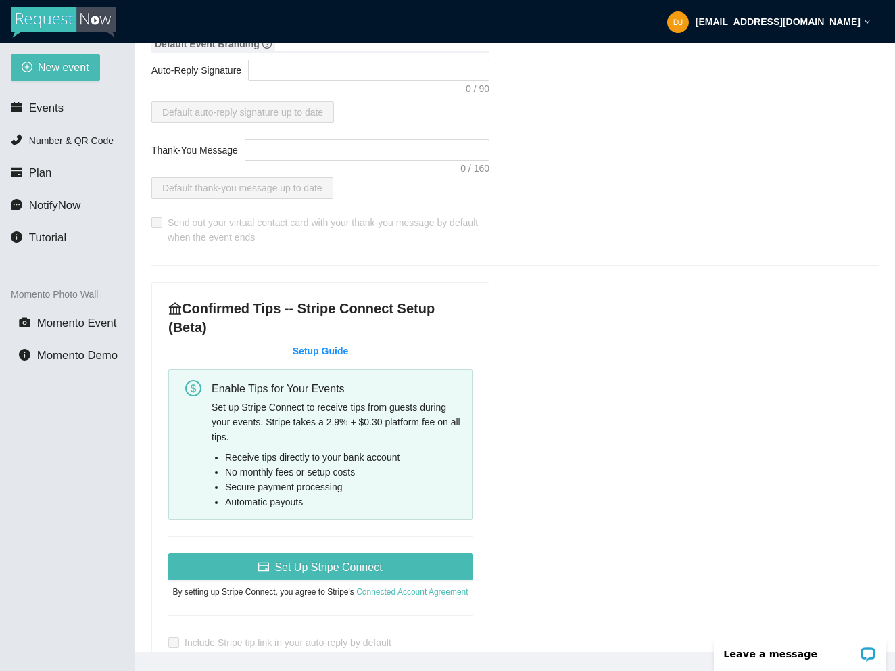
scroll to position [396, 0]
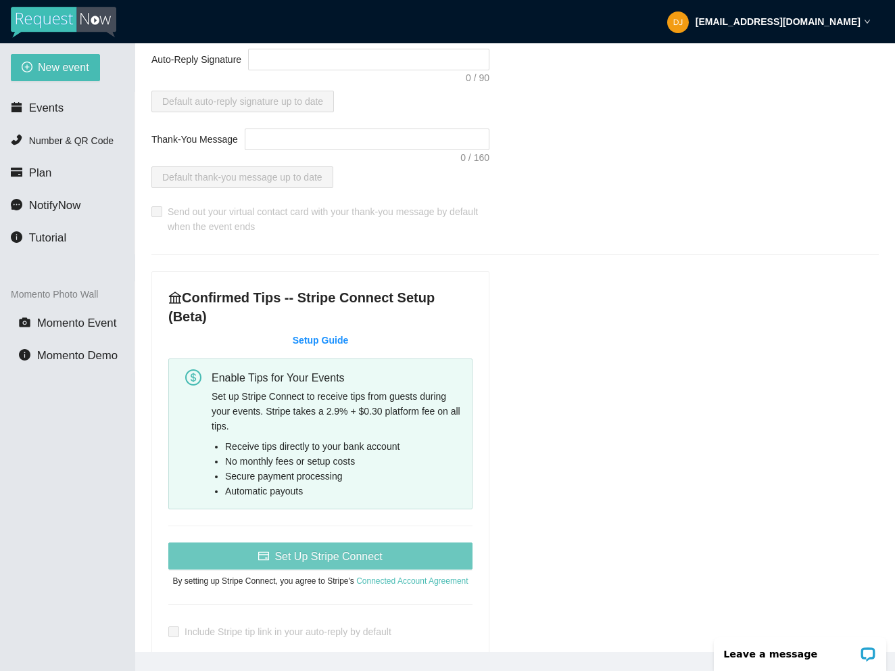
click at [322, 556] on span "Set Up Stripe Connect" at bounding box center [329, 556] width 108 height 17
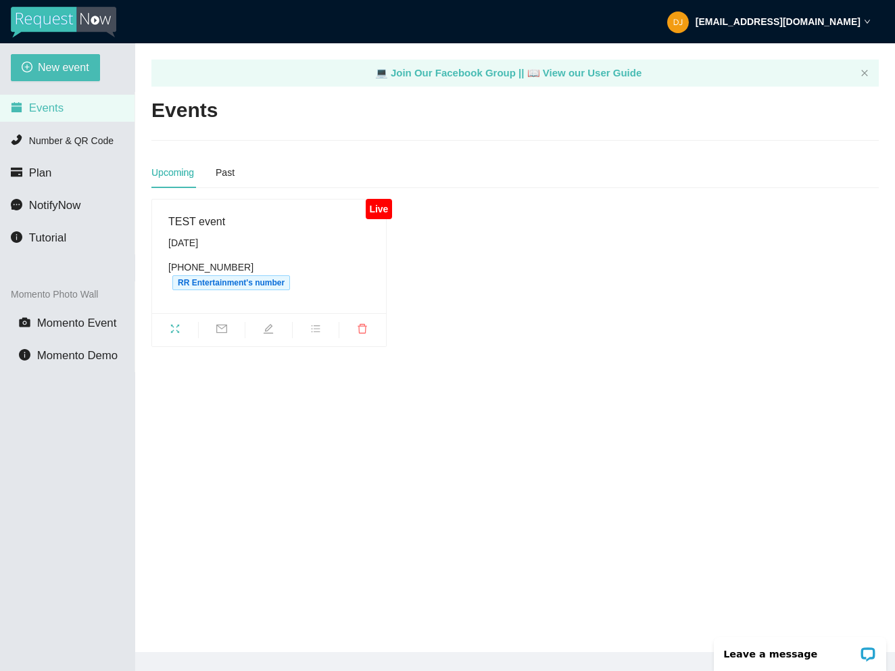
click at [53, 110] on span "Events" at bounding box center [46, 107] width 34 height 13
click at [319, 327] on icon "bars" at bounding box center [315, 328] width 11 height 11
click at [318, 437] on main "💻 Join Our Facebook Group || 📖 View our User Guide Events Upcoming Past Live TE…" at bounding box center [515, 347] width 760 height 609
click at [224, 177] on div "Past" at bounding box center [225, 172] width 19 height 15
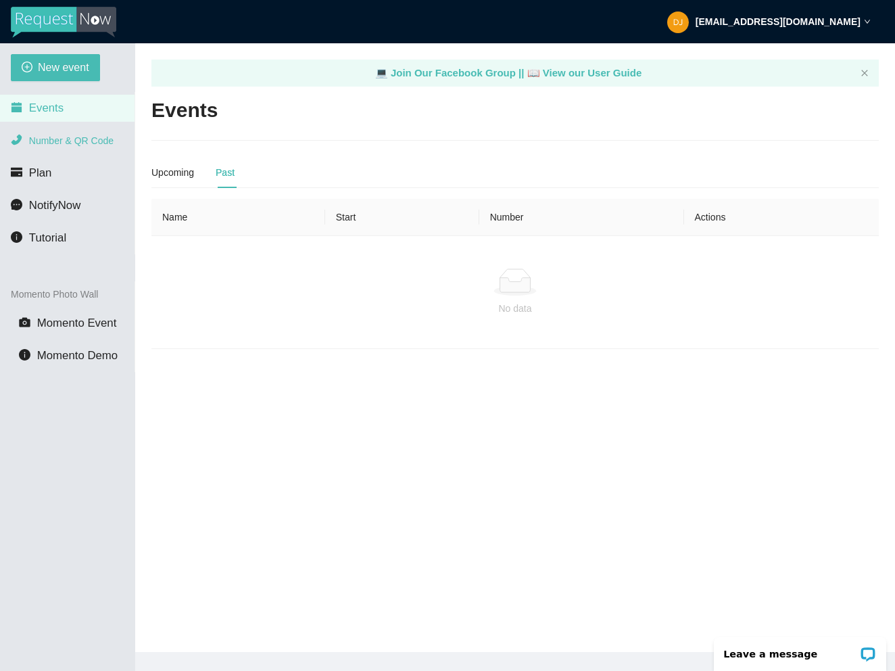
click at [42, 139] on span "Number & QR Code" at bounding box center [71, 140] width 85 height 11
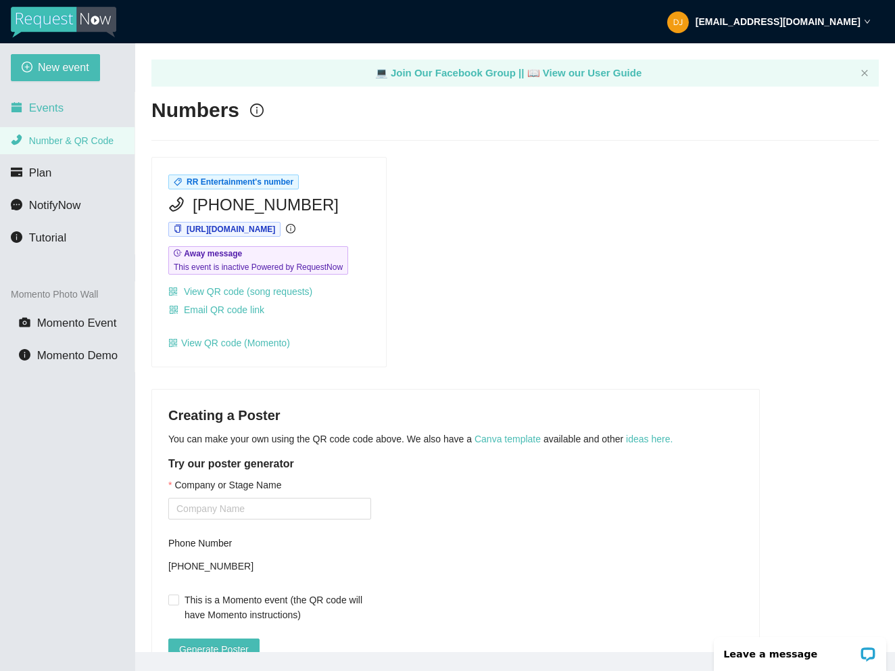
click at [52, 103] on span "Events" at bounding box center [46, 107] width 34 height 13
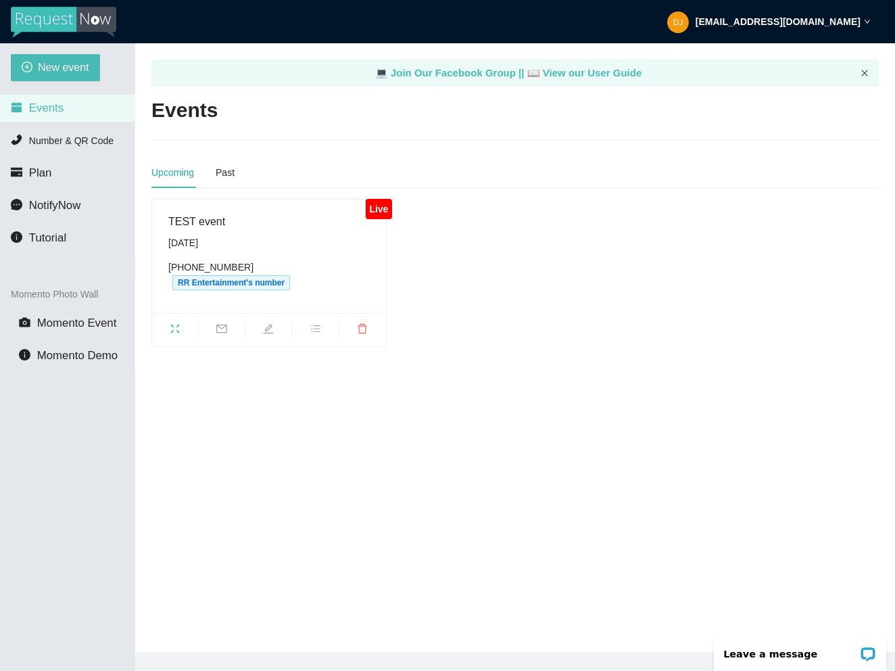
click at [865, 70] on icon "close" at bounding box center [865, 73] width 8 height 8
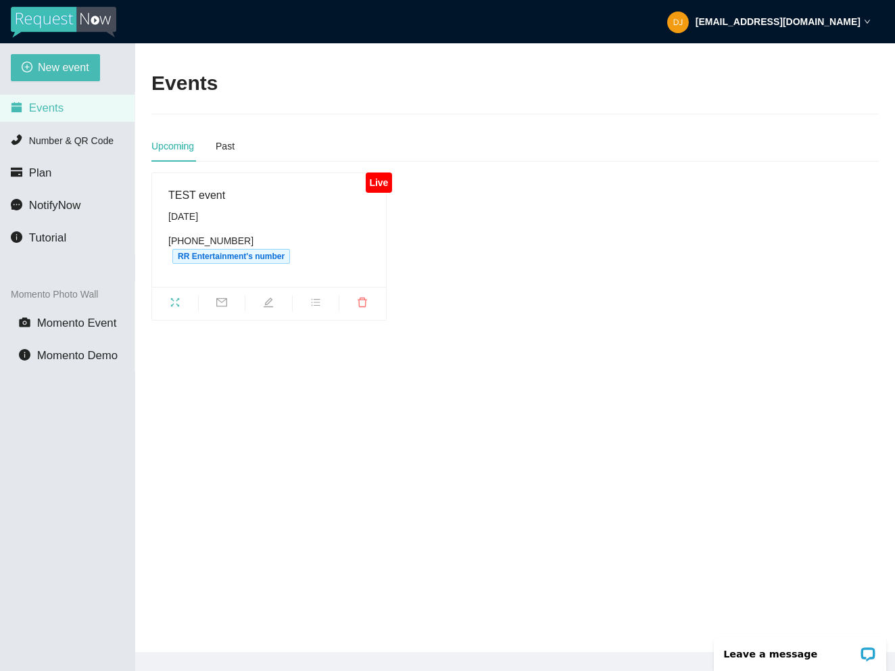
click at [867, 18] on icon "down" at bounding box center [867, 21] width 7 height 7
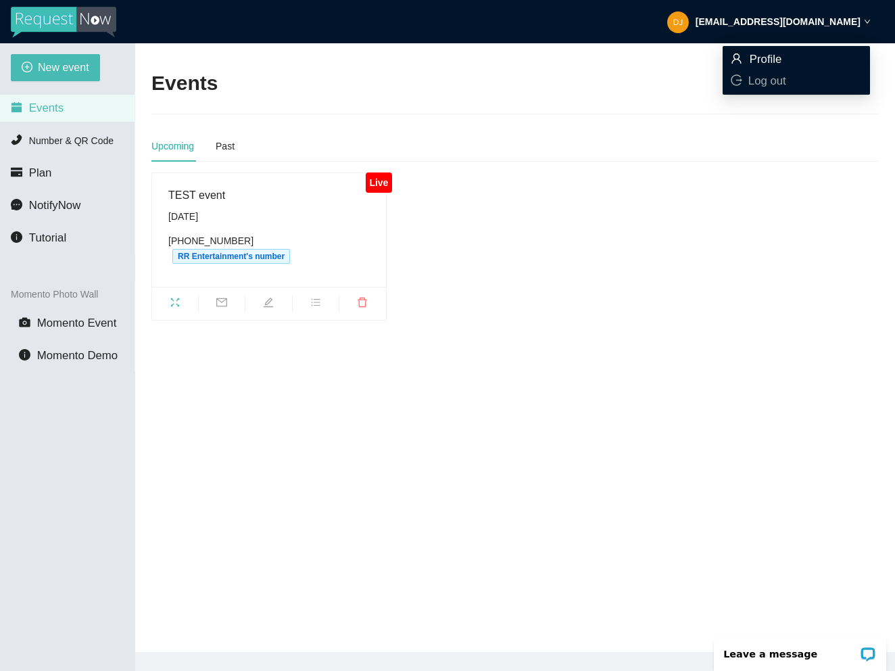
click at [756, 54] on span "Profile" at bounding box center [766, 59] width 32 height 13
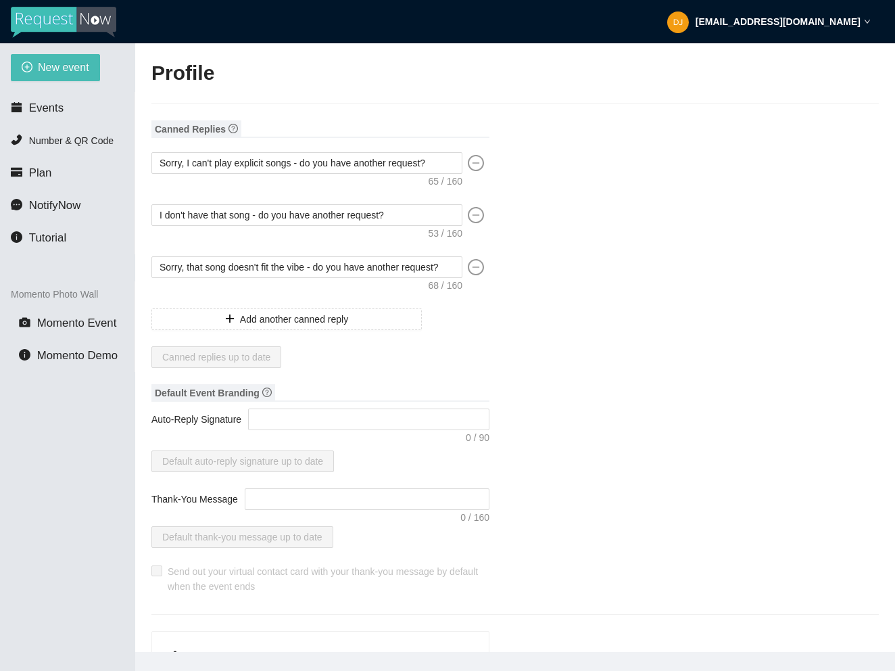
type textarea "[URL][DOMAIN_NAME]"
type input "RR Entertainment"
type input "DJ"
type input "(813) 830-8737"
type input "[EMAIL_ADDRESS][DOMAIN_NAME]"
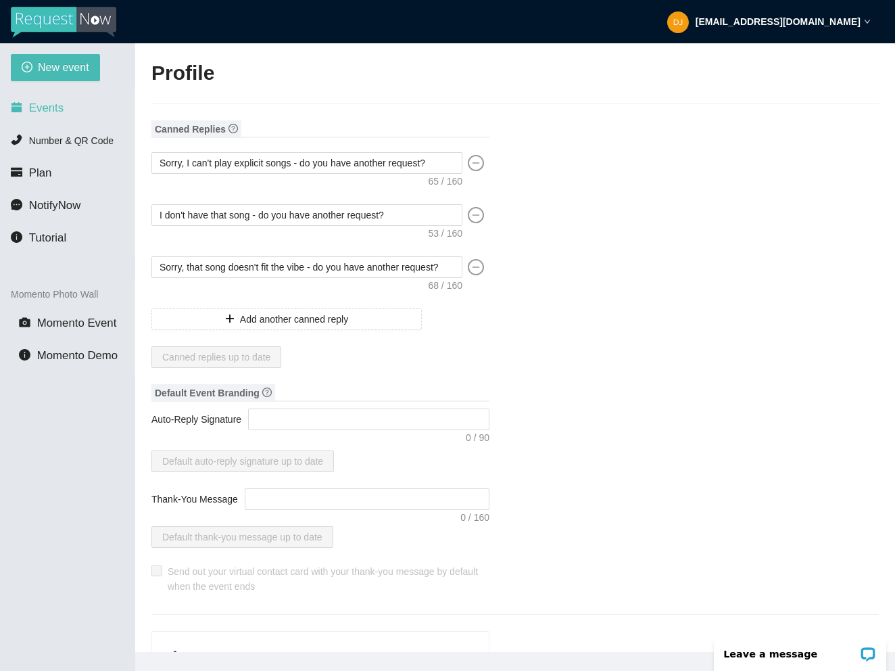
click at [45, 114] on span "Events" at bounding box center [46, 107] width 34 height 13
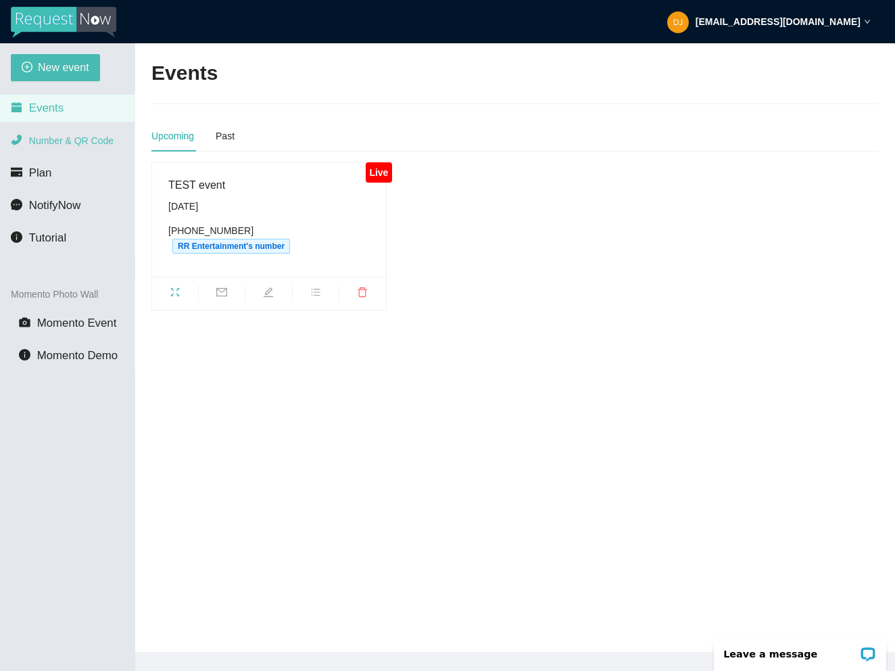
click at [45, 137] on span "Number & QR Code" at bounding box center [71, 140] width 85 height 11
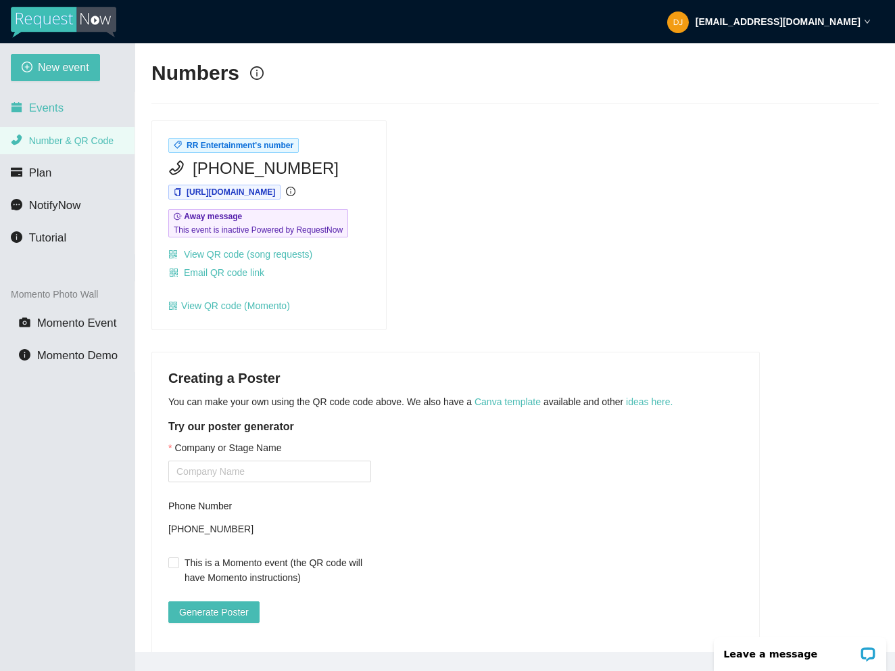
click at [64, 111] on li "Events" at bounding box center [67, 108] width 135 height 27
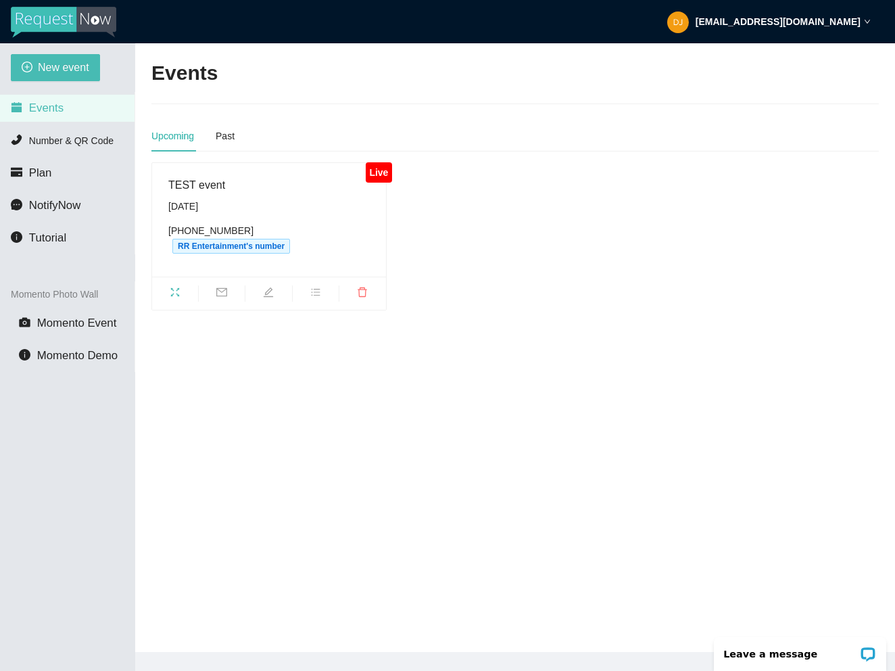
click at [365, 180] on div "TEST event" at bounding box center [269, 185] width 202 height 17
click at [270, 294] on icon "edit" at bounding box center [268, 292] width 11 height 11
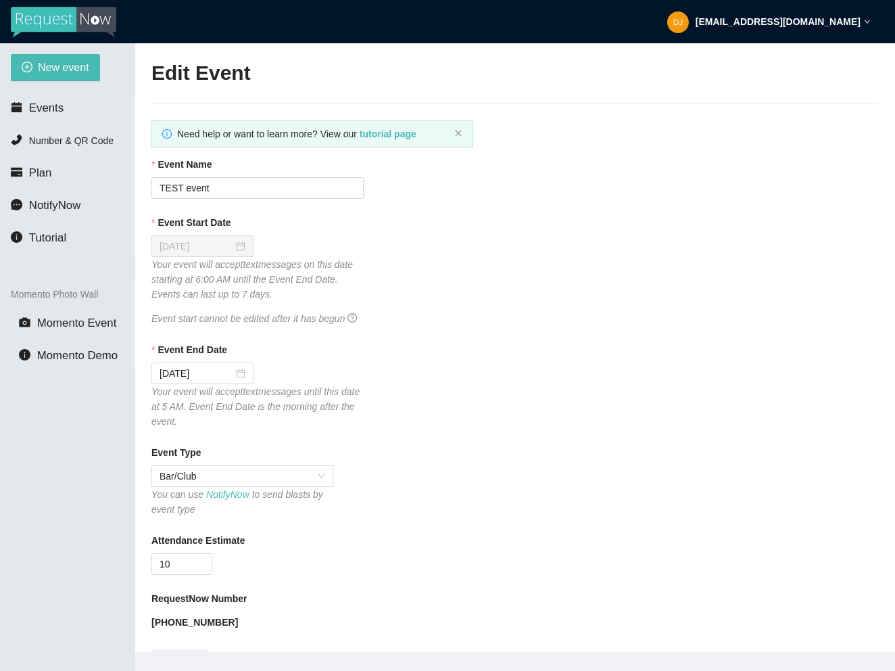
type textarea "[URL][DOMAIN_NAME]"
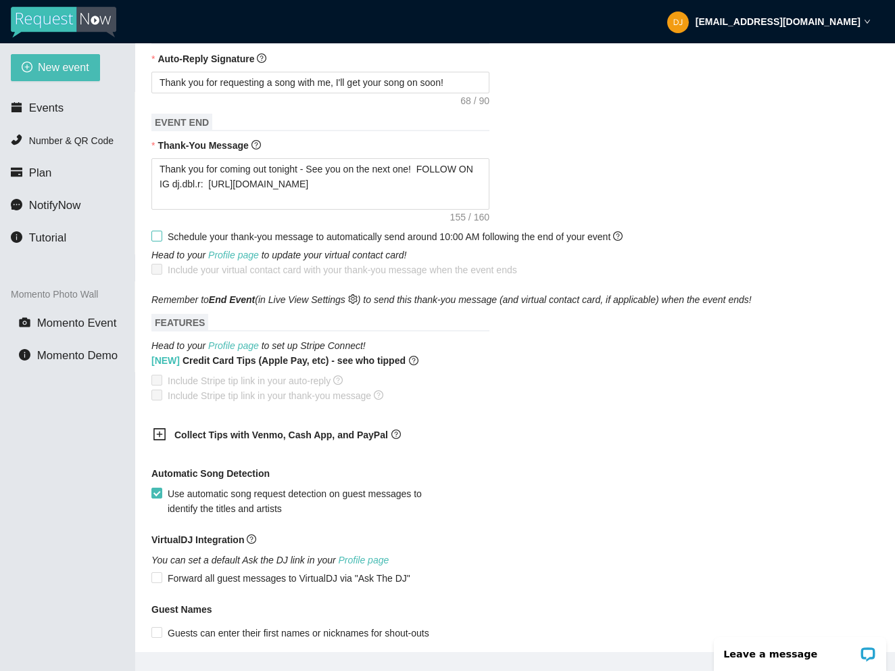
scroll to position [628, 0]
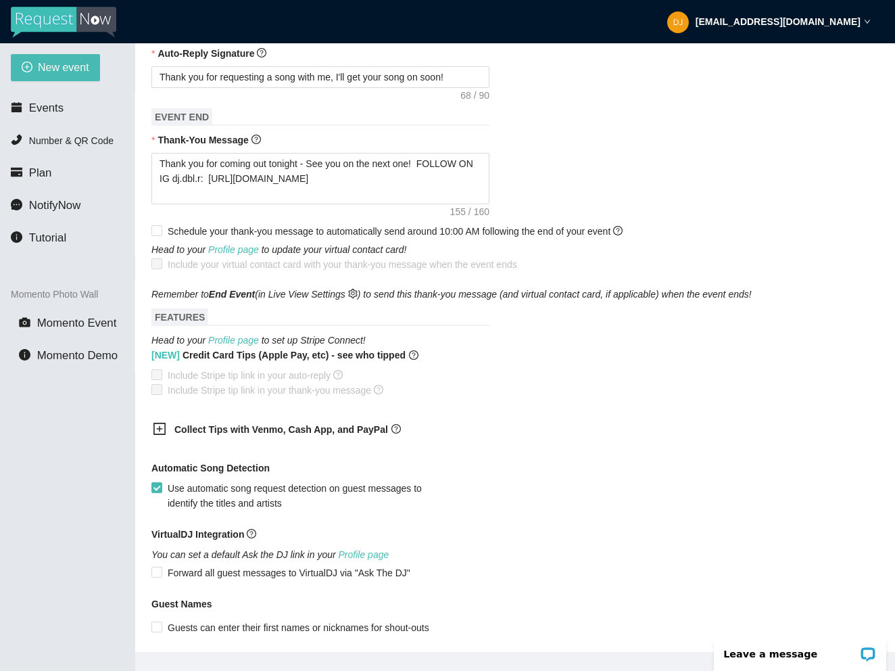
click at [158, 436] on icon "plus-square" at bounding box center [160, 429] width 14 height 14
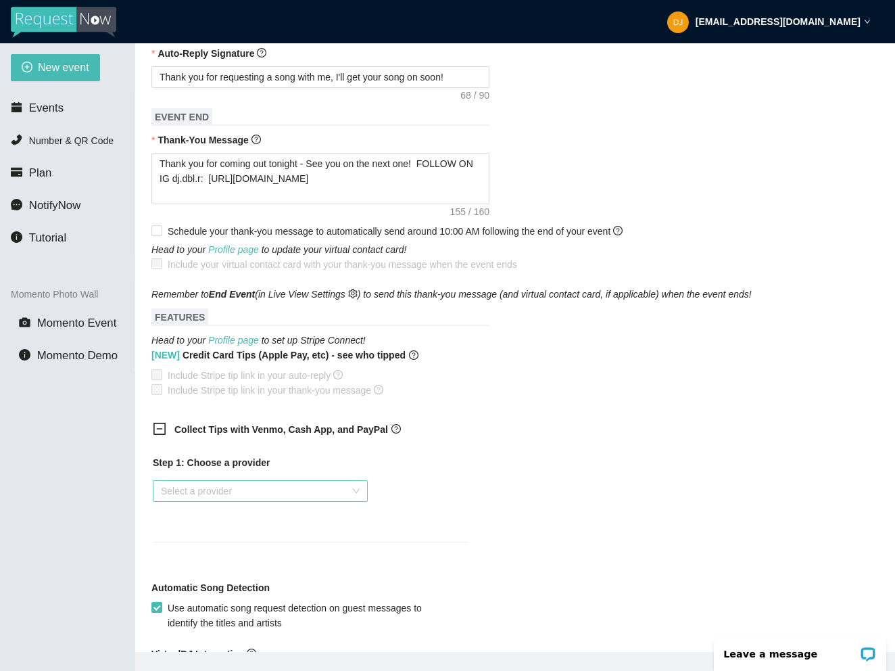
click at [352, 502] on div "Select a provider" at bounding box center [260, 491] width 215 height 22
click at [244, 579] on div "Cash App" at bounding box center [260, 575] width 199 height 15
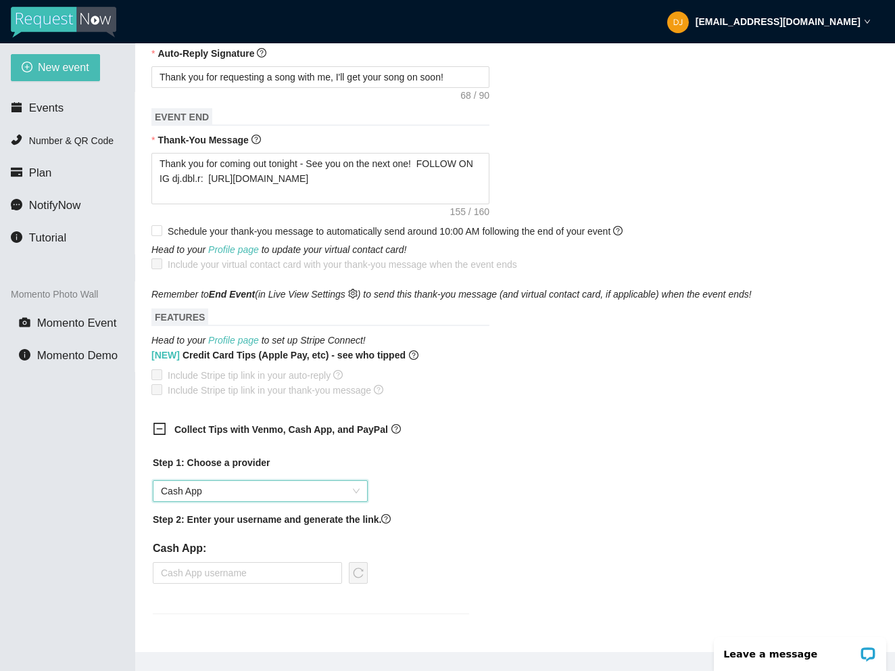
scroll to position [703, 0]
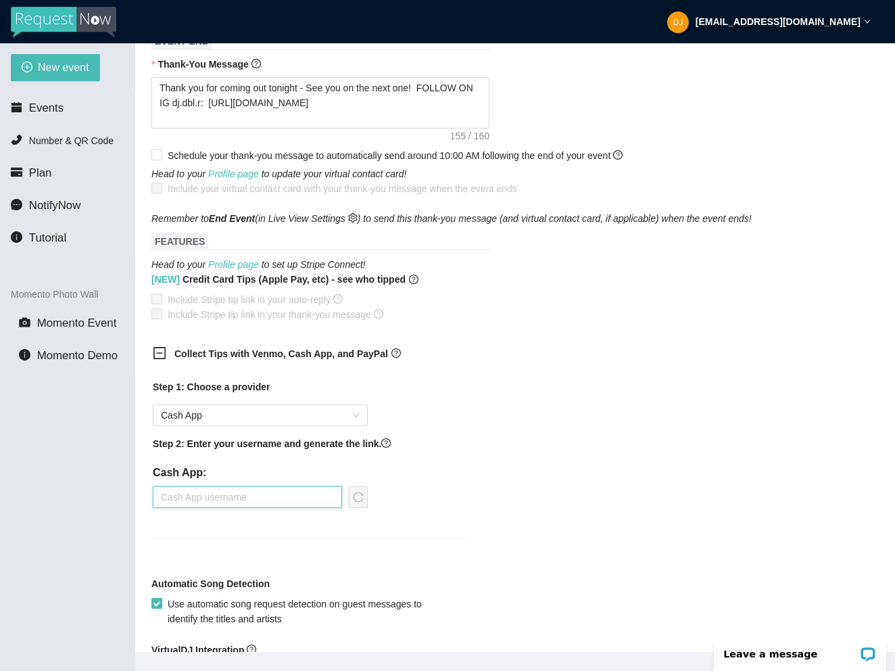
click at [294, 508] on input "text" at bounding box center [247, 497] width 189 height 22
type input "d"
type input "@dj.dbl.r"
click at [355, 502] on icon "reload" at bounding box center [358, 497] width 11 height 11
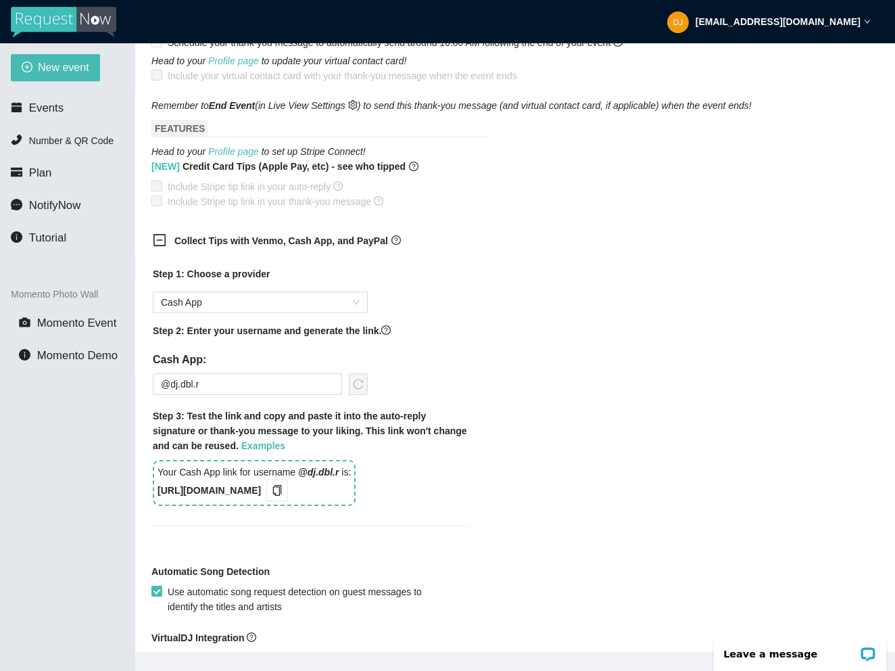
scroll to position [823, 0]
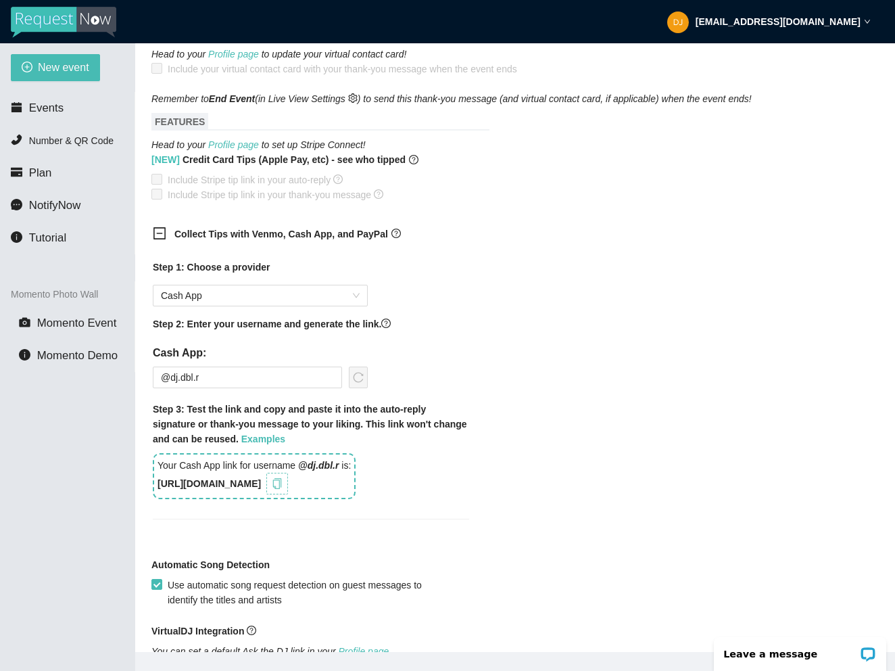
click at [282, 489] on icon "copy" at bounding box center [277, 483] width 9 height 11
click at [456, 202] on div "[NEW] Credit Card Tips (Apple Pay, etc) - see who tipped Include Stripe tip lin…" at bounding box center [515, 177] width 728 height 50
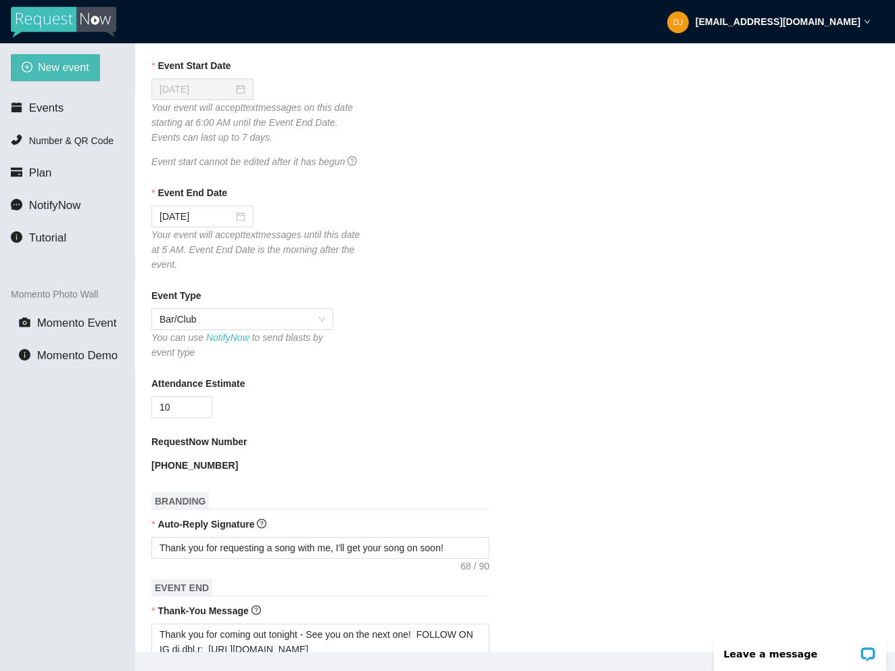
scroll to position [197, 0]
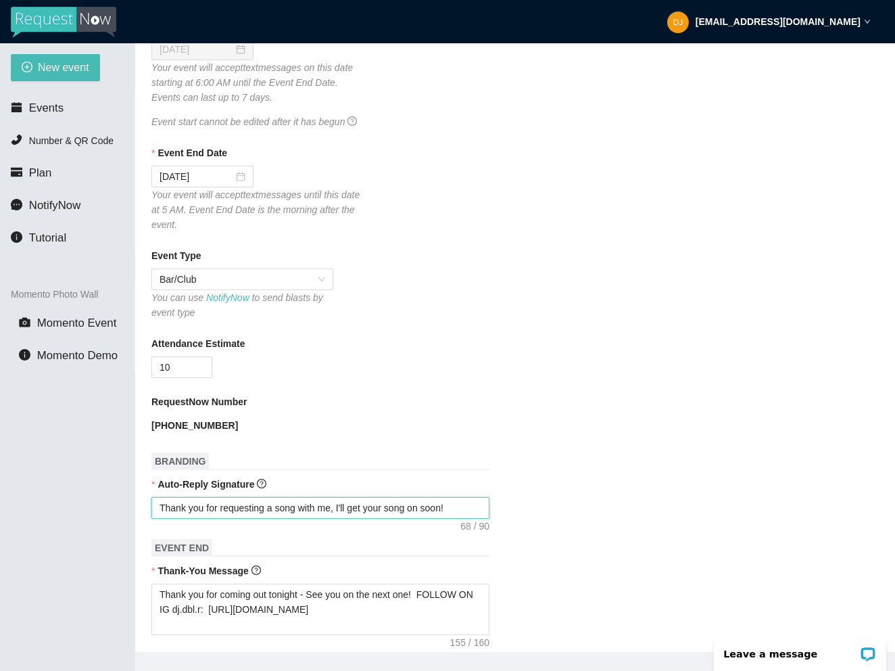
click at [470, 519] on textarea "Thank you for requesting a song with me, I'll get your song on soon!" at bounding box center [320, 508] width 338 height 22
type textarea "Thank you for requesting a song with me, I'll get your song on soon"
type textarea "Thank you for requesting a song with me, I'll get your song on soo"
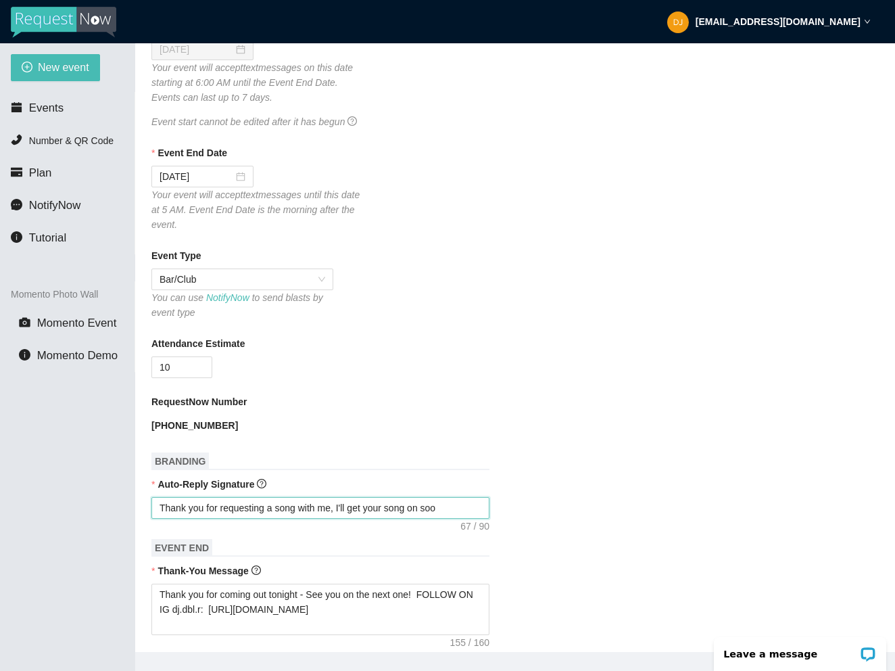
type textarea "Thank you for requesting a song with me, I'll get your song on so"
type textarea "Thank you for requesting a song with me, I'll get your song on s"
type textarea "Thank you for requesting a song with me, I'll get your song on"
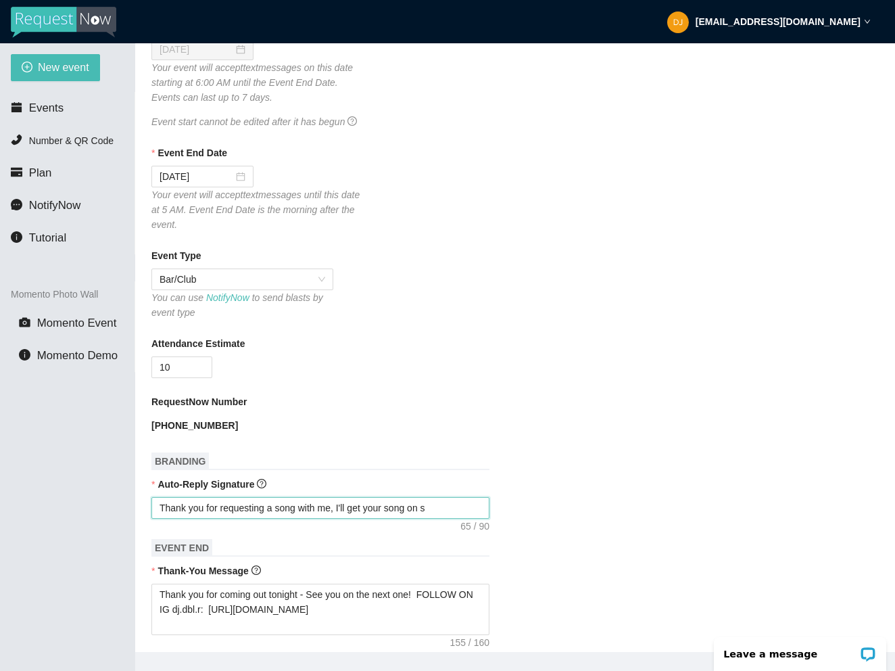
type textarea "Thank you for requesting a song with me, I'll get your song on"
type textarea "Thank you for requesting a song with me, I'll get your song o"
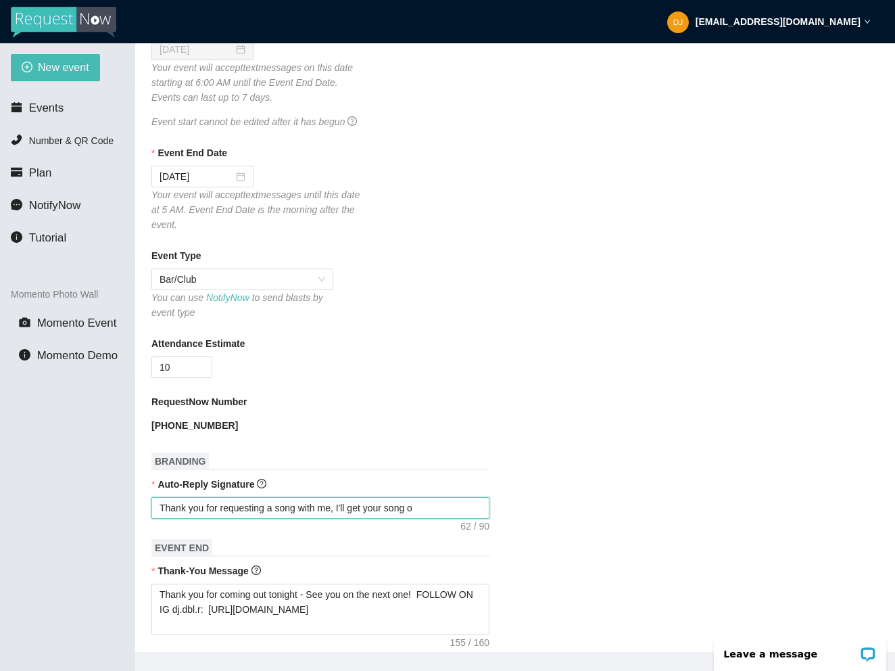
type textarea "Thank you for requesting a song with me, I'll get your song"
type textarea "Thank you for requesting a song with me, I'll get your son"
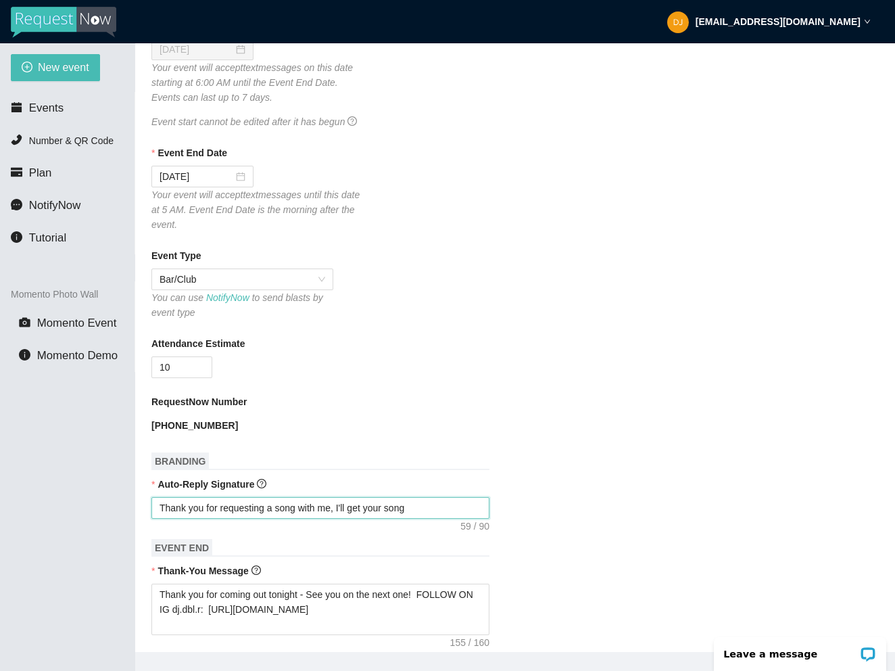
type textarea "Thank you for requesting a song with me, I'll get your son"
type textarea "Thank you for requesting a song with me, I'll get your so"
type textarea "Thank you for requesting a song with me, I'll get your s"
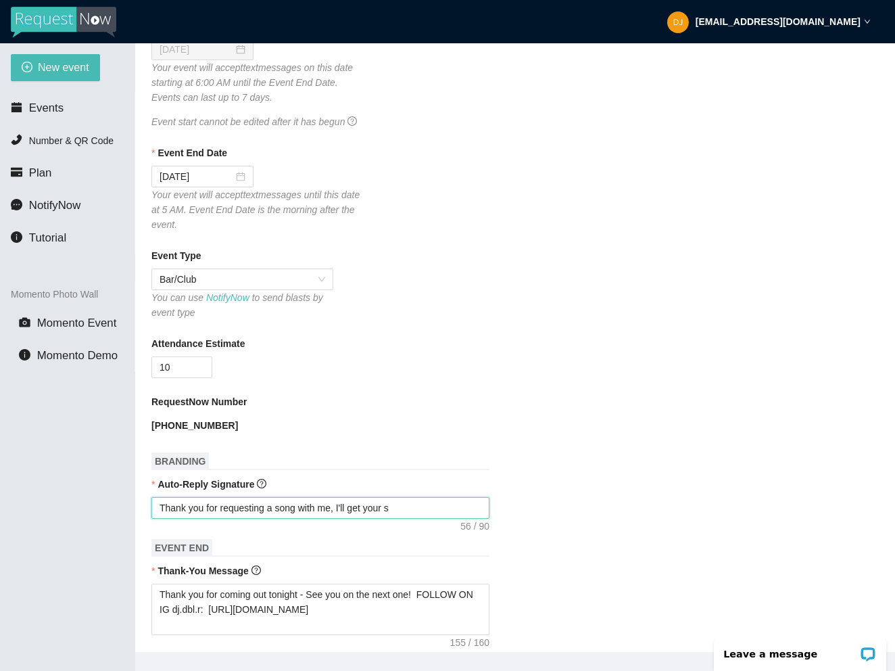
type textarea "Thank you for requesting a song with me, I'll get your"
type textarea "Thank you for requesting a song with me, I'll get you"
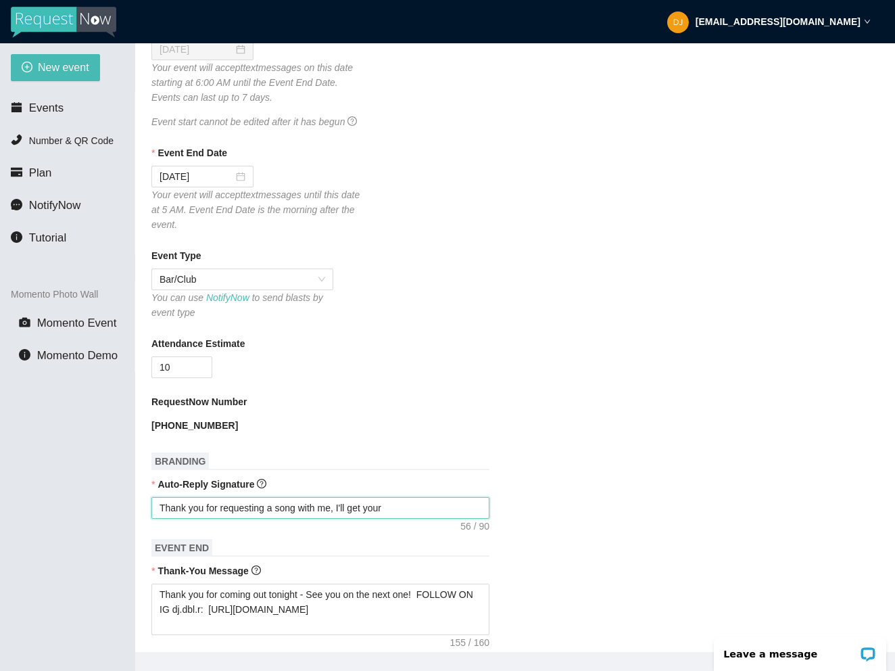
type textarea "Thank you for requesting a song with me, I'll get you"
type textarea "Thank you for requesting a song with me, I'll get yo"
type textarea "Thank you for requesting a song with me, I'll get y"
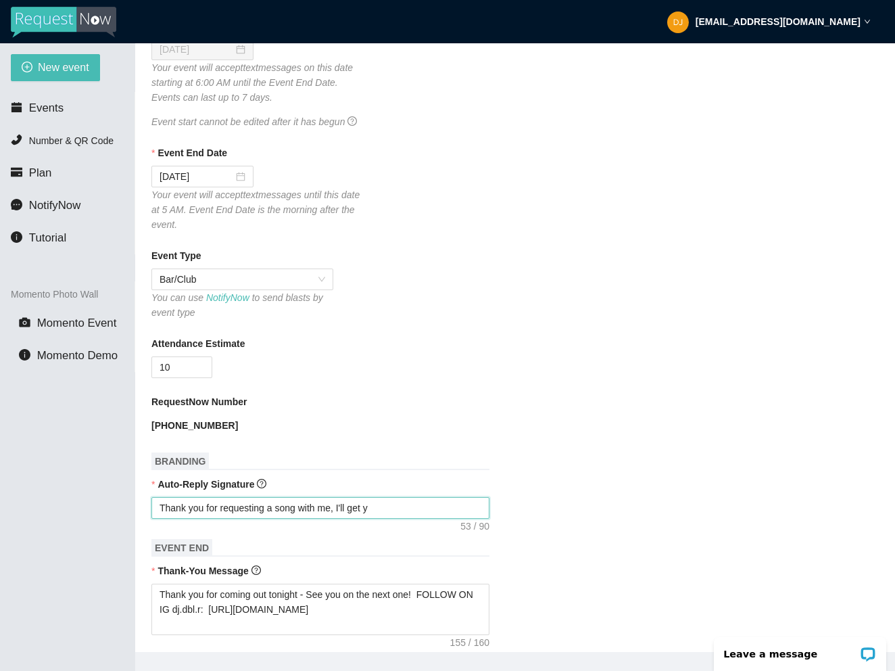
type textarea "Thank you for requesting a song with me, I'll get"
type textarea "Thank you for requesting a song with me, I'll ge"
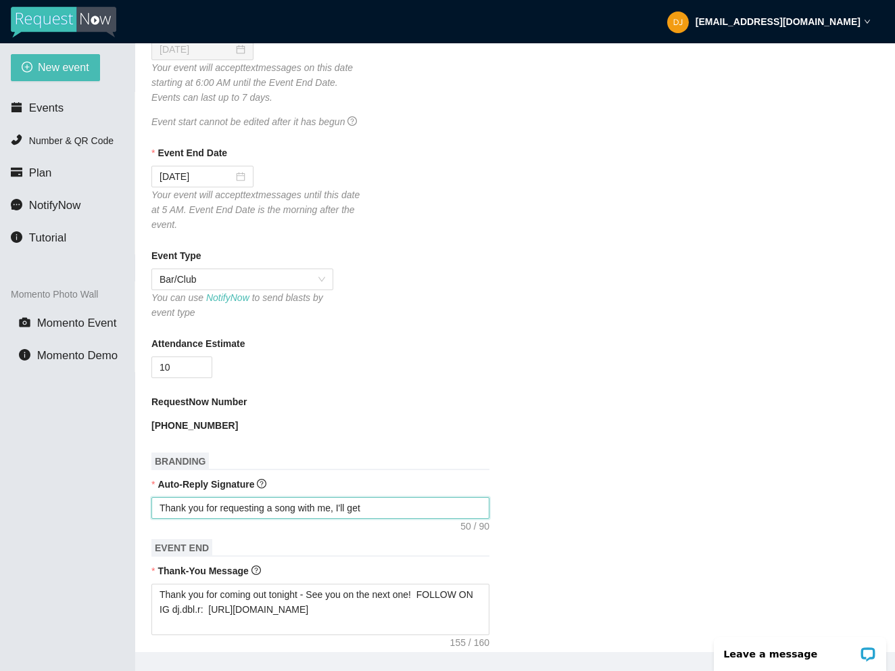
type textarea "Thank you for requesting a song with me, I'll ge"
type textarea "Thank you for requesting a song with me, I'll g"
type textarea "Thank you for requesting a song with me, I'll"
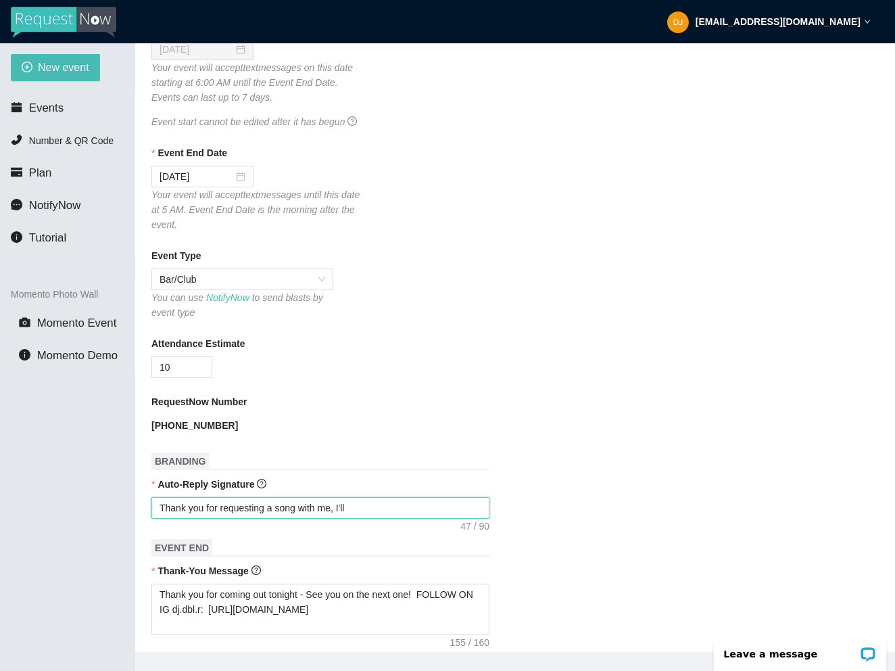
type textarea "Thank you for requesting a song with me, I'll"
type textarea "Thank you for requesting a song with me, I'l"
type textarea "Thank you for requesting a song with me, I'"
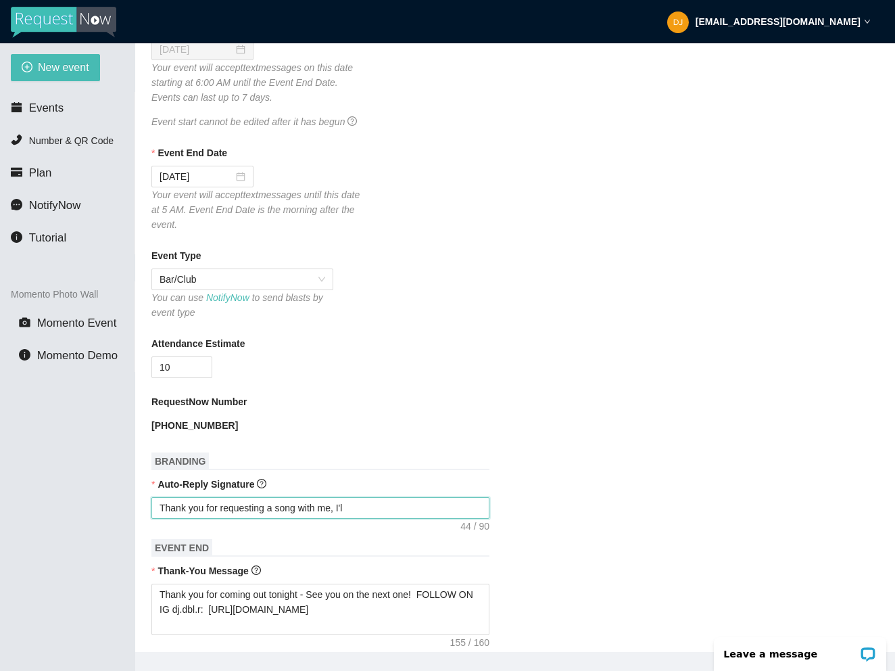
type textarea "Thank you for requesting a song with me, I'"
type textarea "Thank you for requesting a song with me, I"
type textarea "Thank you for requesting a song with me,"
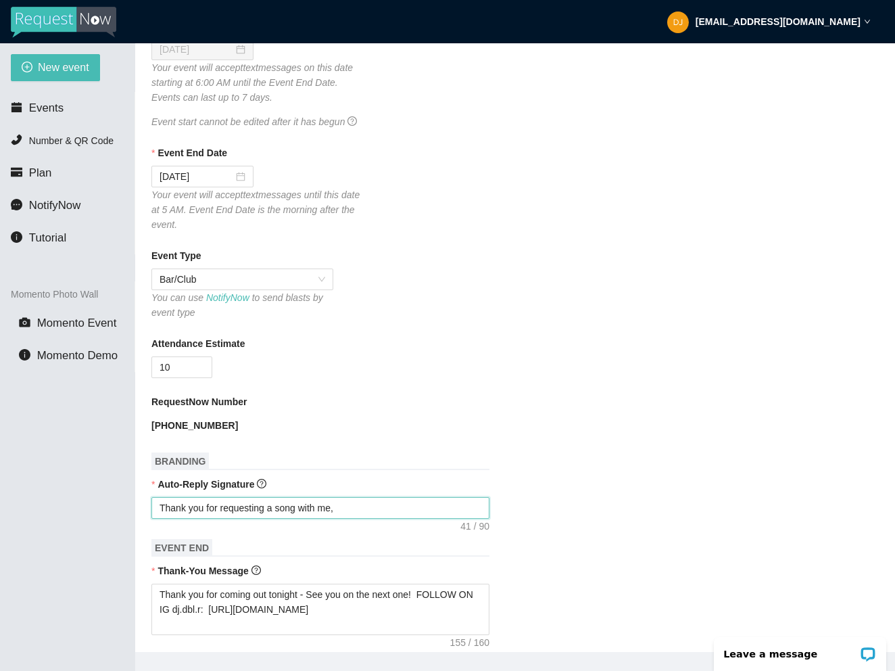
paste textarea "https://songtips.me/Bn781"
type textarea "Thank you for requesting a song with me, https://songtips.me/Bn781"
click at [343, 519] on textarea "Thank you for requesting a song with me, https://songtips.me/Bn781" at bounding box center [320, 508] width 338 height 22
drag, startPoint x: 340, startPoint y: 525, endPoint x: 147, endPoint y: 515, distance: 193.7
click at [147, 515] on main "Edit Event Need help or want to learn more? View our tutorial page Event Name T…" at bounding box center [515, 347] width 760 height 609
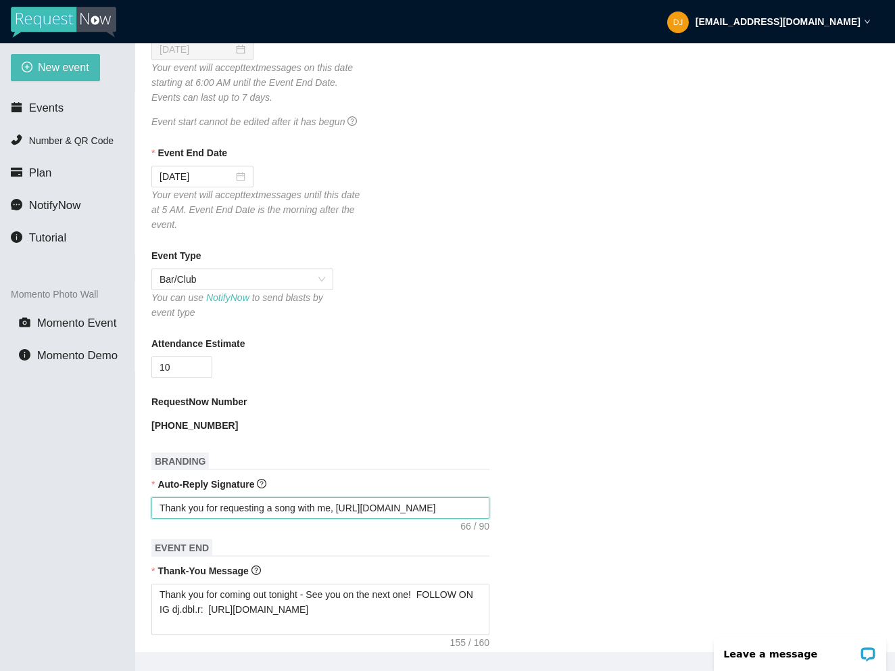
type textarea "Thank you for requesting a song with me, https://songtips.me/Bn781"
click at [147, 515] on main "Edit Event Need help or want to learn more? View our tutorial page Event Name T…" at bounding box center [515, 347] width 760 height 609
drag, startPoint x: 156, startPoint y: 520, endPoint x: 341, endPoint y: 521, distance: 185.3
click at [341, 519] on textarea "Thank you for requesting a song with me, https://songtips.me/Bn781" at bounding box center [320, 508] width 338 height 22
type textarea "https://songtips.me/Bn781"
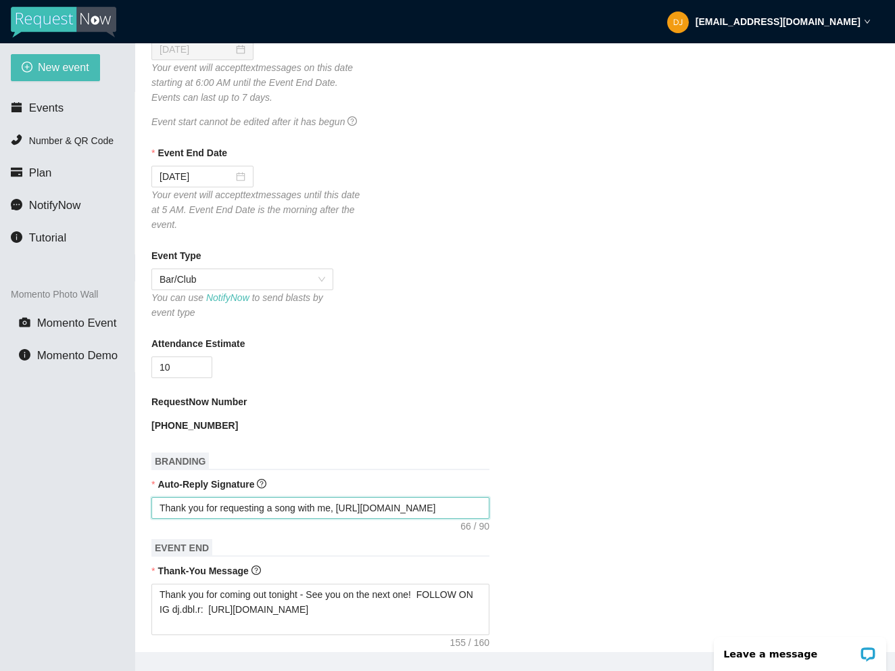
type textarea "https://songtips.me/Bn781"
type textarea "T https://songtips.me/Bn781"
type textarea "Ti https://songtips.me/Bn781"
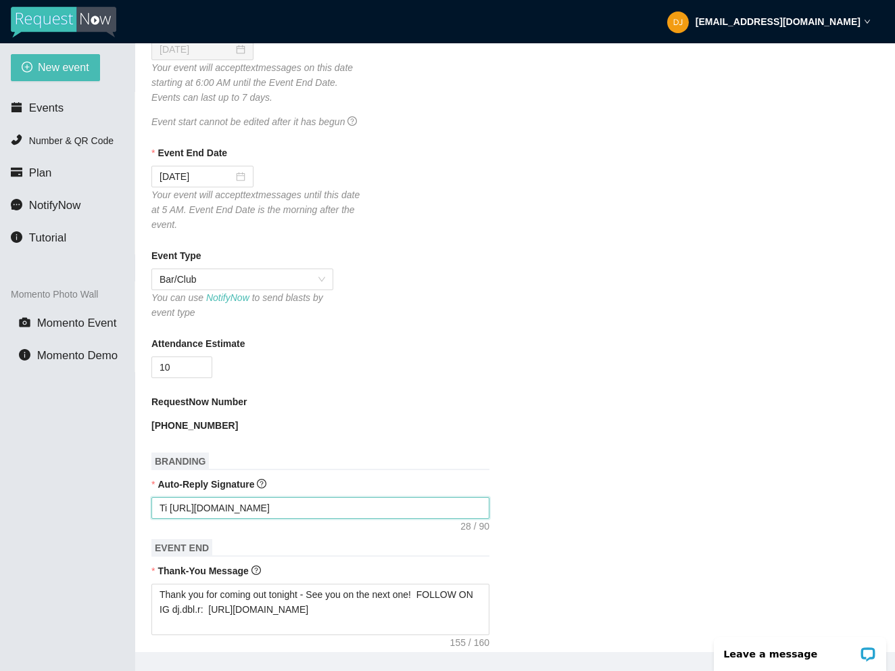
type textarea "Tip https://songtips.me/Bn781"
type textarea "Tips https://songtips.me/Bn781"
type textarea "Tip https://songtips.me/Bn781"
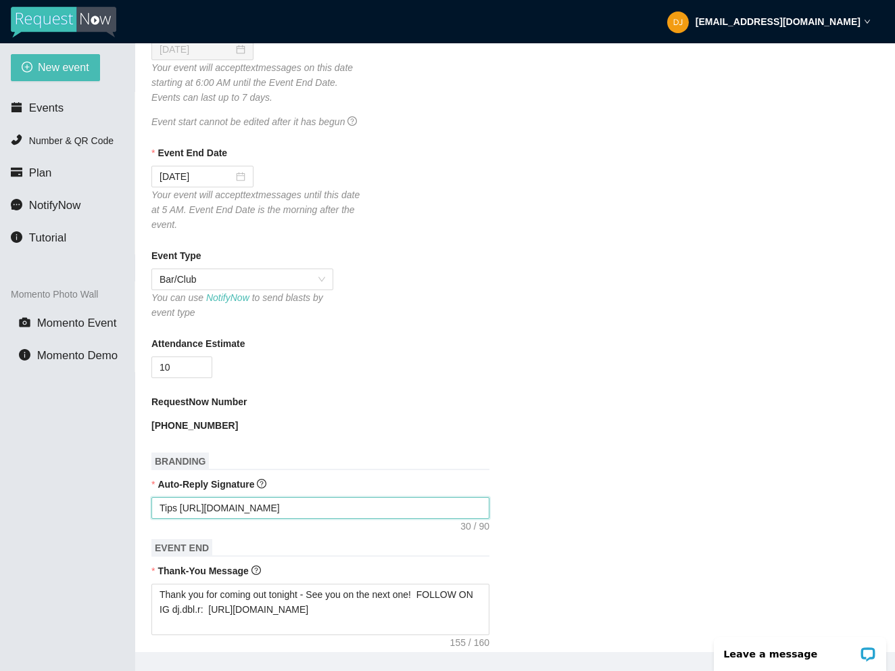
type textarea "Tip https://songtips.me/Bn781"
type textarea "Ti https://songtips.me/Bn781"
type textarea "T https://songtips.me/Bn781"
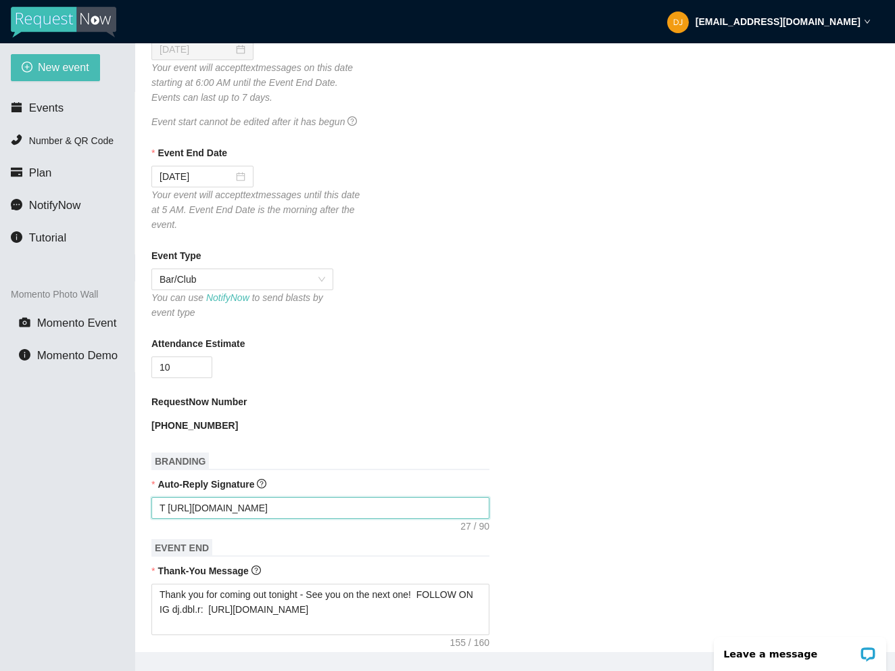
type textarea "https://songtips.me/Bn781"
type textarea "r https://songtips.me/Bn781"
type textarea "re https://songtips.me/Bn781"
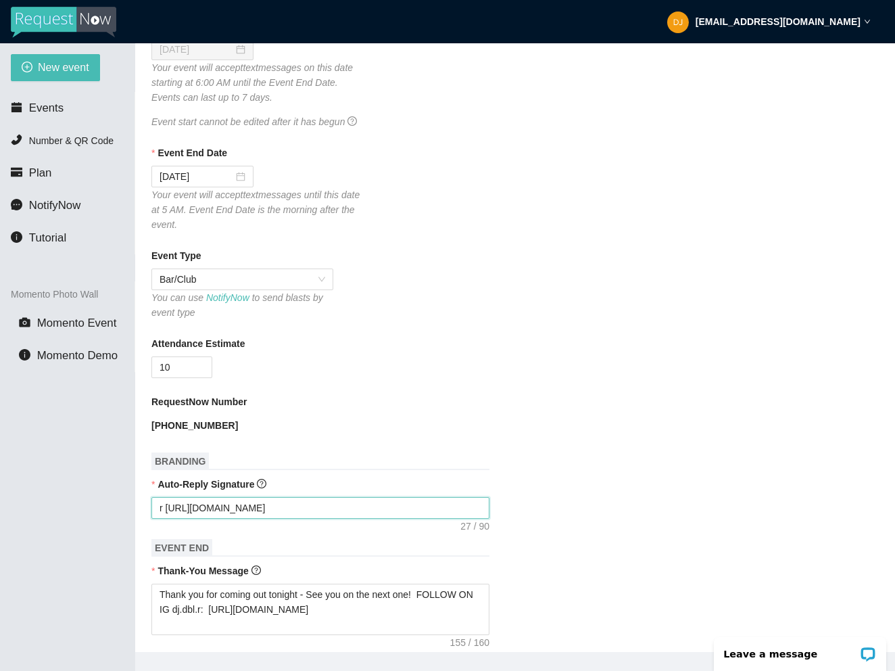
type textarea "re https://songtips.me/Bn781"
type textarea "req https://songtips.me/Bn781"
type textarea "requ https://songtips.me/Bn781"
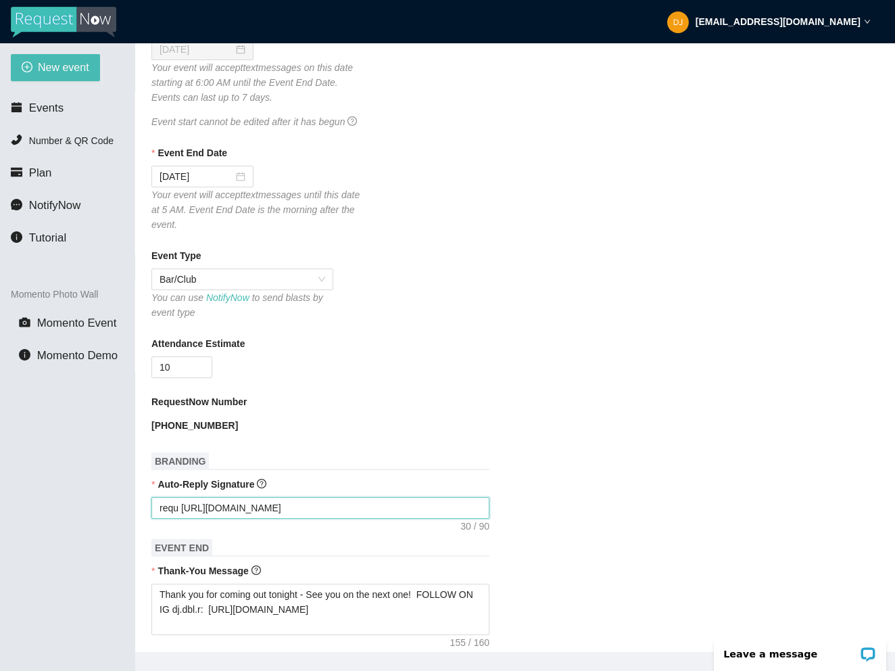
type textarea "reque https://songtips.me/Bn781"
type textarea "reques https://songtips.me/Bn781"
type textarea "request https://songtips.me/Bn781"
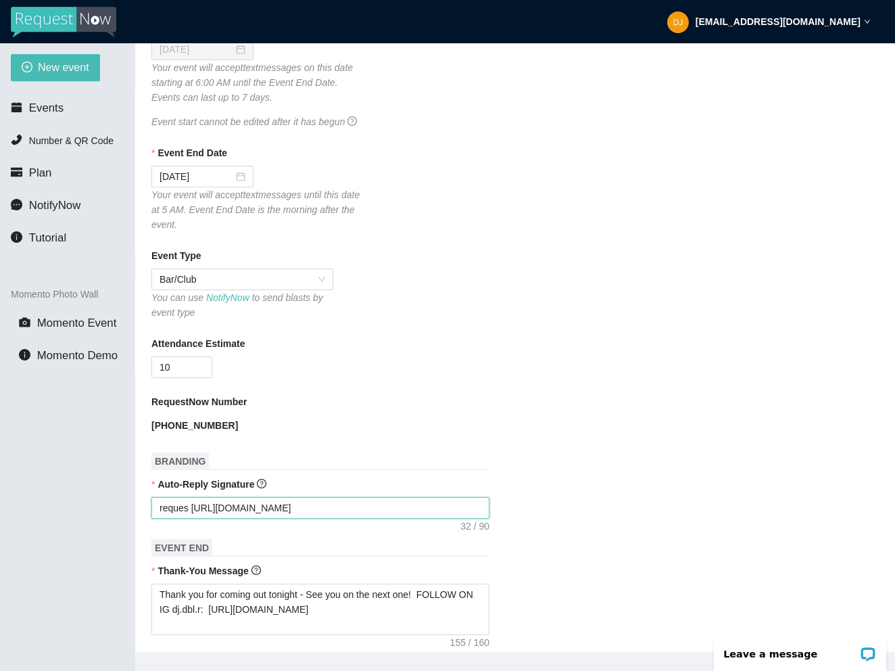
type textarea "request https://songtips.me/Bn781"
type textarea "request w https://songtips.me/Bn781"
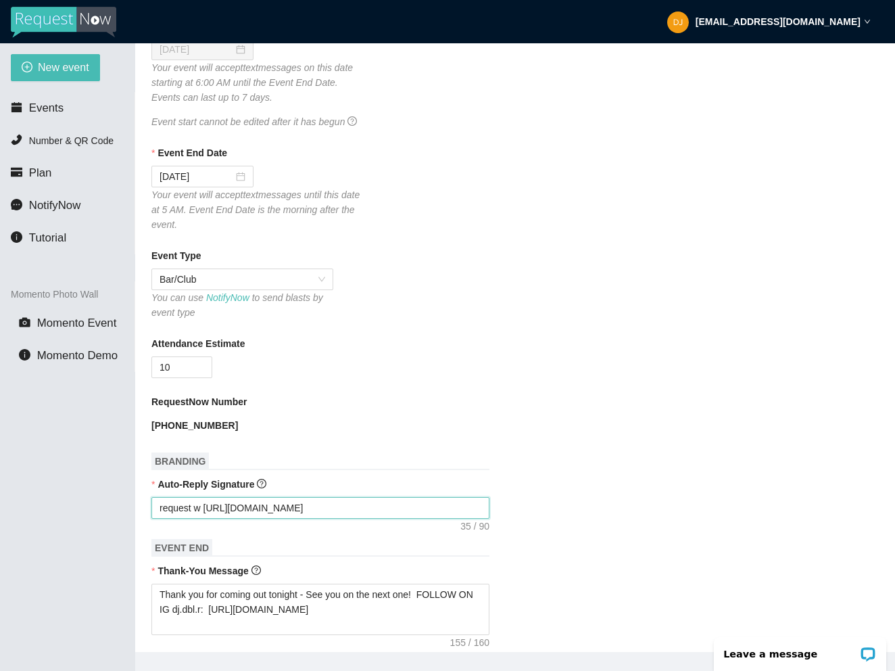
type textarea "request wi https://songtips.me/Bn781"
type textarea "request wit https://songtips.me/Bn781"
type textarea "request with https://songtips.me/Bn781"
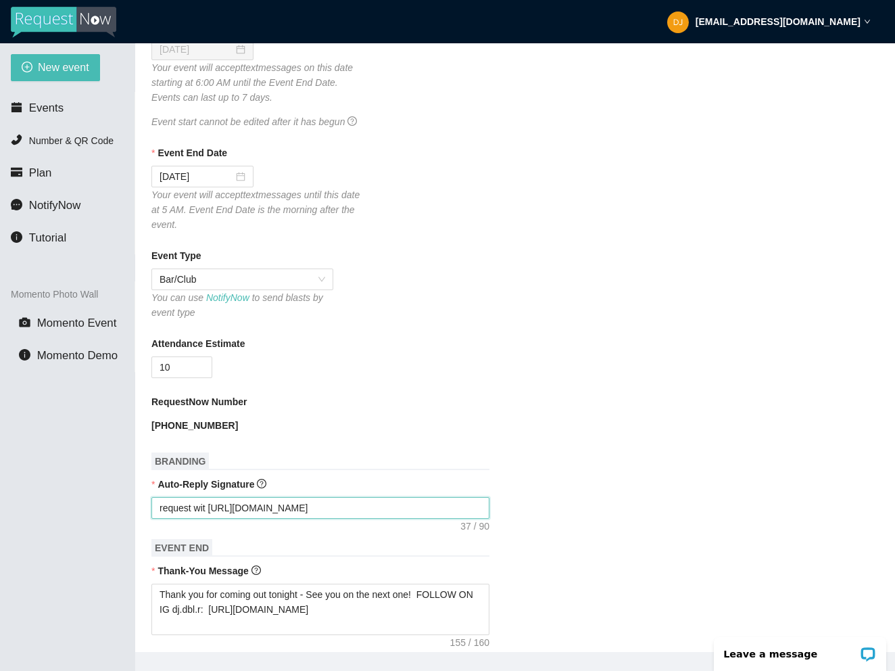
type textarea "request with https://songtips.me/Bn781"
type textarea "request with t https://songtips.me/Bn781"
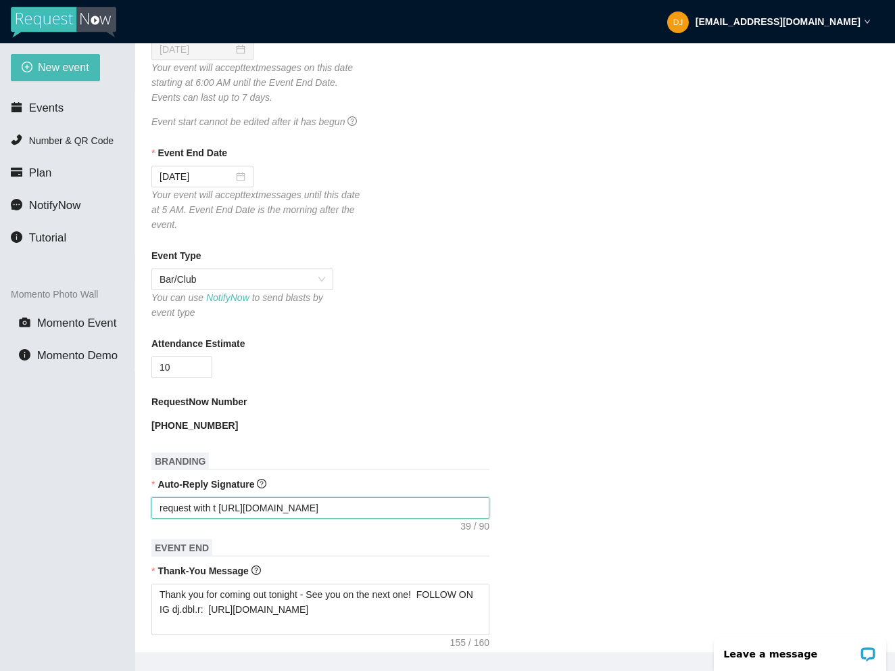
type textarea "request with ti https://songtips.me/Bn781"
type textarea "request with tip https://songtips.me/Bn781"
type textarea "request with ti https://songtips.me/Bn781"
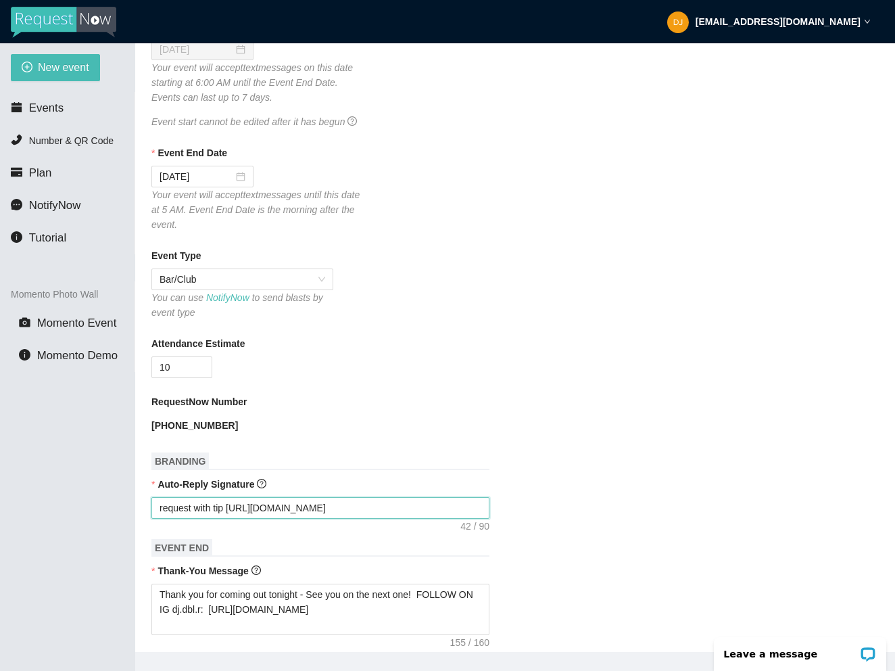
type textarea "request with ti https://songtips.me/Bn781"
type textarea "request with t https://songtips.me/Bn781"
type textarea "request with https://songtips.me/Bn781"
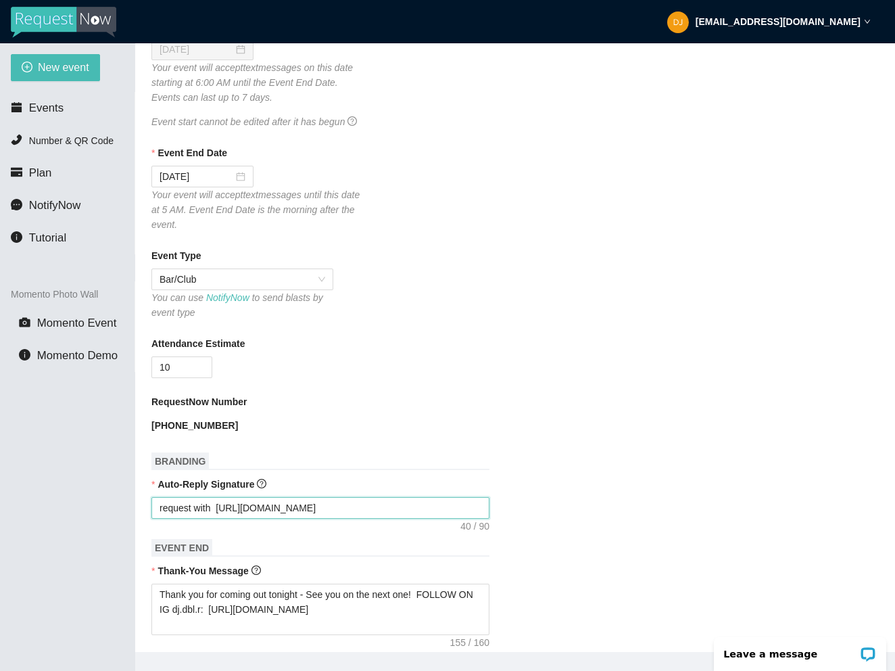
type textarea "request with https://songtips.me/Bn781"
type textarea "request wit https://songtips.me/Bn781"
type textarea "request wi https://songtips.me/Bn781"
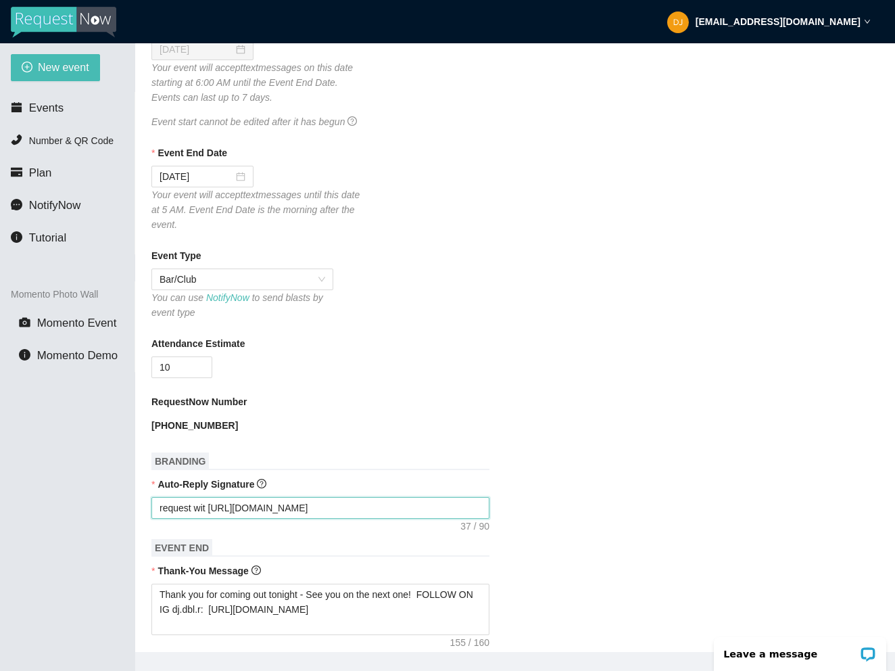
type textarea "request wi https://songtips.me/Bn781"
type textarea "request w https://songtips.me/Bn781"
type textarea "request https://songtips.me/Bn781"
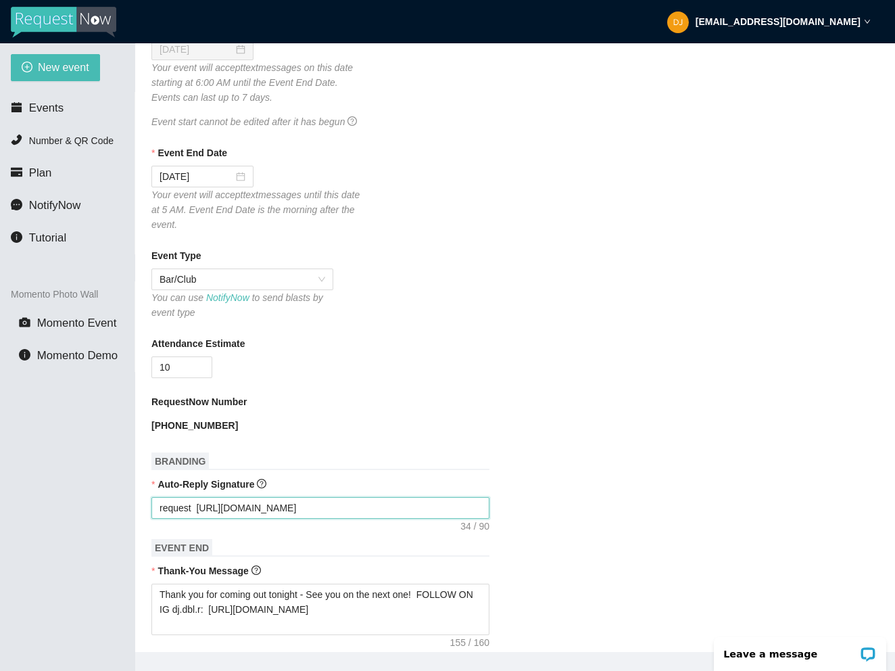
type textarea "request https://songtips.me/Bn781"
type textarea "reques https://songtips.me/Bn781"
type textarea "reque https://songtips.me/Bn781"
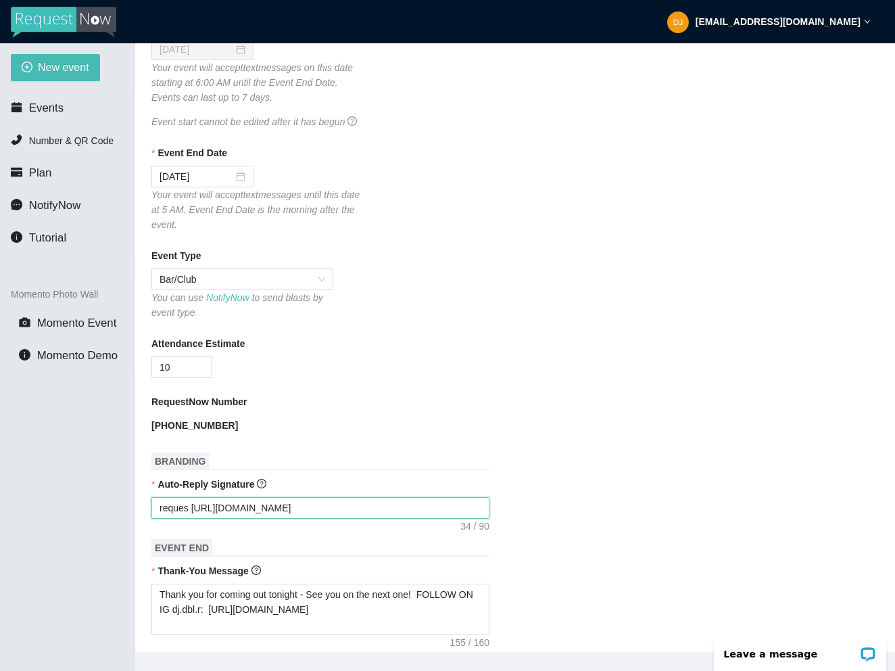
type textarea "reque https://songtips.me/Bn781"
type textarea "requ https://songtips.me/Bn781"
type textarea "req https://songtips.me/Bn781"
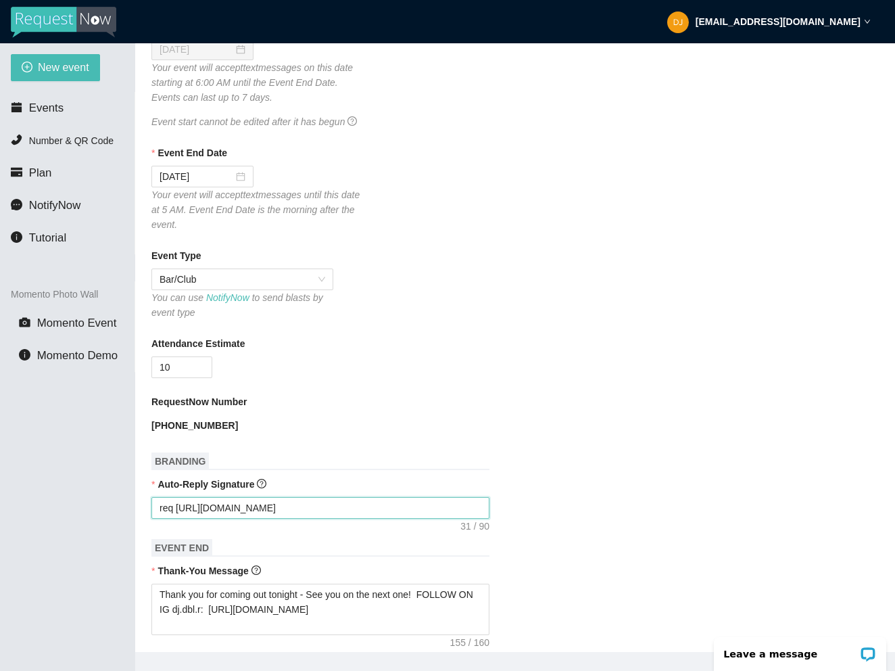
type textarea "re https://songtips.me/Bn781"
type textarea "r https://songtips.me/Bn781"
type textarea "https://songtips.me/Bn781"
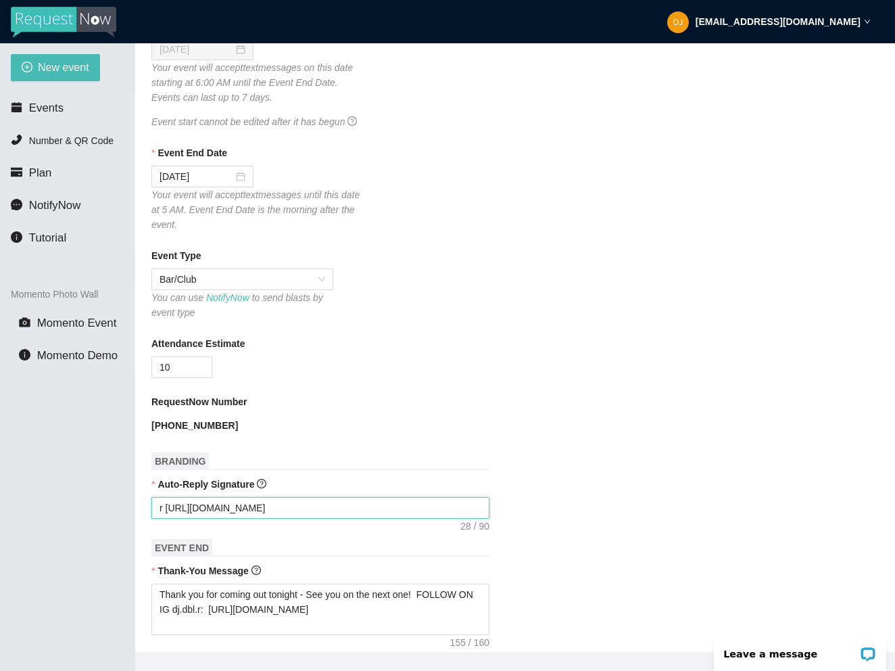
type textarea "https://songtips.me/Bn781"
type textarea "t https://songtips.me/Bn781"
type textarea "ti https://songtips.me/Bn781"
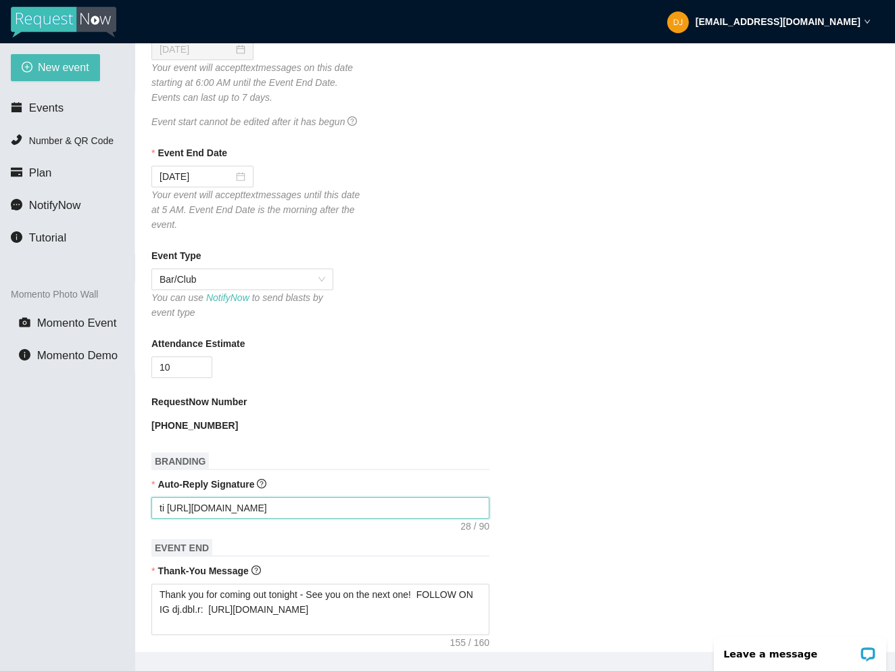
type textarea "tip https://songtips.me/Bn781"
type textarea "tips https://songtips.me/Bn781"
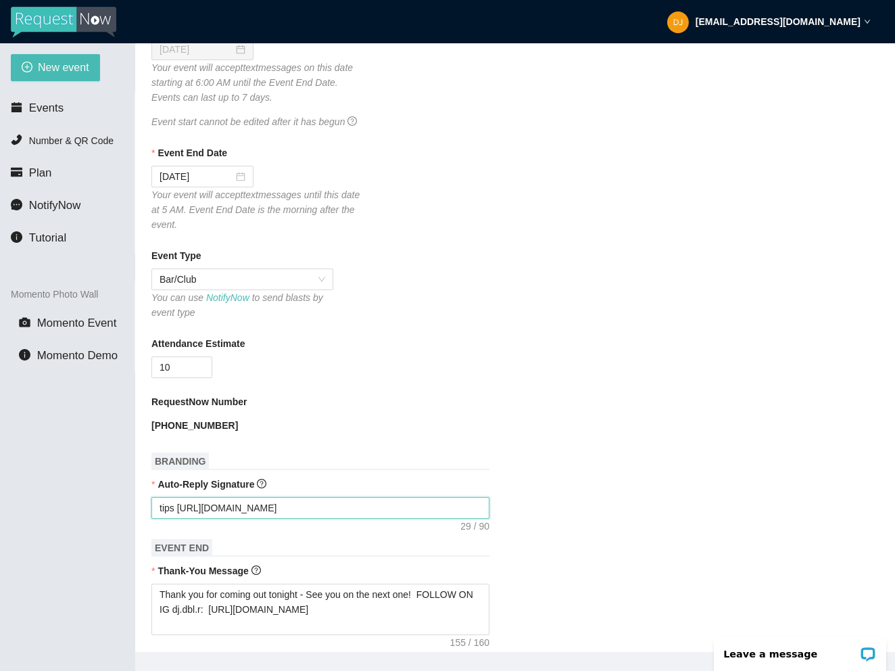
type textarea "tips https://songtips.me/Bn781"
type textarea "tips o https://songtips.me/Bn781"
type textarea "tips ov https://songtips.me/Bn781"
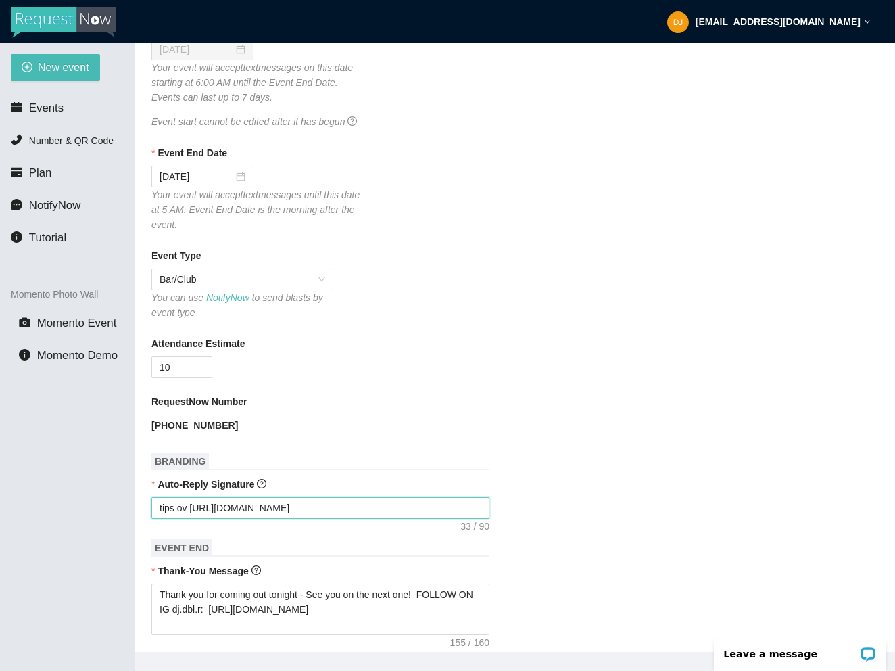
type textarea "tips ove https://songtips.me/Bn781"
type textarea "tips over https://songtips.me/Bn781"
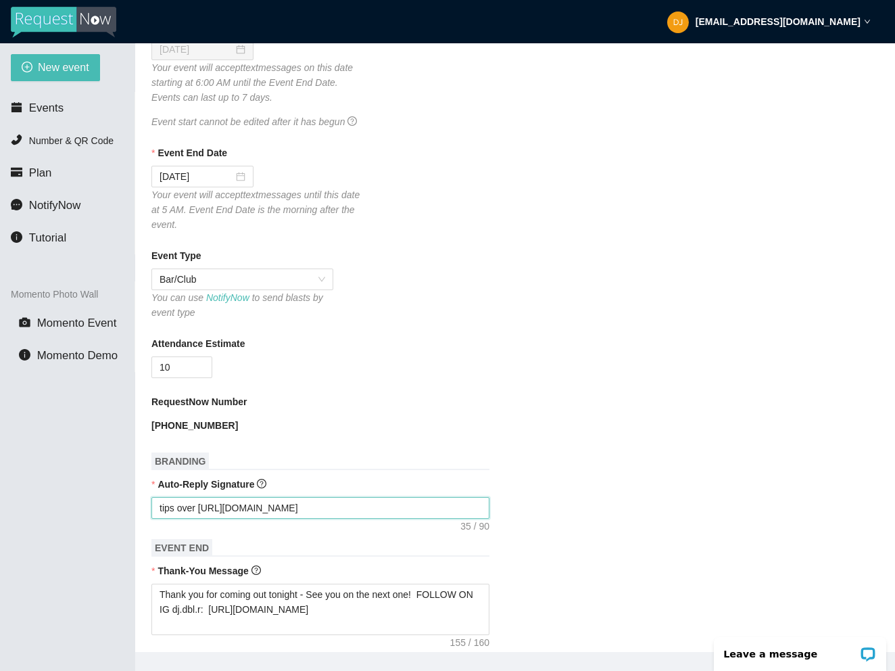
type textarea "tips over https://songtips.me/Bn781"
type textarea "tips over $ https://songtips.me/Bn781"
type textarea "tips over $3 https://songtips.me/Bn781"
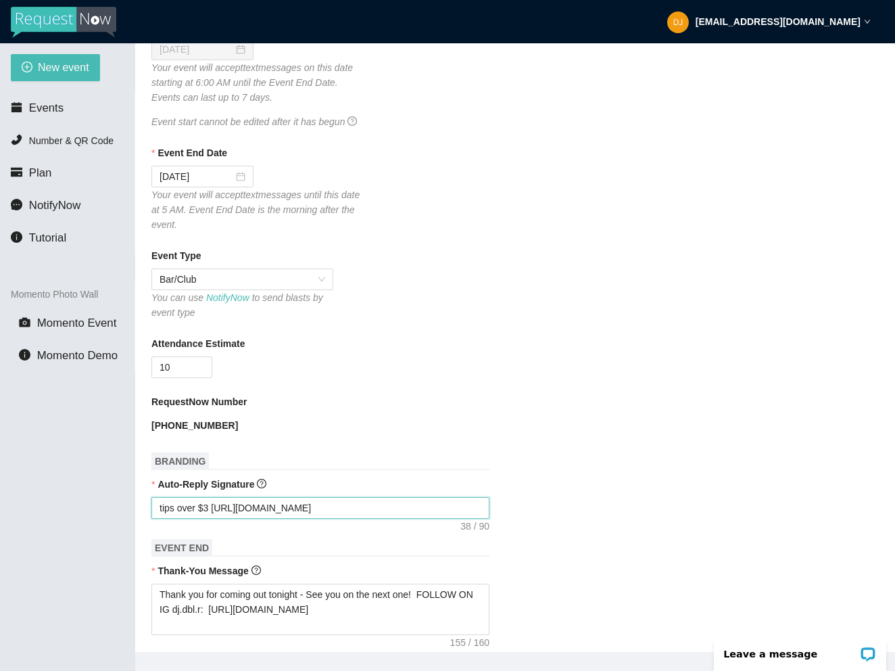
type textarea "tips over $3 https://songtips.me/Bn781"
type textarea "tips over $3 m https://songtips.me/Bn781"
type textarea "tips over $3 mo https://songtips.me/Bn781"
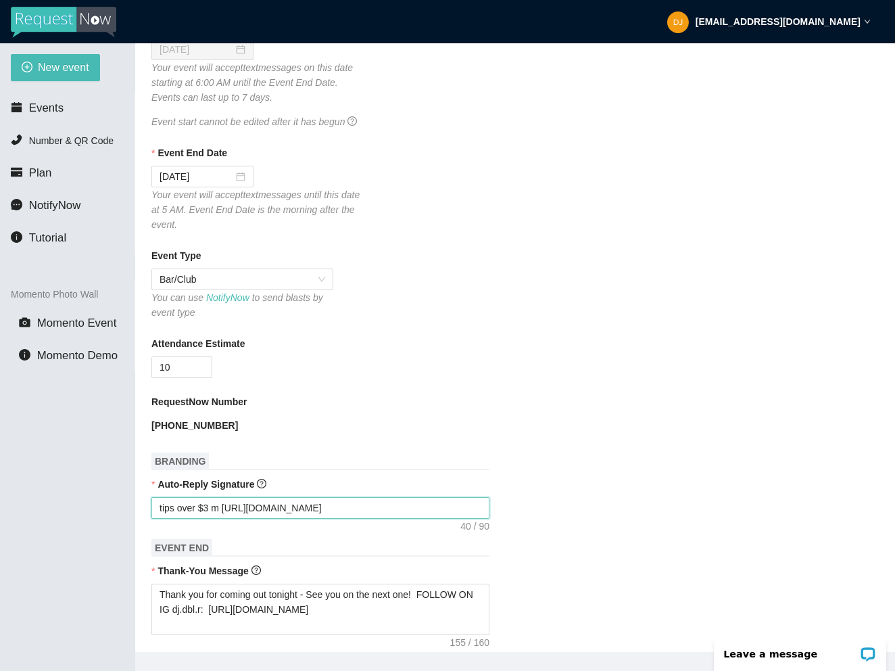
type textarea "tips over $3 mo https://songtips.me/Bn781"
type textarea "tips over $3 mov https://songtips.me/Bn781"
type textarea "tips over $3 move https://songtips.me/Bn781"
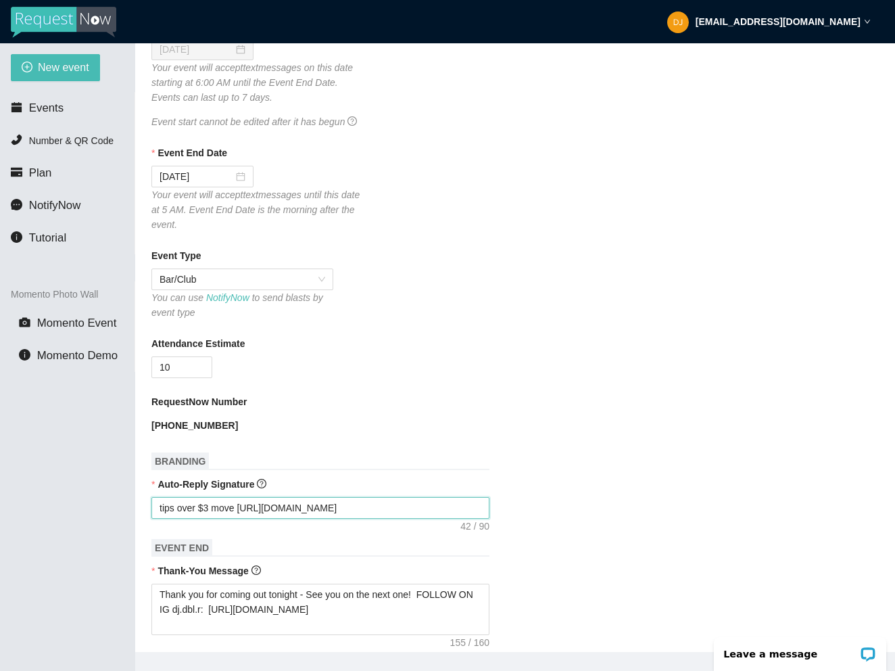
type textarea "tips over $3 move https://songtips.me/Bn781"
type textarea "tips over $3 move s https://songtips.me/Bn781"
type textarea "tips over $3 move so https://songtips.me/Bn781"
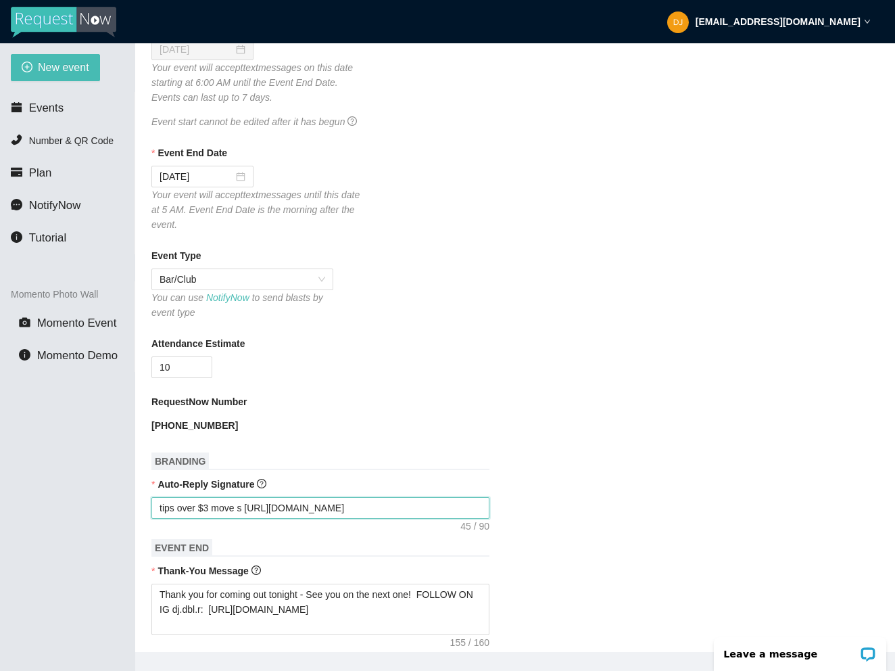
type textarea "tips over $3 move so https://songtips.me/Bn781"
type textarea "tips over $3 move son https://songtips.me/Bn781"
type textarea "tips over $3 move song https://songtips.me/Bn781"
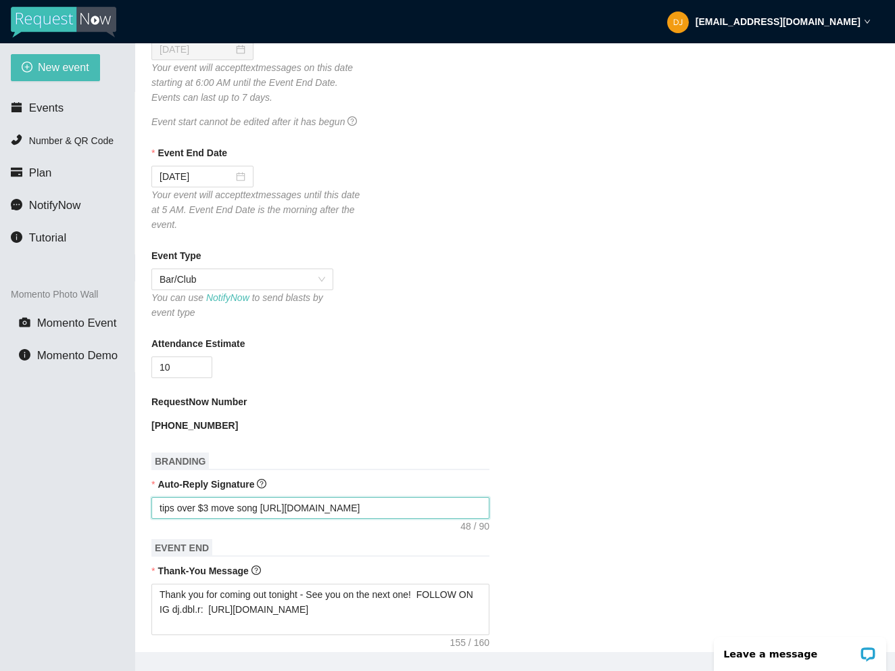
type textarea "tips over $3 move song https://songtips.me/Bn781"
type textarea "tips over $3 move song t https://songtips.me/Bn781"
type textarea "tips over $3 move song to https://songtips.me/Bn781"
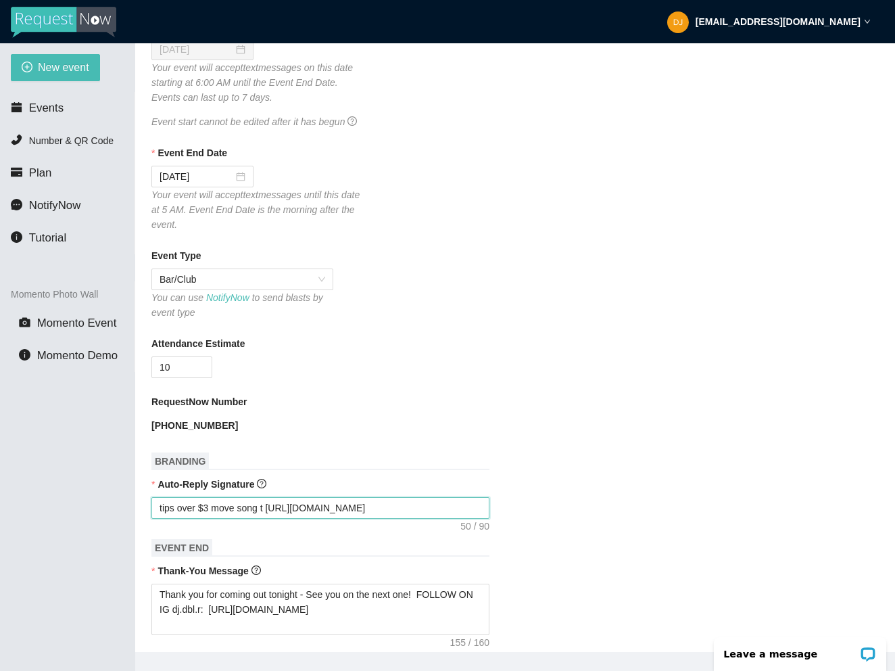
type textarea "tips over $3 move song to https://songtips.me/Bn781"
type textarea "tips over $3 move song to t https://songtips.me/Bn781"
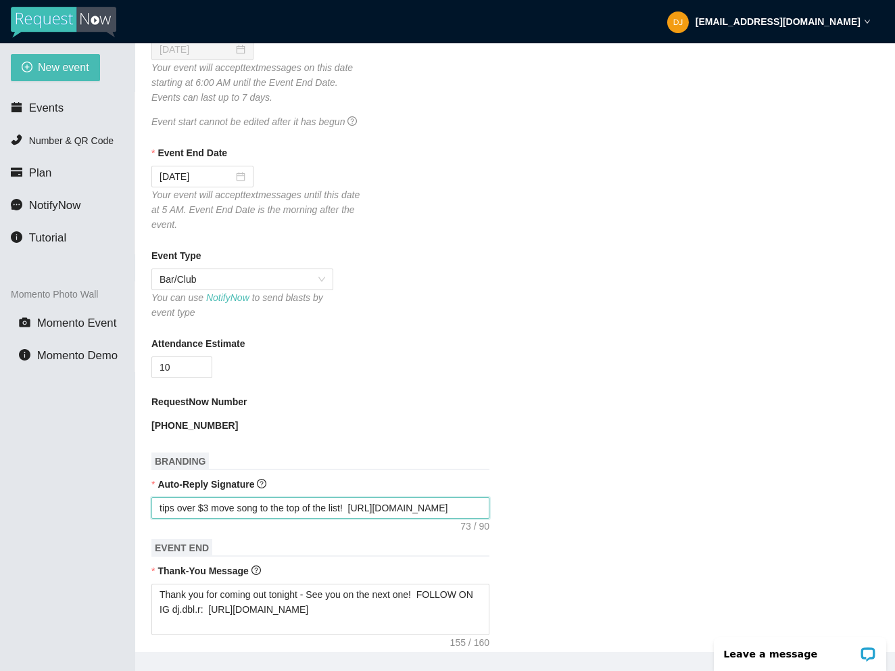
click at [158, 519] on textarea "tips over $3 move song to the top of the list! https://songtips.me/Bn781" at bounding box center [320, 508] width 338 height 22
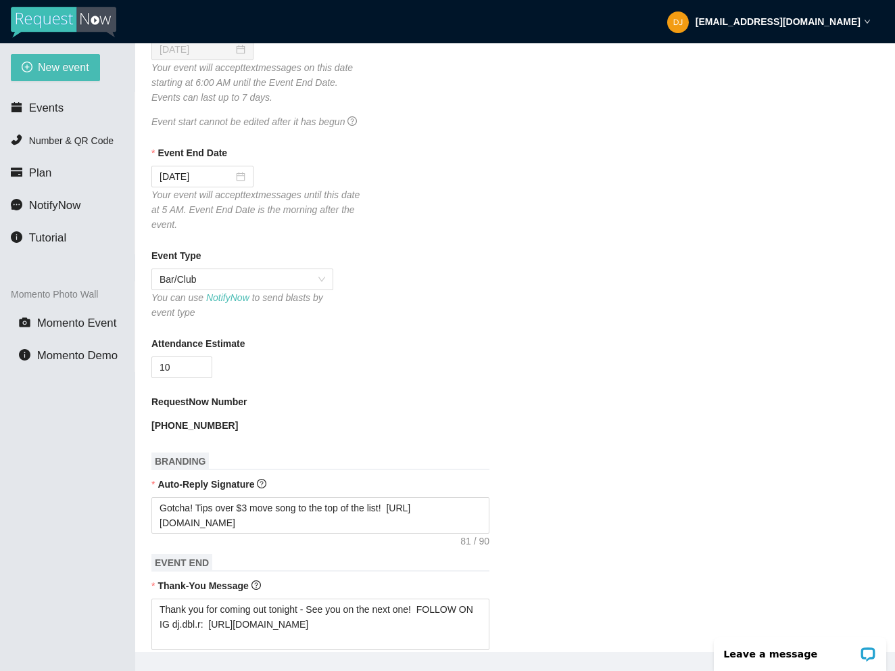
click at [383, 470] on h1 "BRANDING" at bounding box center [320, 461] width 338 height 18
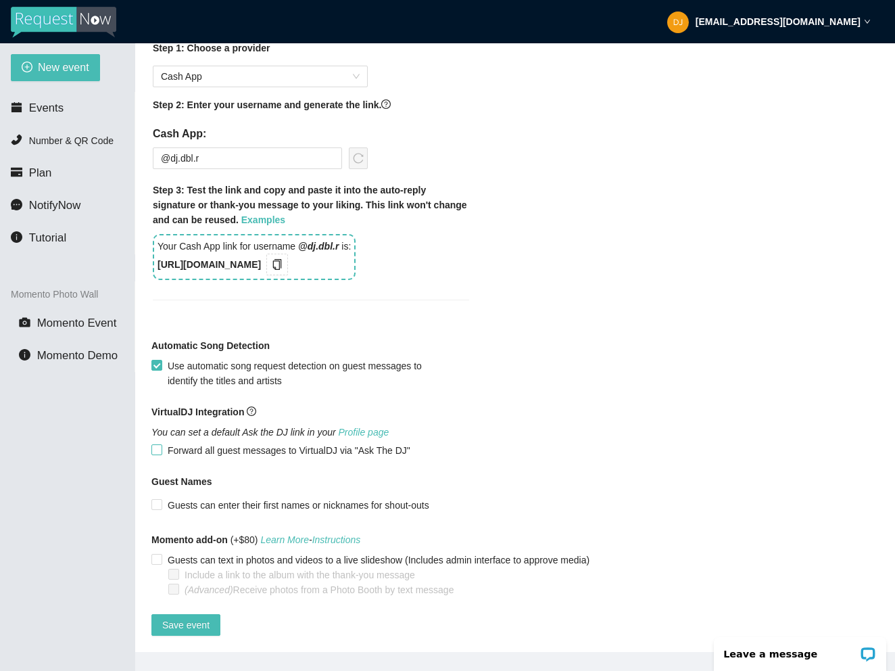
scroll to position [1082, 0]
click at [189, 617] on span "Save event" at bounding box center [185, 624] width 47 height 15
click at [164, 498] on span "Guests can enter their first names or nicknames for shout-outs" at bounding box center [298, 505] width 273 height 15
click at [161, 499] on input "Guests can enter their first names or nicknames for shout-outs" at bounding box center [155, 503] width 9 height 9
click at [187, 617] on span "Save event" at bounding box center [185, 624] width 47 height 15
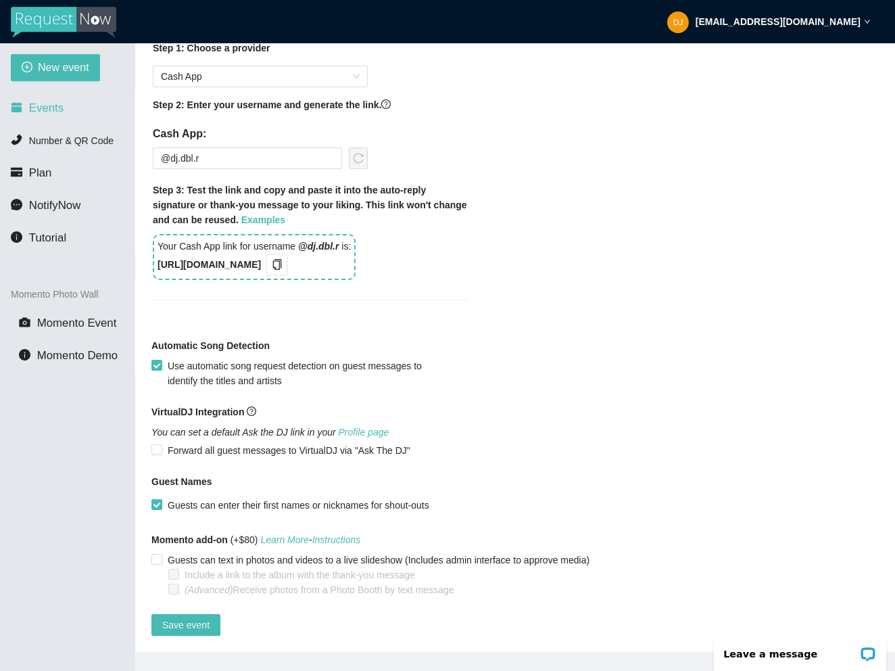
click at [45, 106] on span "Events" at bounding box center [46, 107] width 34 height 13
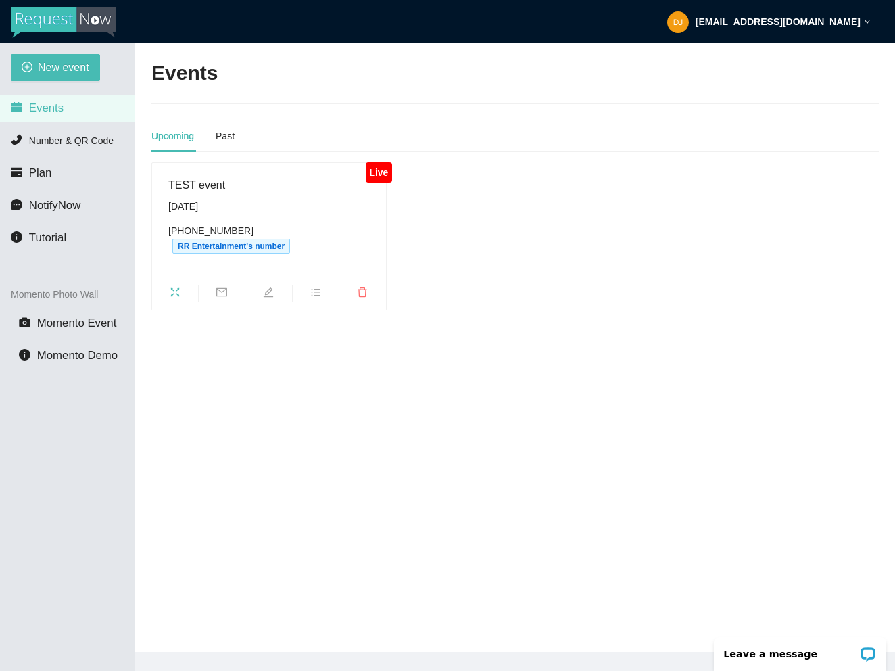
click at [243, 218] on span "Friday, October 3rd (813) 588-3914 RR Entertainment's number" at bounding box center [269, 226] width 202 height 55
click at [177, 292] on icon "fullscreen" at bounding box center [175, 292] width 11 height 11
click at [270, 291] on icon "edit" at bounding box center [268, 291] width 9 height 9
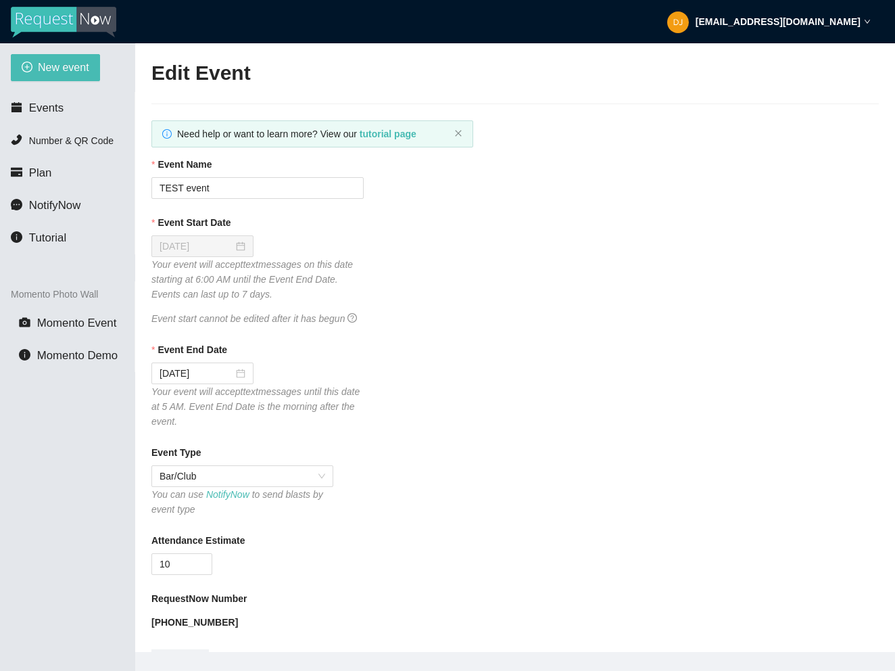
type textarea "[URL][DOMAIN_NAME]"
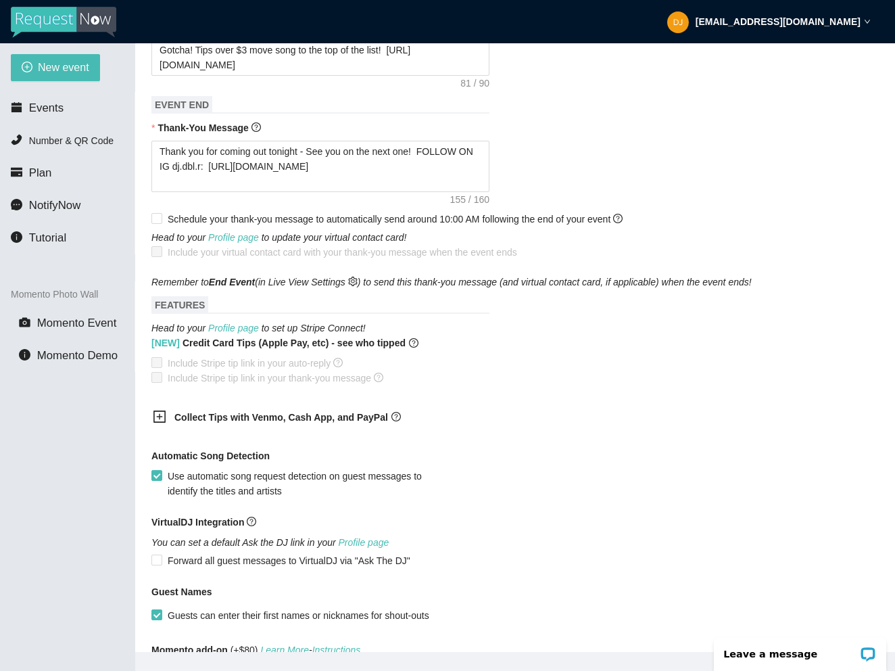
scroll to position [653, 0]
click at [162, 425] on icon "plus-square" at bounding box center [160, 418] width 14 height 14
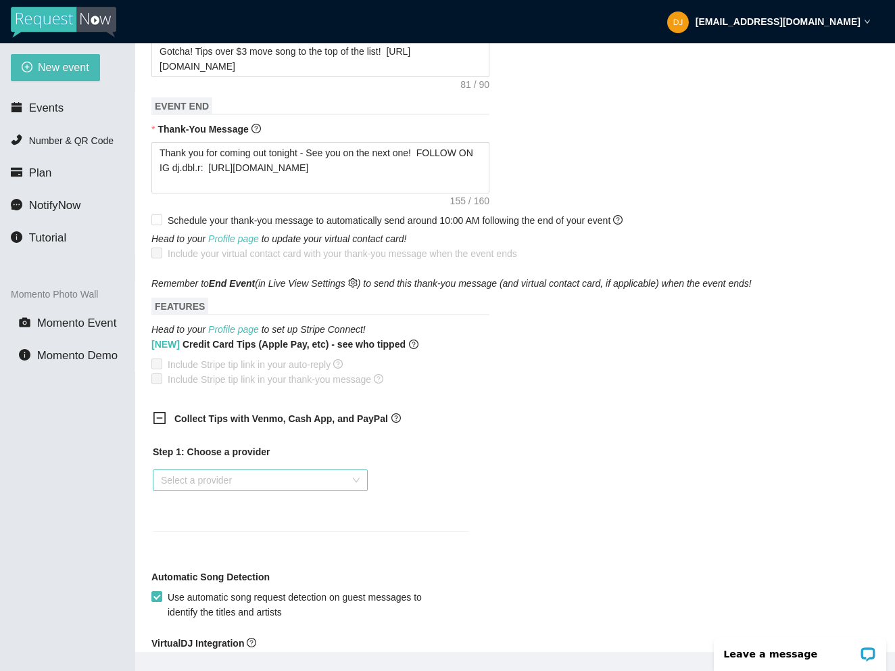
click at [356, 491] on div "Select a provider" at bounding box center [260, 480] width 215 height 22
click at [209, 564] on div "Cash App" at bounding box center [260, 564] width 199 height 15
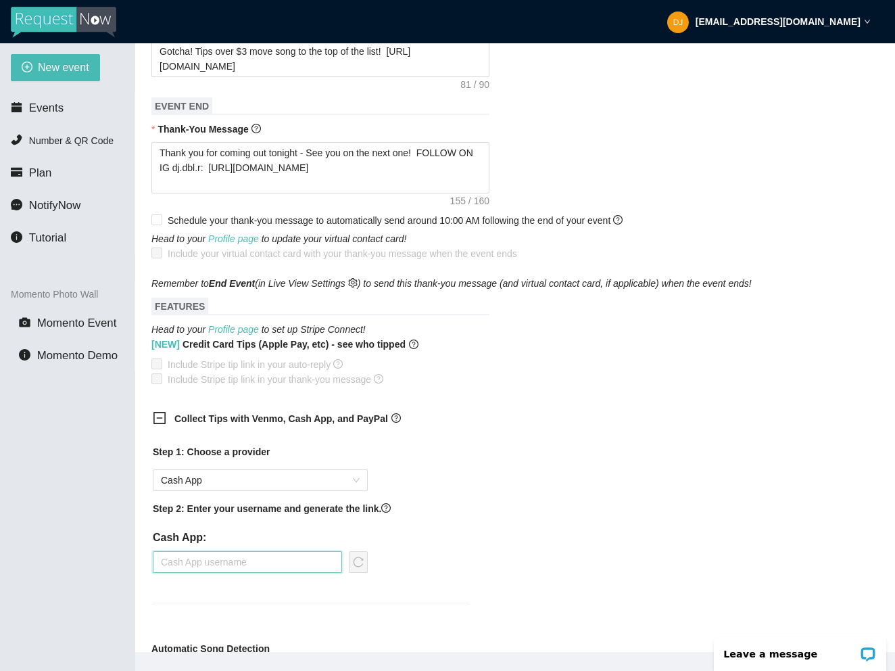
click at [257, 573] on input "text" at bounding box center [247, 562] width 189 height 22
click at [357, 567] on icon "reload" at bounding box center [358, 562] width 11 height 11
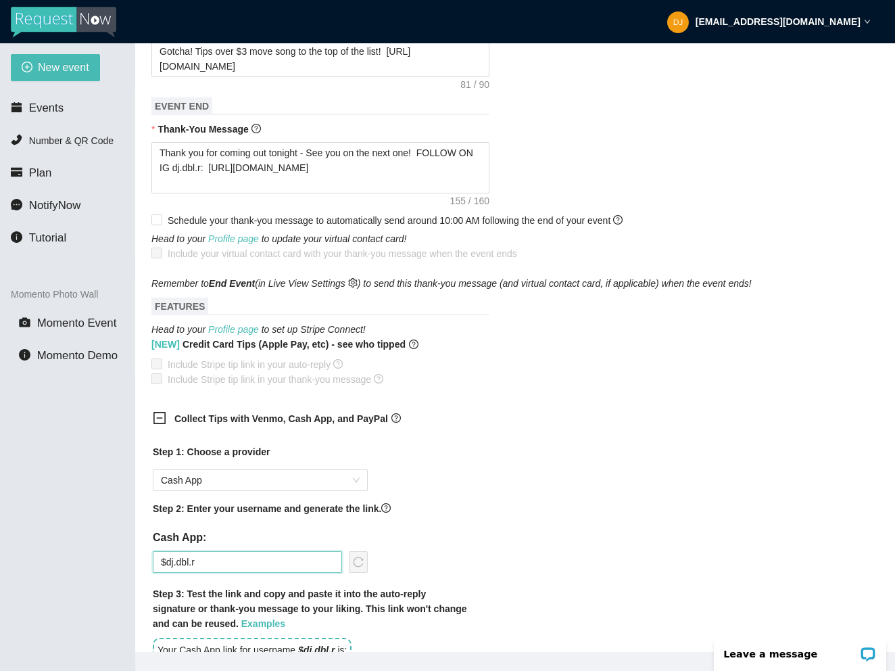
drag, startPoint x: 256, startPoint y: 575, endPoint x: 170, endPoint y: 563, distance: 87.4
click at [170, 563] on div "Cash App: $dj.dbl.r" at bounding box center [260, 551] width 215 height 43
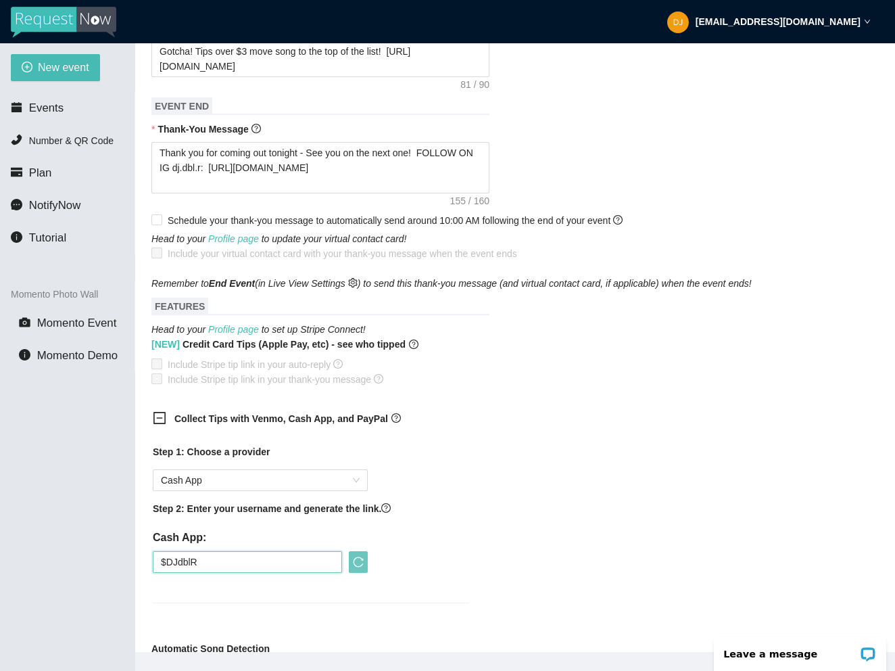
click at [358, 567] on icon "reload" at bounding box center [358, 562] width 11 height 11
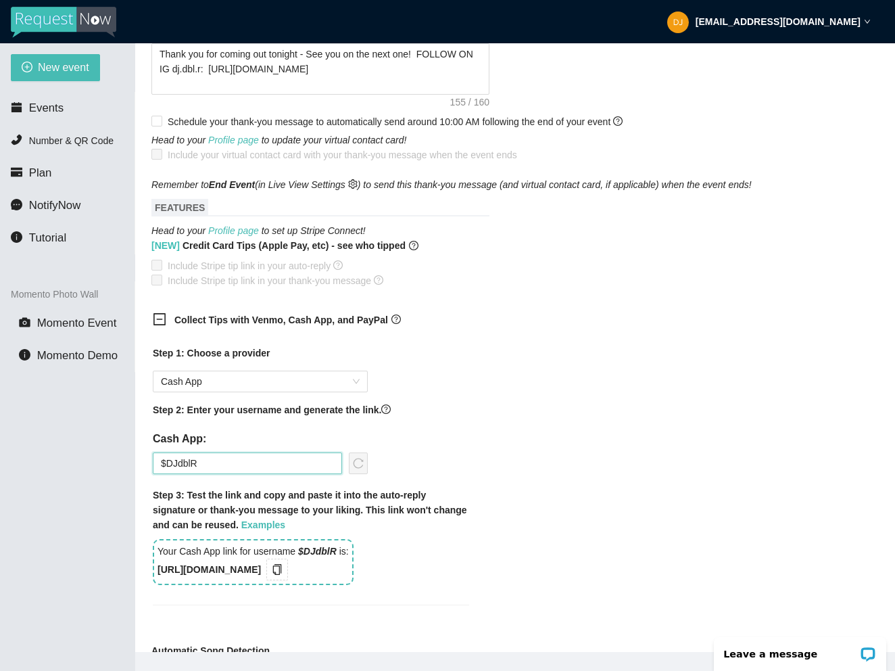
scroll to position [753, 0]
type input "$DJdblR"
click at [283, 574] on icon "copy" at bounding box center [277, 568] width 11 height 11
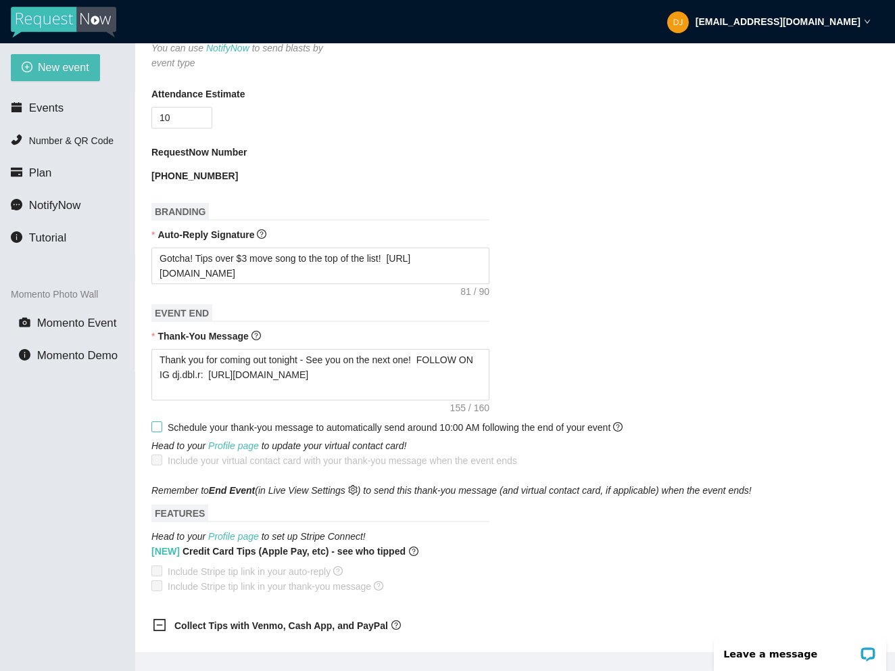
scroll to position [408, 0]
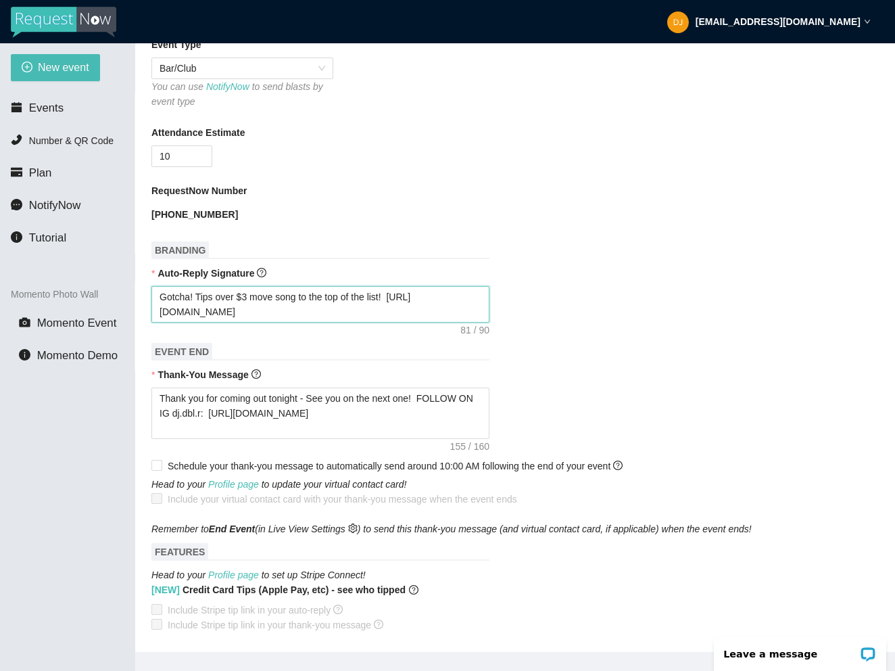
drag, startPoint x: 282, startPoint y: 321, endPoint x: 136, endPoint y: 327, distance: 146.2
click at [136, 327] on main "Edit Event Need help or want to learn more? View our tutorial page Event Name T…" at bounding box center [515, 347] width 760 height 609
paste textarea "29xSx"
type textarea "Gotcha! Tips over $3 move song to the top of the list! [URL][DOMAIN_NAME]"
click at [158, 304] on textarea "Gotcha! Tips over $3 move song to the top of the list! [URL][DOMAIN_NAME]" at bounding box center [320, 304] width 338 height 37
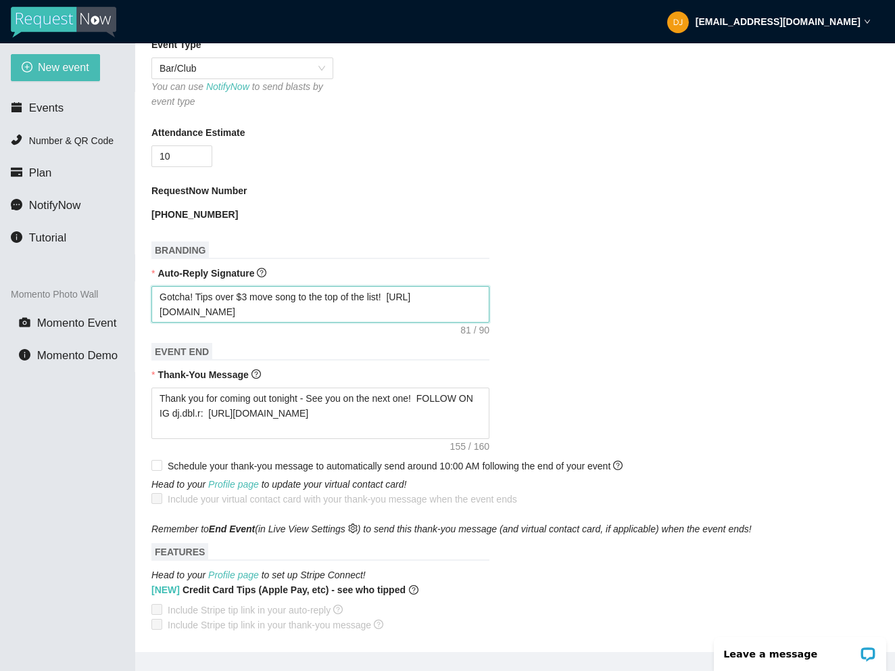
click at [380, 323] on textarea "Gotcha! Tips over $3 move song to the top of the list! [URL][DOMAIN_NAME]" at bounding box center [320, 304] width 338 height 37
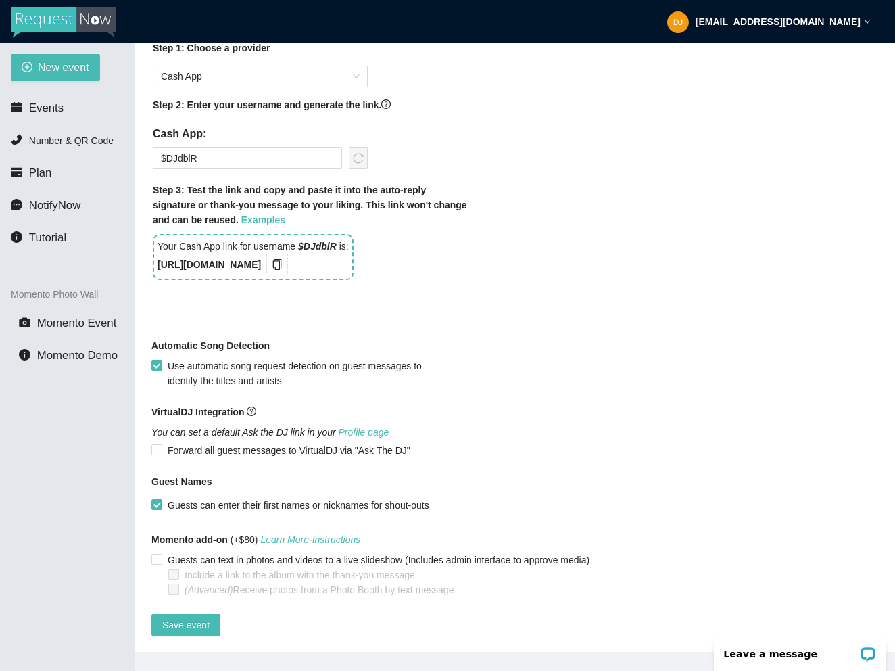
scroll to position [1082, 0]
type textarea "Gotcha! Tips over $3 move song to the top of the list! [URL][DOMAIN_NAME]"
click at [193, 617] on span "Save event" at bounding box center [185, 624] width 47 height 15
click at [48, 106] on span "Events" at bounding box center [46, 107] width 34 height 13
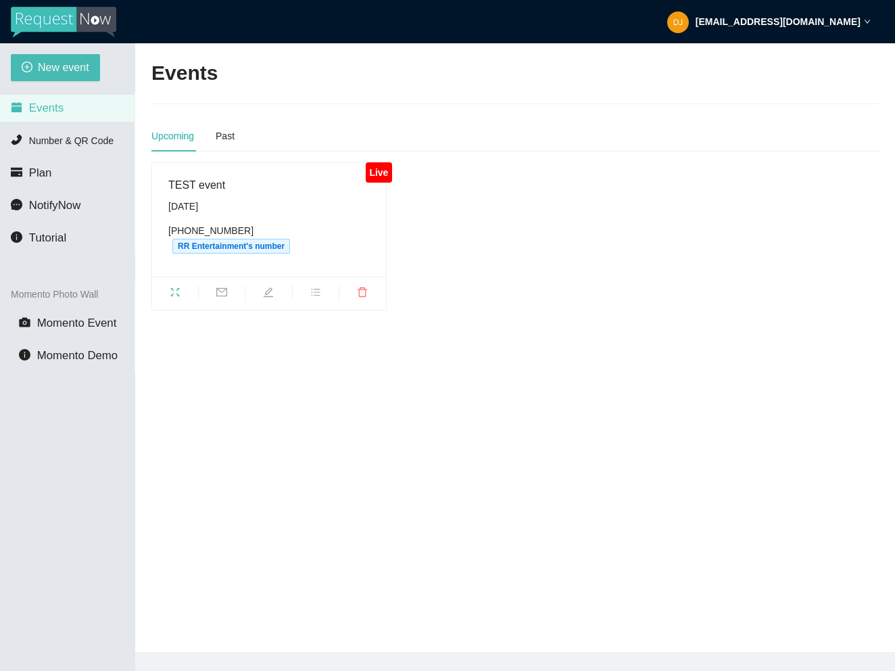
click at [225, 189] on div "TEST event" at bounding box center [269, 185] width 202 height 17
click at [172, 288] on icon "fullscreen" at bounding box center [175, 291] width 9 height 9
click at [269, 289] on icon "edit" at bounding box center [268, 291] width 9 height 9
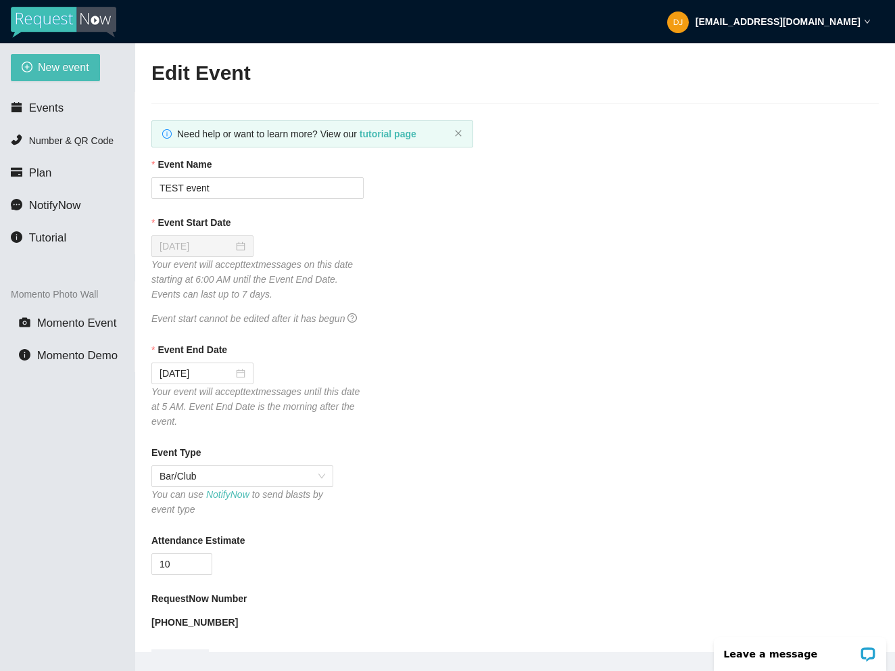
click at [858, 24] on strong "[EMAIL_ADDRESS][DOMAIN_NAME]" at bounding box center [778, 21] width 165 height 11
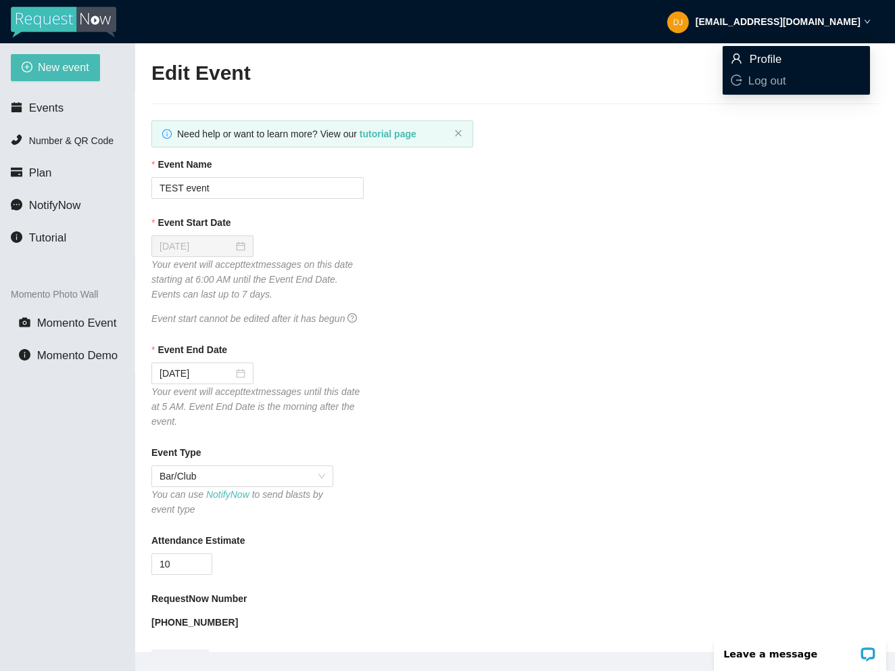
click at [770, 55] on span "Profile" at bounding box center [766, 59] width 32 height 13
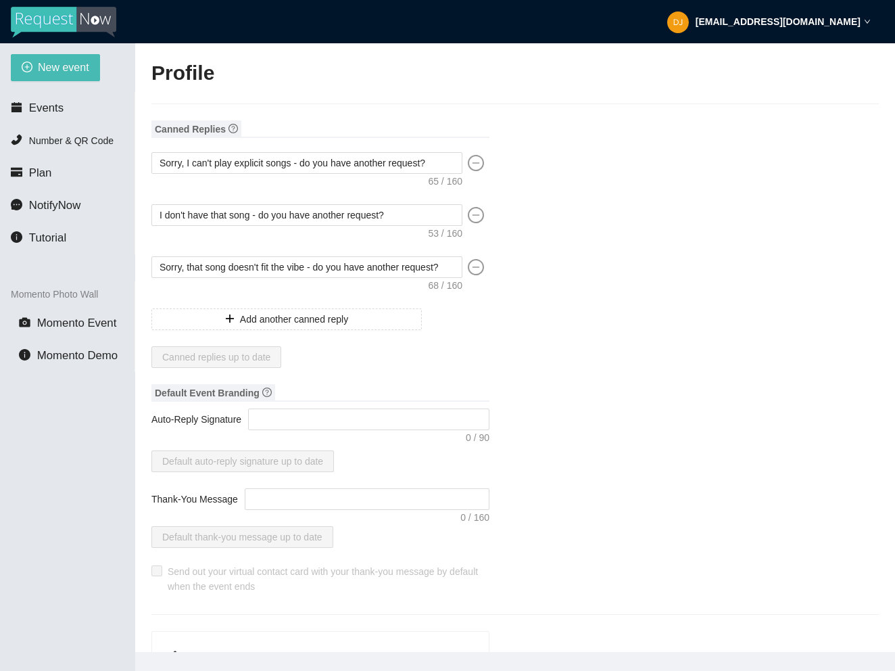
type textarea "[URL][DOMAIN_NAME]"
click at [51, 106] on span "Events" at bounding box center [46, 107] width 34 height 13
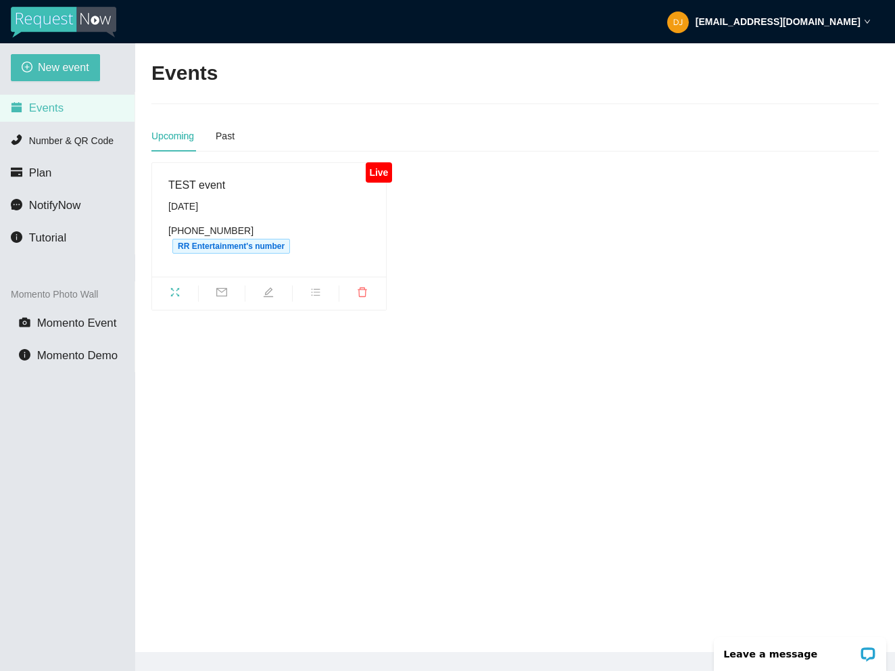
click at [210, 203] on div "[DATE]" at bounding box center [269, 206] width 202 height 15
click at [175, 288] on icon "fullscreen" at bounding box center [175, 292] width 11 height 11
click at [271, 295] on icon "edit" at bounding box center [268, 292] width 11 height 11
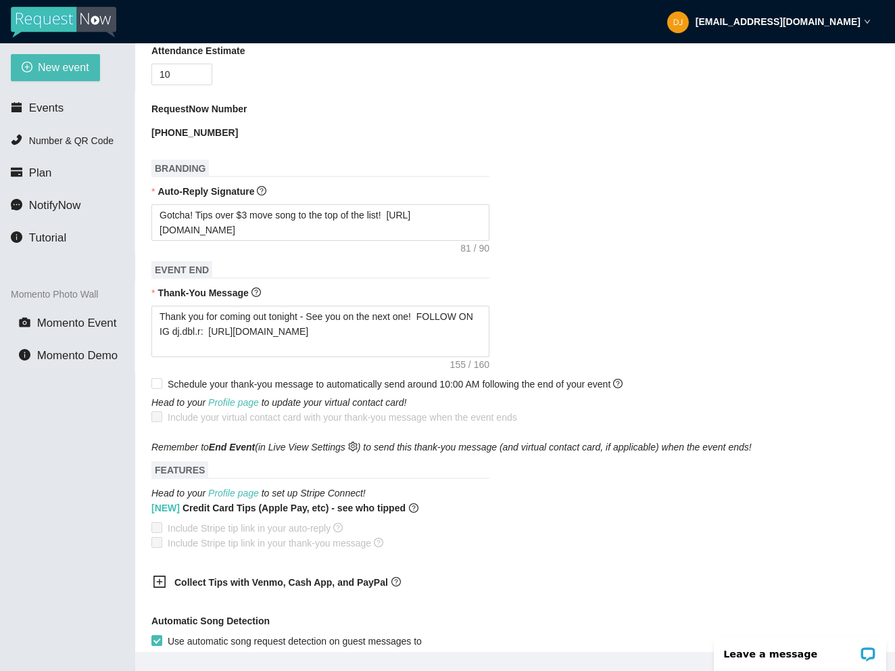
scroll to position [492, 0]
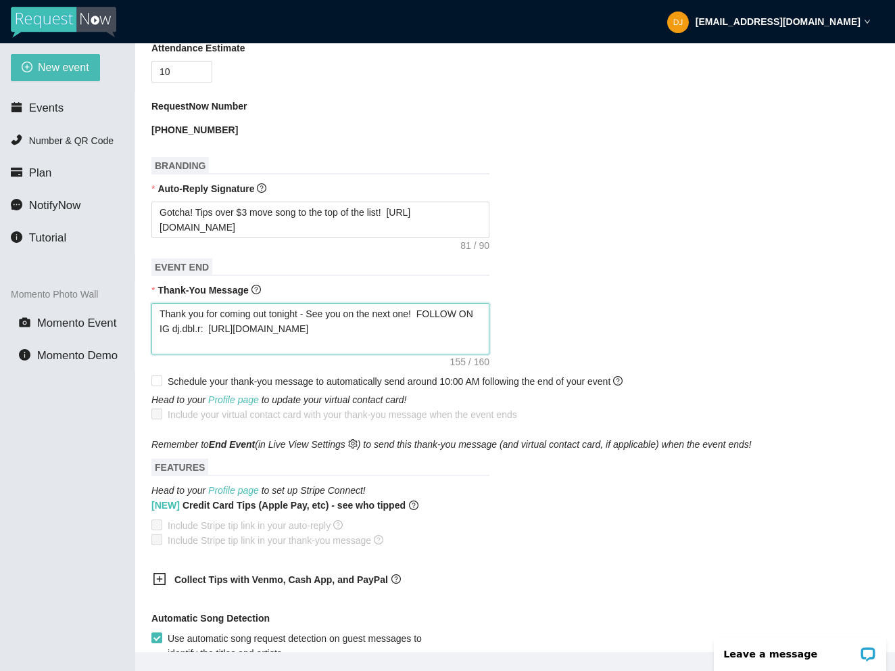
click at [160, 348] on textarea "Thank you for coming out tonight - See you on the next one! FOLLOW ON IG dj.dbl…" at bounding box center [320, 328] width 338 height 51
type textarea "Thank you for coming out tonight - See you on the next one! FOLLOW ON IG dj.dbl…"
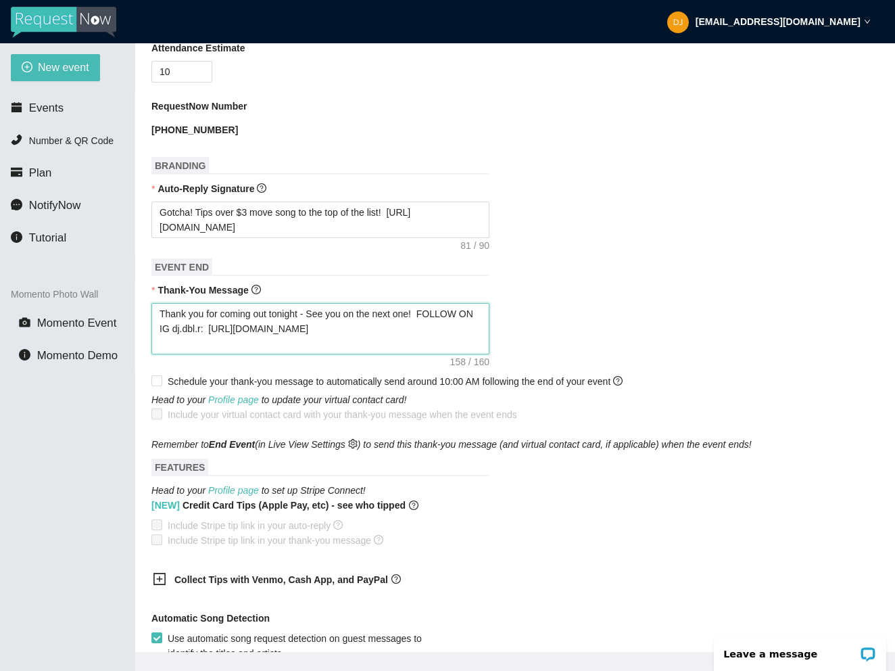
type textarea "Thank you for coming out tonight - See you on the next one! FOLLOW ON IG dj.dbl…"
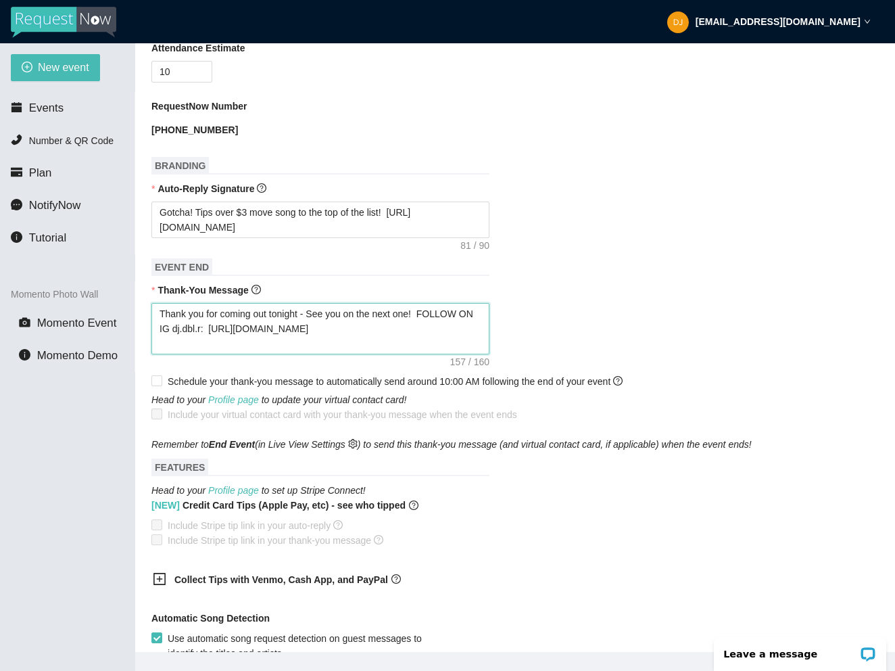
type textarea "Thank you for coming out tonight - See you on the next one! FOLLOW ON IG dj.dbl…"
click at [159, 342] on textarea "Thank you for coming out tonight - See you on the next one! FOLLOW ON IG dj.dbl…" at bounding box center [320, 328] width 338 height 51
type textarea "Thank you for coming out tonight - See you on the next one! FOLLOW MON IG dj.db…"
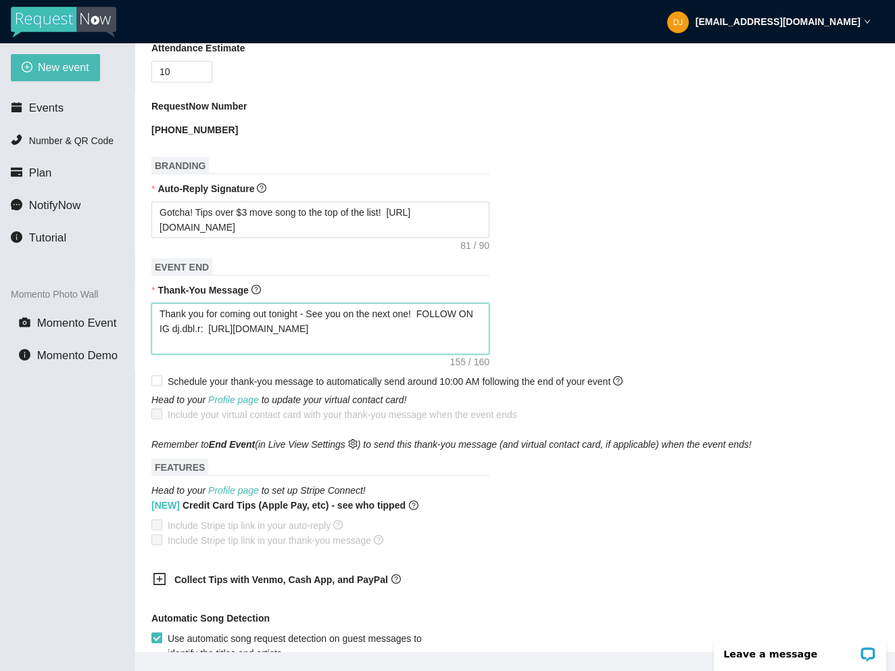
type textarea "Thank you for coming out tonight - See you on the next one! FOLLOW MON IG dj.db…"
type textarea "Thank you for coming out tonight - See you on the next one! FOLLOW MEON IG dj.d…"
type textarea "Thank you for coming out tonight - See you on the next one! FOLLOW ME ON IG dj.…"
click at [398, 354] on textarea "Thank you for coming out tonight - See you on the next one! FOLLOW ME ON IG dj.…" at bounding box center [320, 328] width 338 height 51
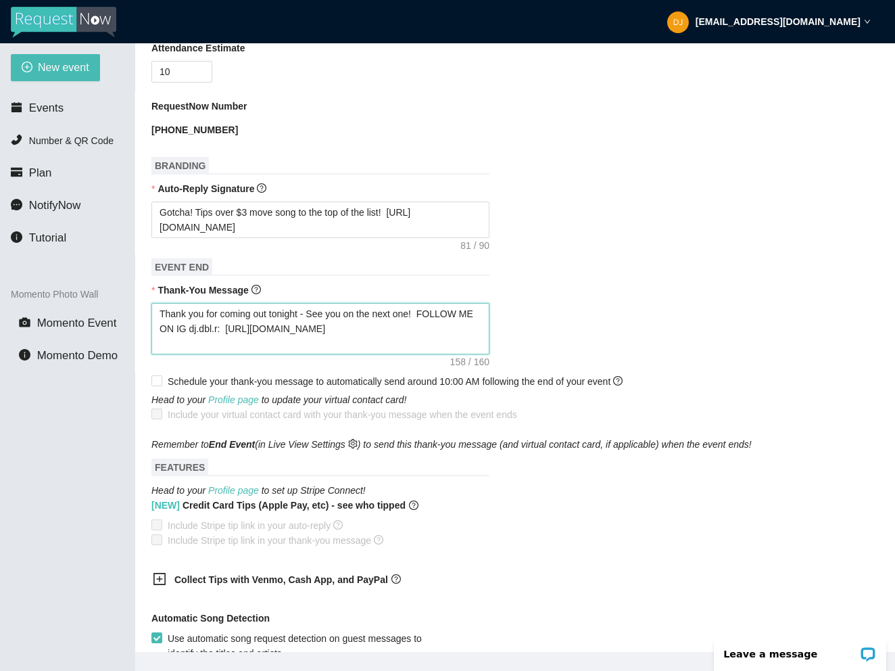
type textarea "Thank you for coming out tonight - See you on the next one! FOLLOW ME ON IG dj.…"
click at [559, 341] on div "Thank you for coming out tonight - See you on the next one! FOLLOW ME ON IG dj.…" at bounding box center [515, 328] width 728 height 51
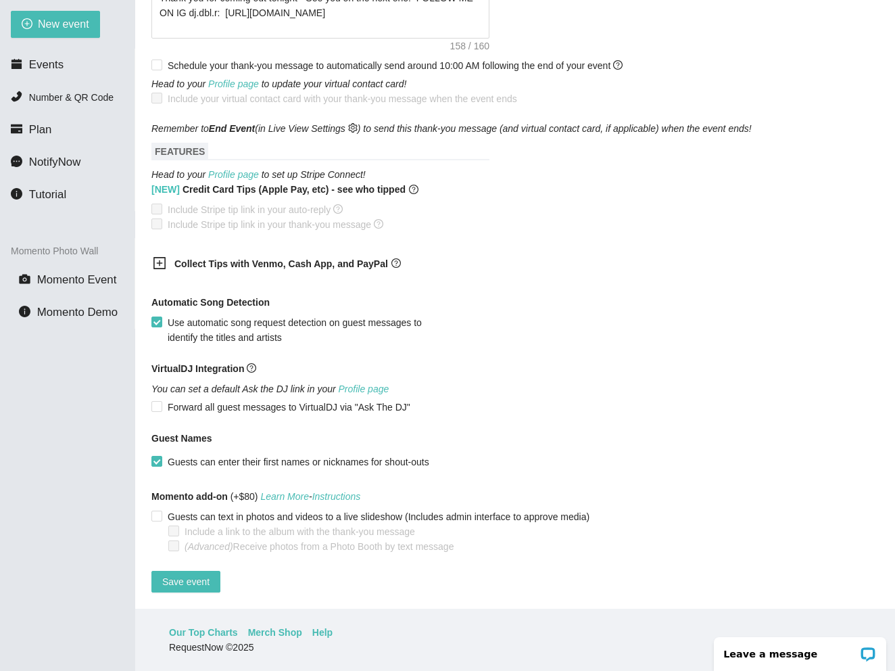
scroll to position [43, 0]
click at [185, 575] on span "Save event" at bounding box center [185, 581] width 47 height 15
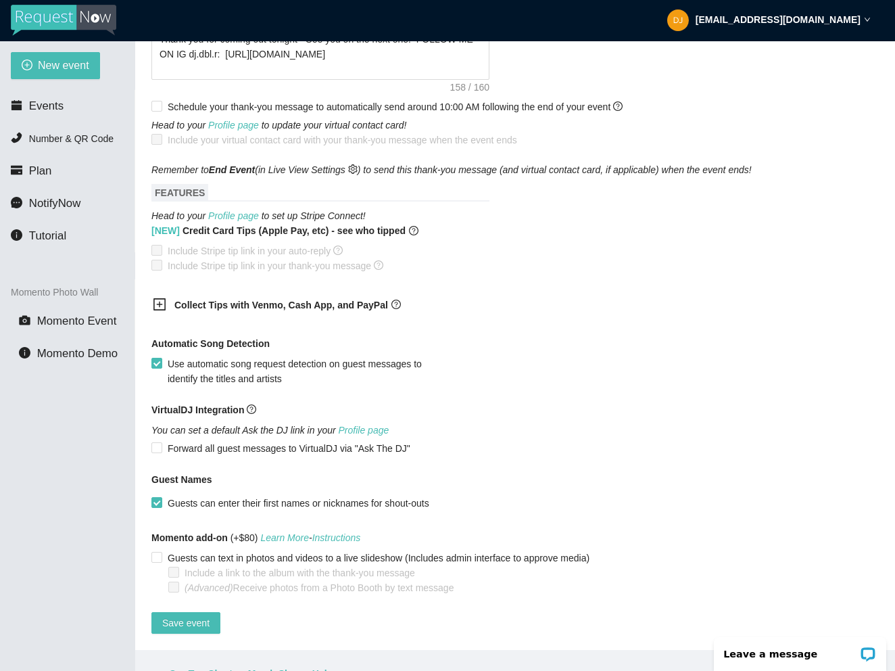
scroll to position [790, 0]
click at [247, 210] on link "Profile page" at bounding box center [233, 215] width 51 height 11
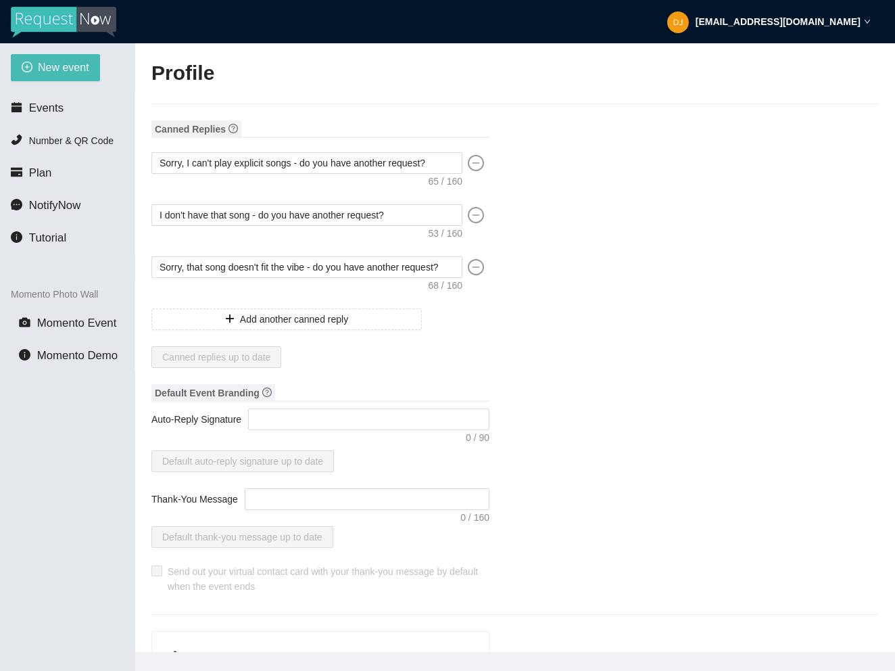
type textarea "[URL][DOMAIN_NAME]"
type input "RR Entertainment"
type input "DJ"
type input "[EMAIL_ADDRESS][DOMAIN_NAME]"
type input "[PHONE_NUMBER]"
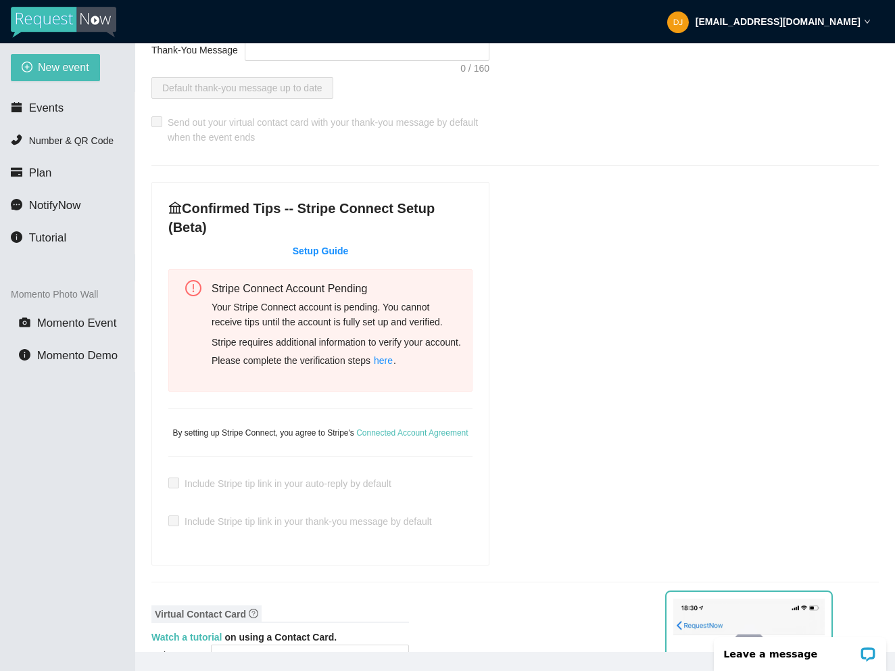
scroll to position [451, 0]
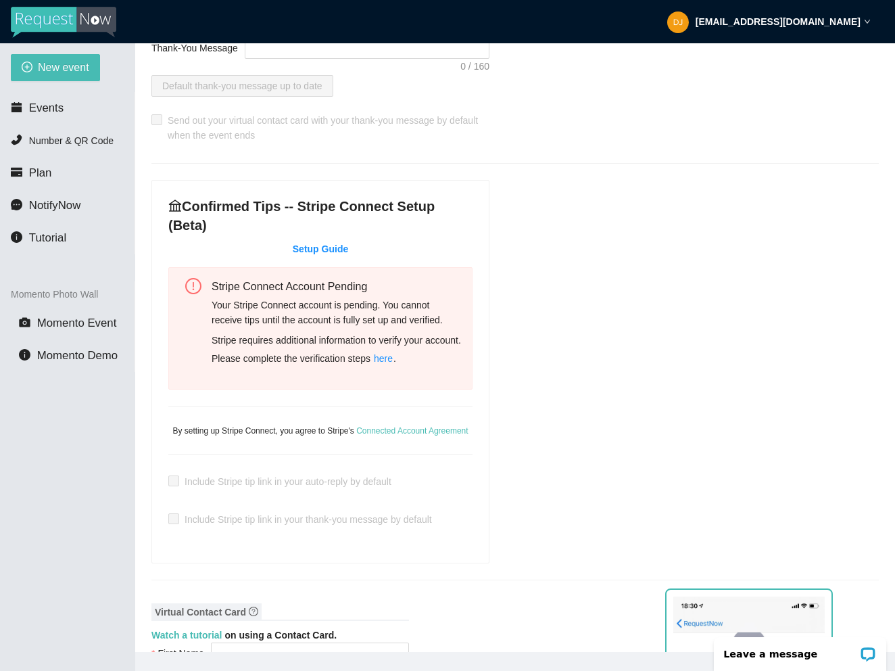
click at [329, 243] on link "Setup Guide" at bounding box center [320, 248] width 55 height 11
click at [393, 360] on span "here" at bounding box center [383, 358] width 19 height 15
